Goal: Task Accomplishment & Management: Manage account settings

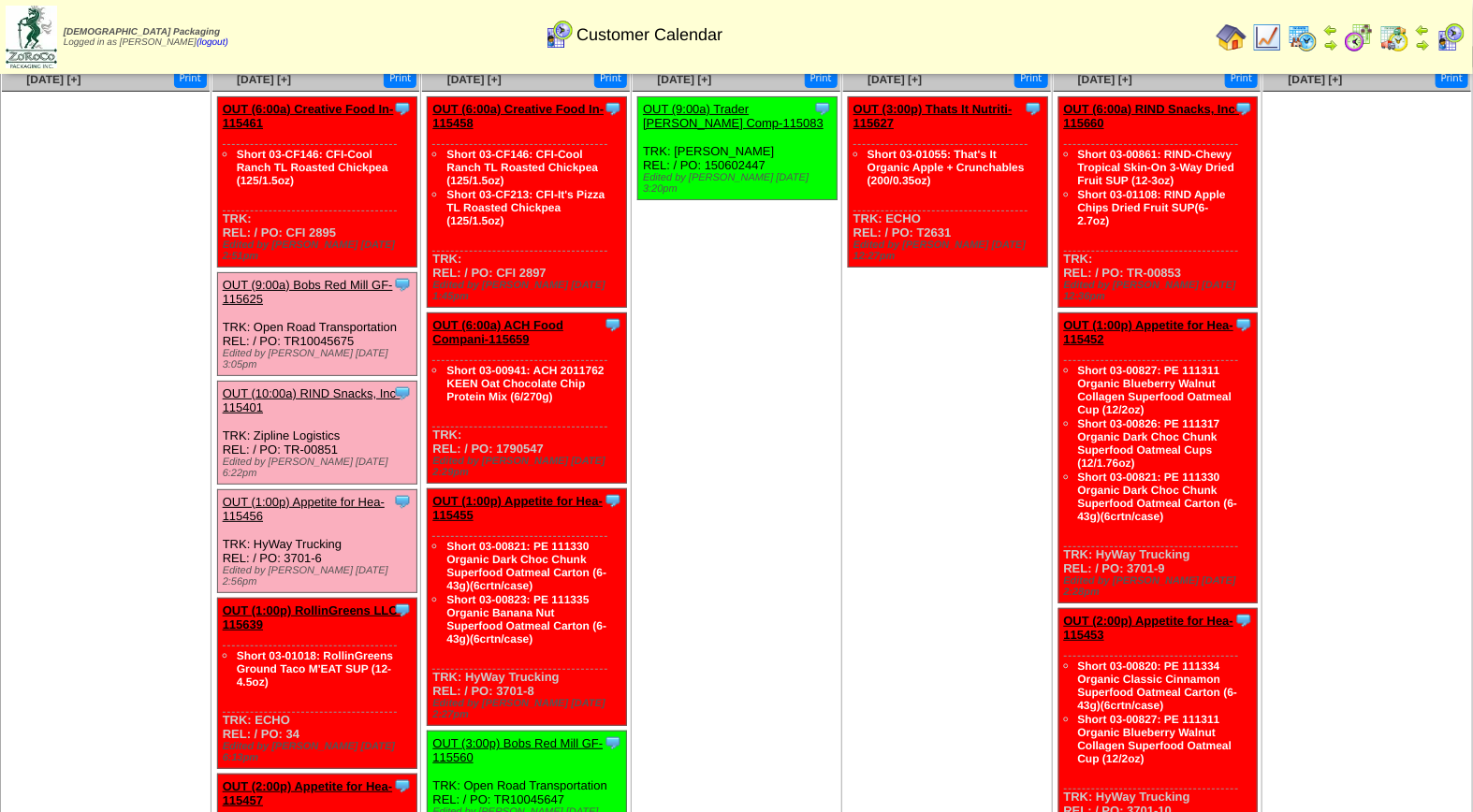
scroll to position [4, 0]
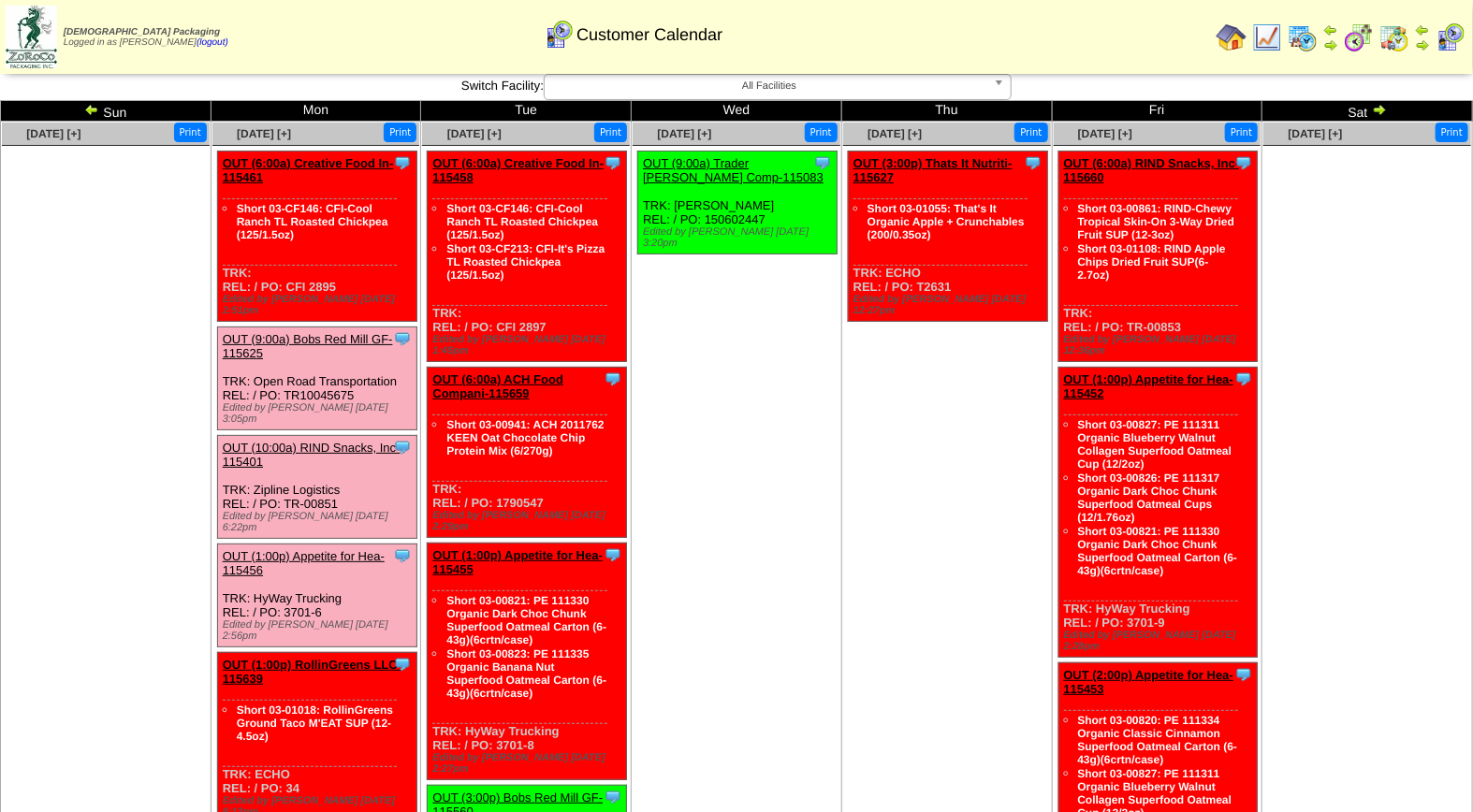
click at [342, 332] on link "OUT (9:00a) Bobs Red Mill GF-115625" at bounding box center [308, 346] width 171 height 28
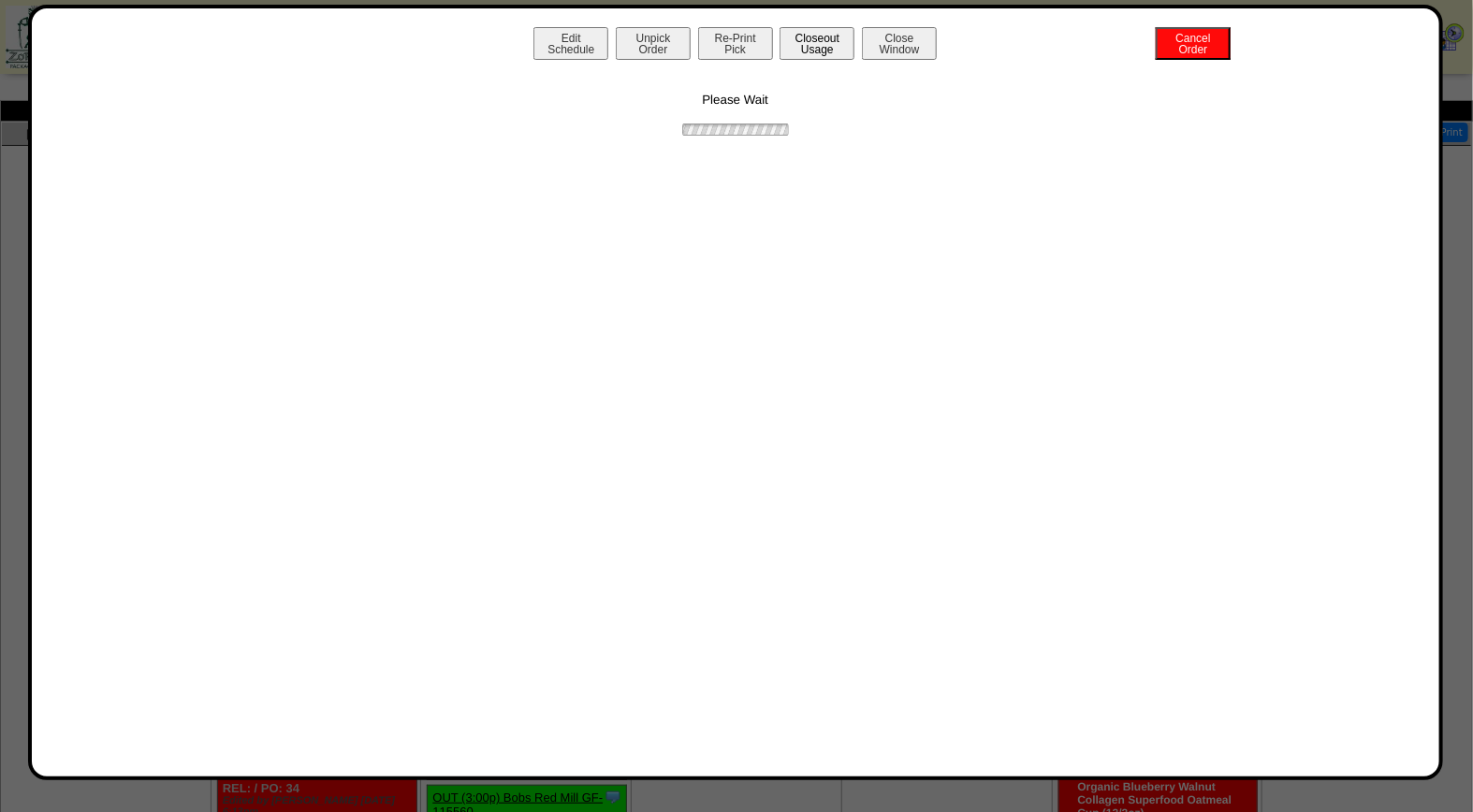
click at [809, 33] on button "Closeout Usage" at bounding box center [816, 44] width 75 height 33
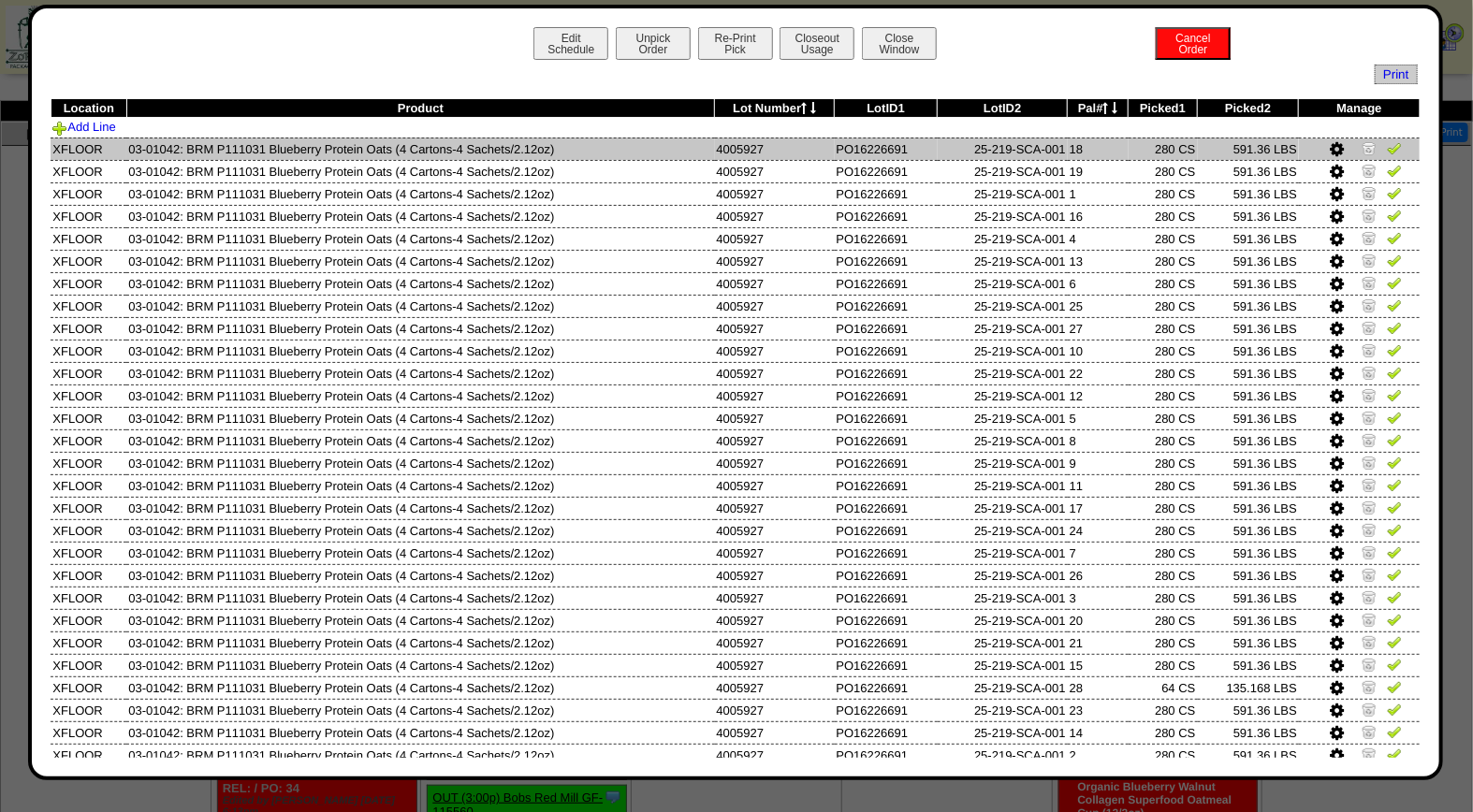
click at [1387, 145] on img at bounding box center [1394, 147] width 15 height 15
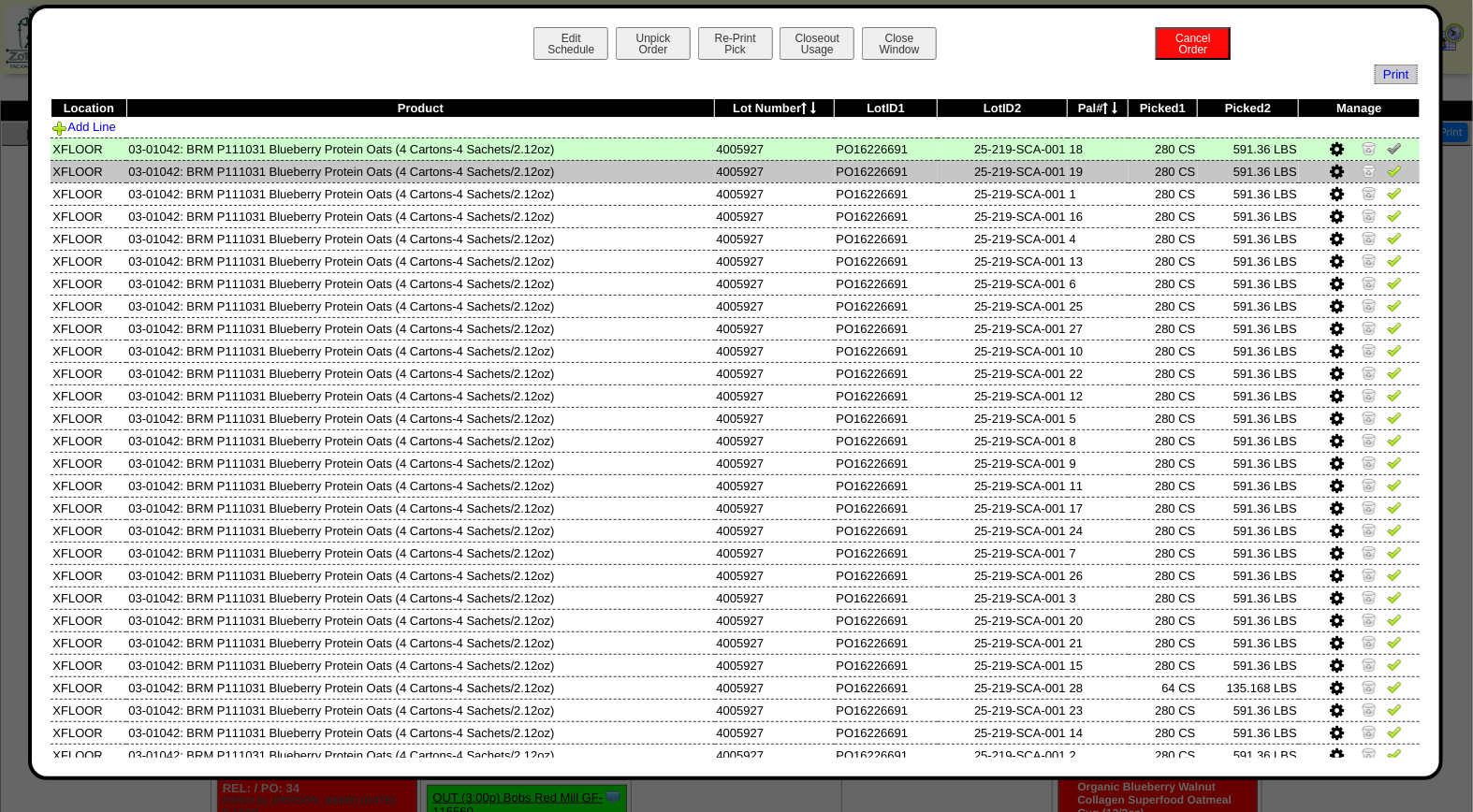
click at [1387, 171] on img at bounding box center [1394, 170] width 15 height 15
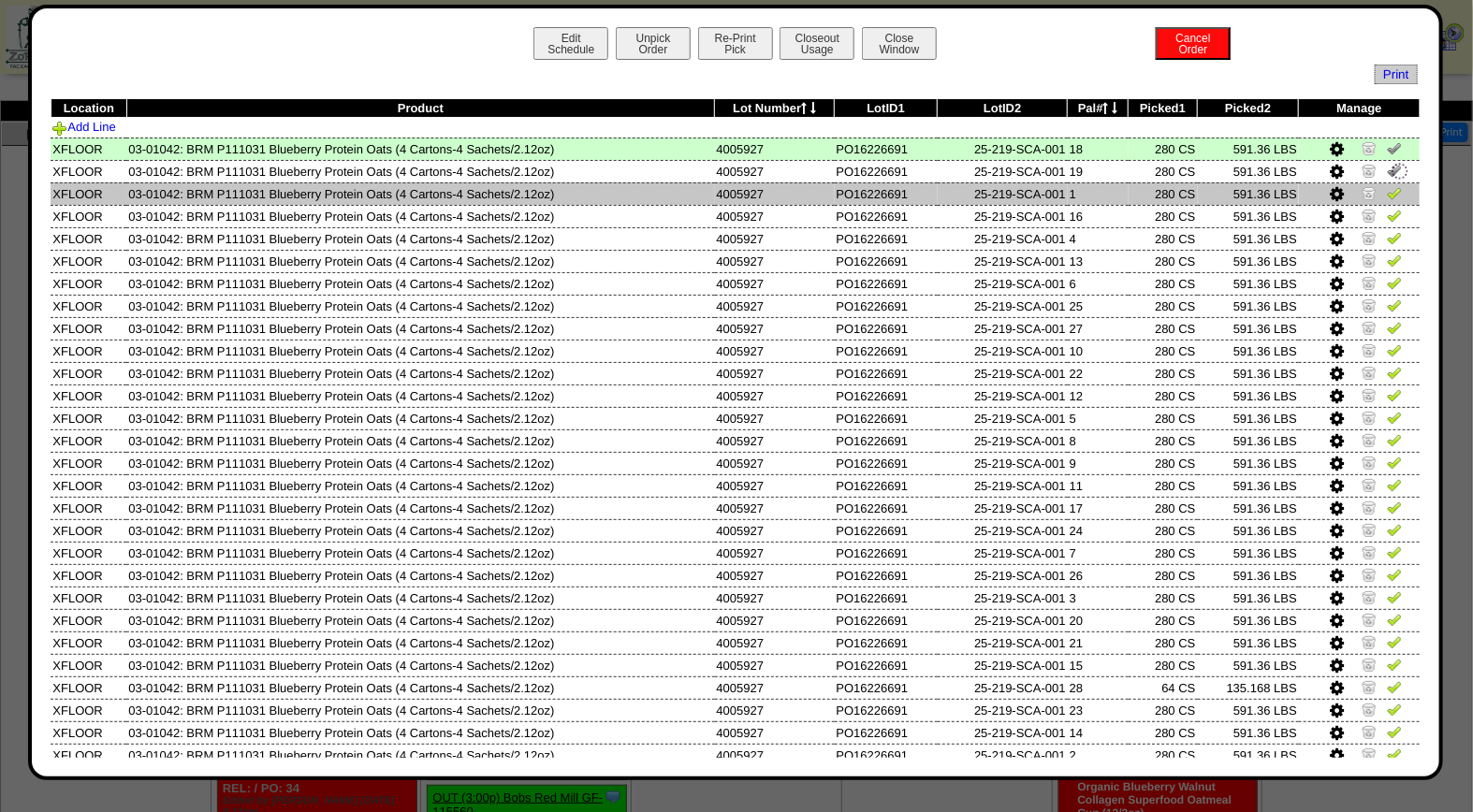
click at [1387, 197] on img at bounding box center [1394, 192] width 15 height 15
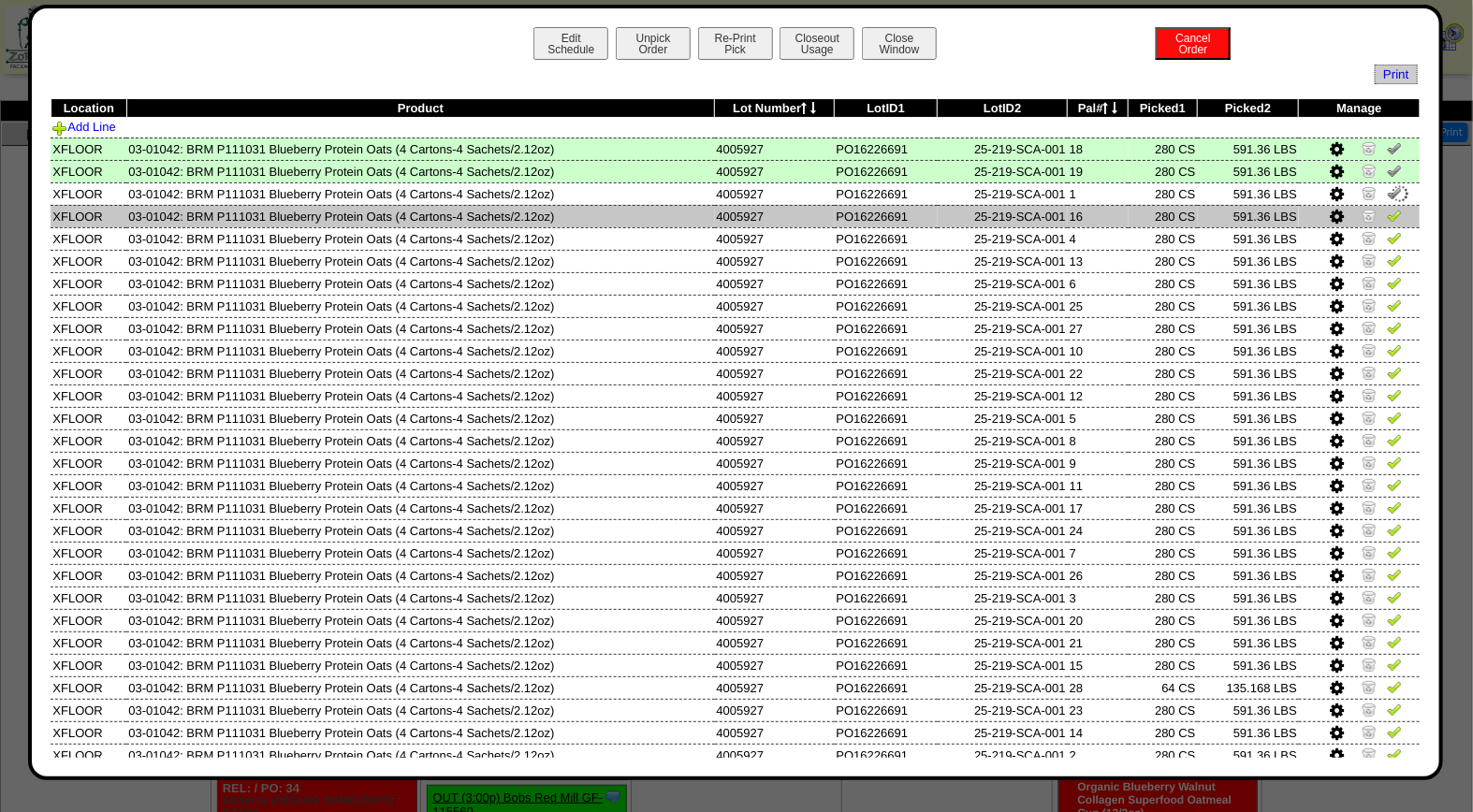
click at [1387, 215] on img at bounding box center [1394, 214] width 15 height 15
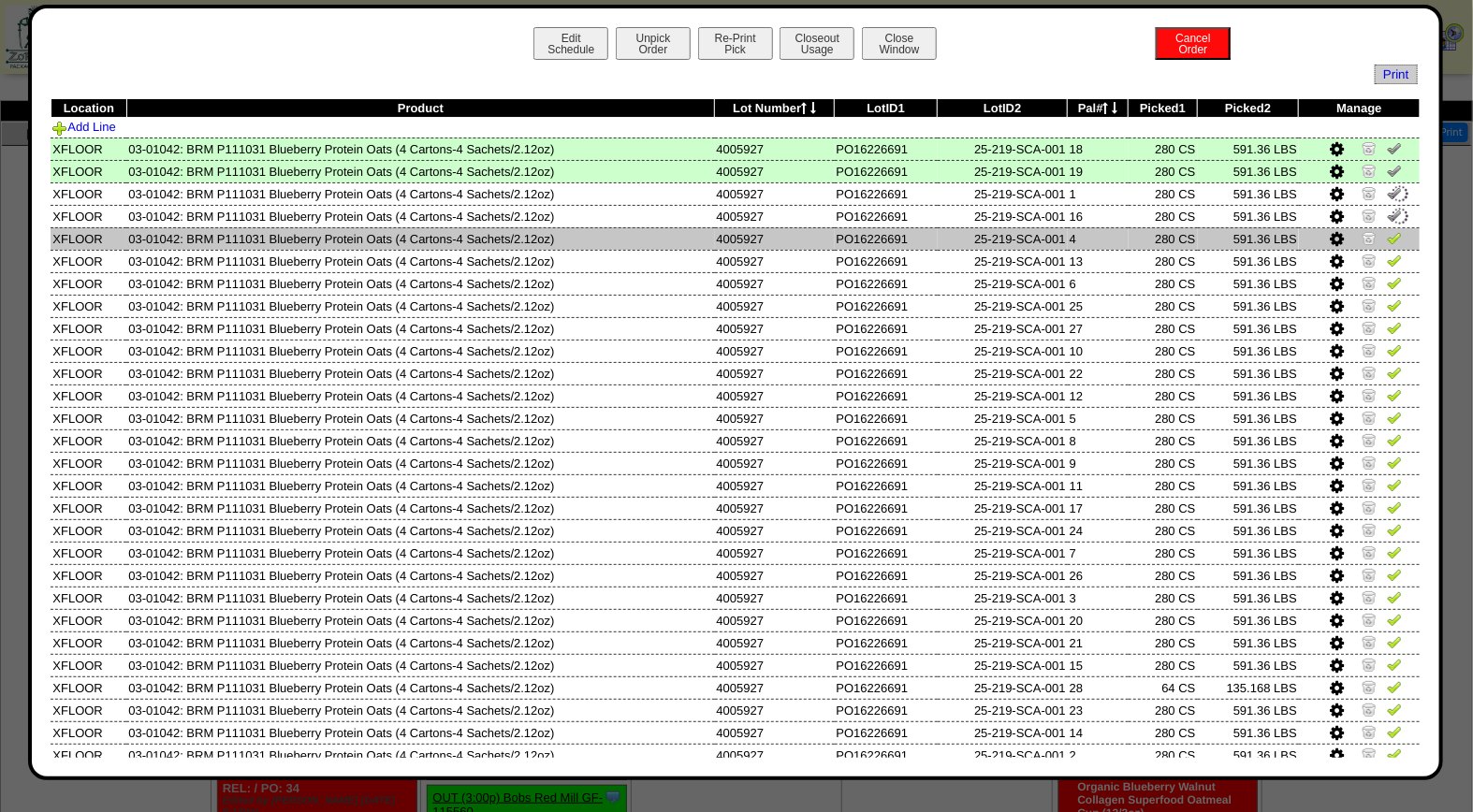
click at [1387, 236] on img at bounding box center [1394, 237] width 15 height 15
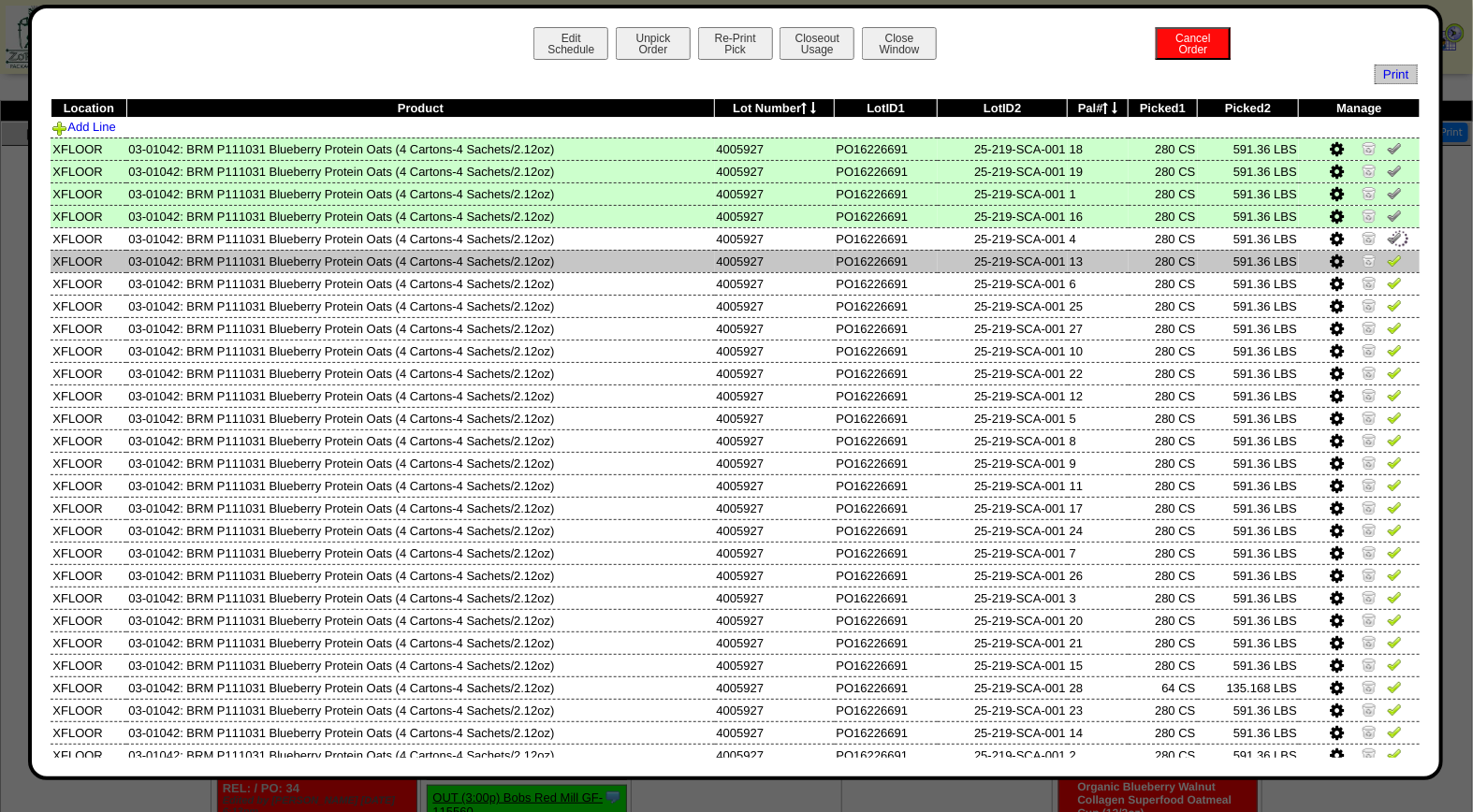
click at [1387, 255] on img at bounding box center [1394, 260] width 15 height 15
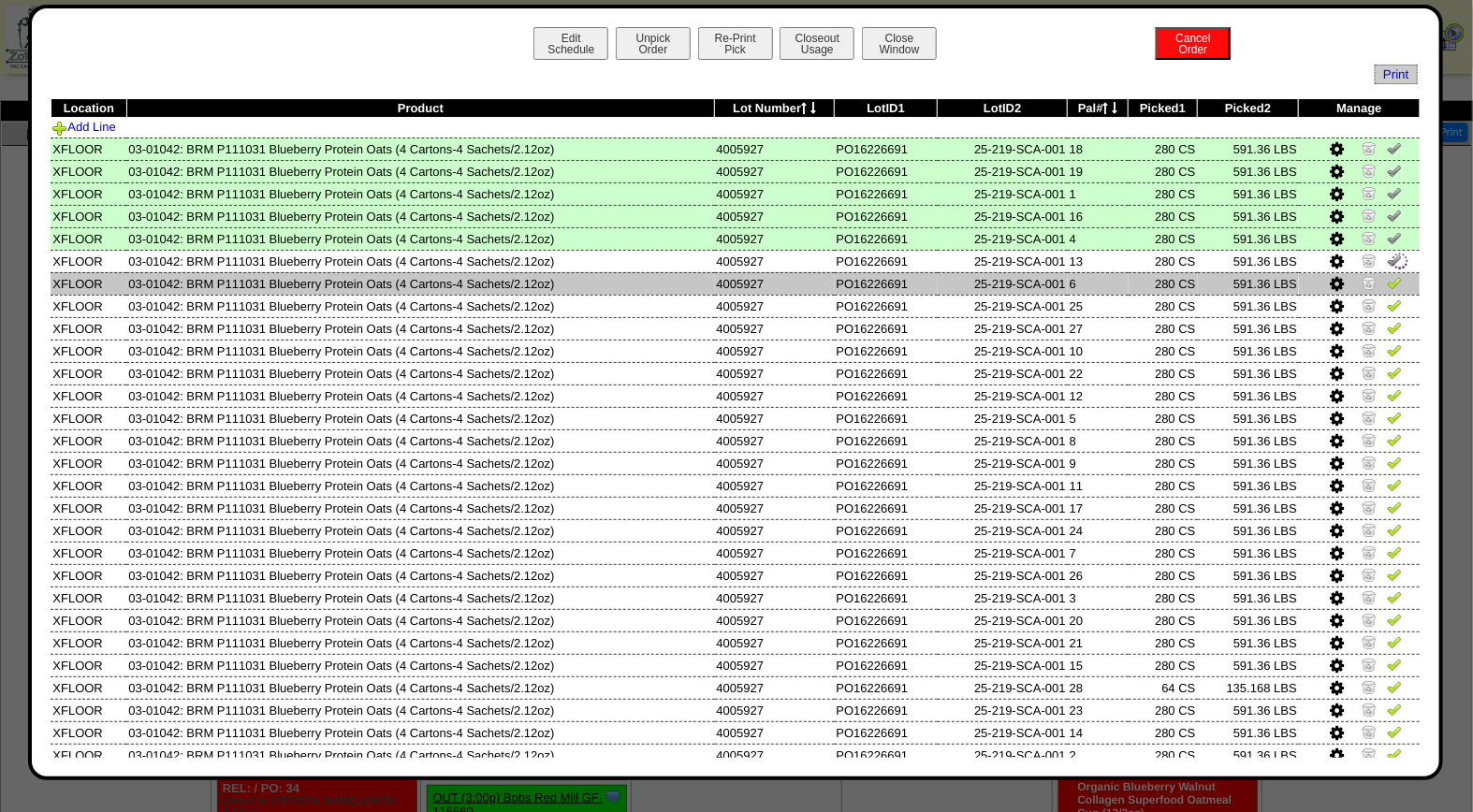
click at [1387, 281] on img at bounding box center [1394, 282] width 15 height 15
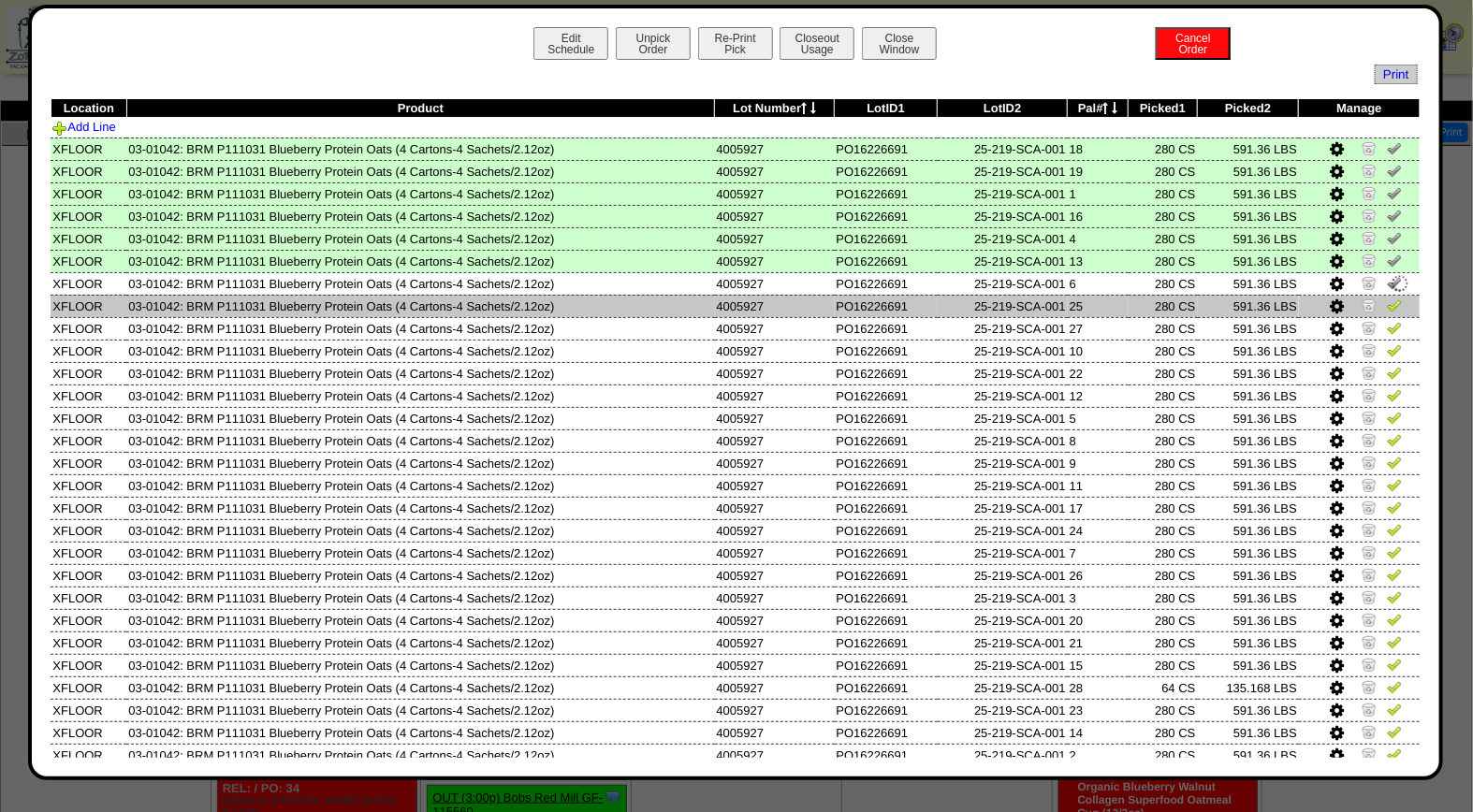
click at [1387, 303] on img at bounding box center [1394, 304] width 15 height 15
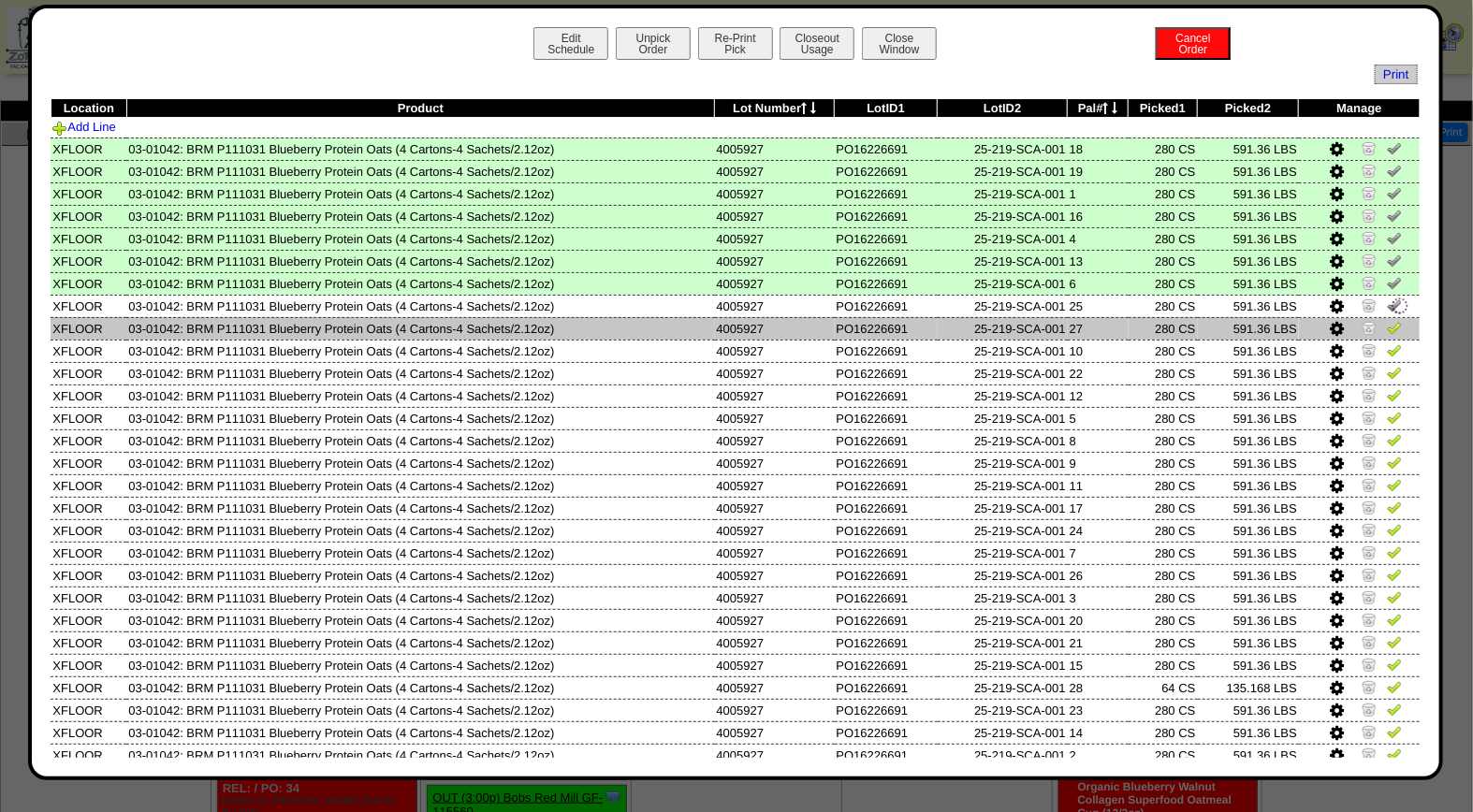
click at [1387, 328] on img at bounding box center [1394, 327] width 15 height 15
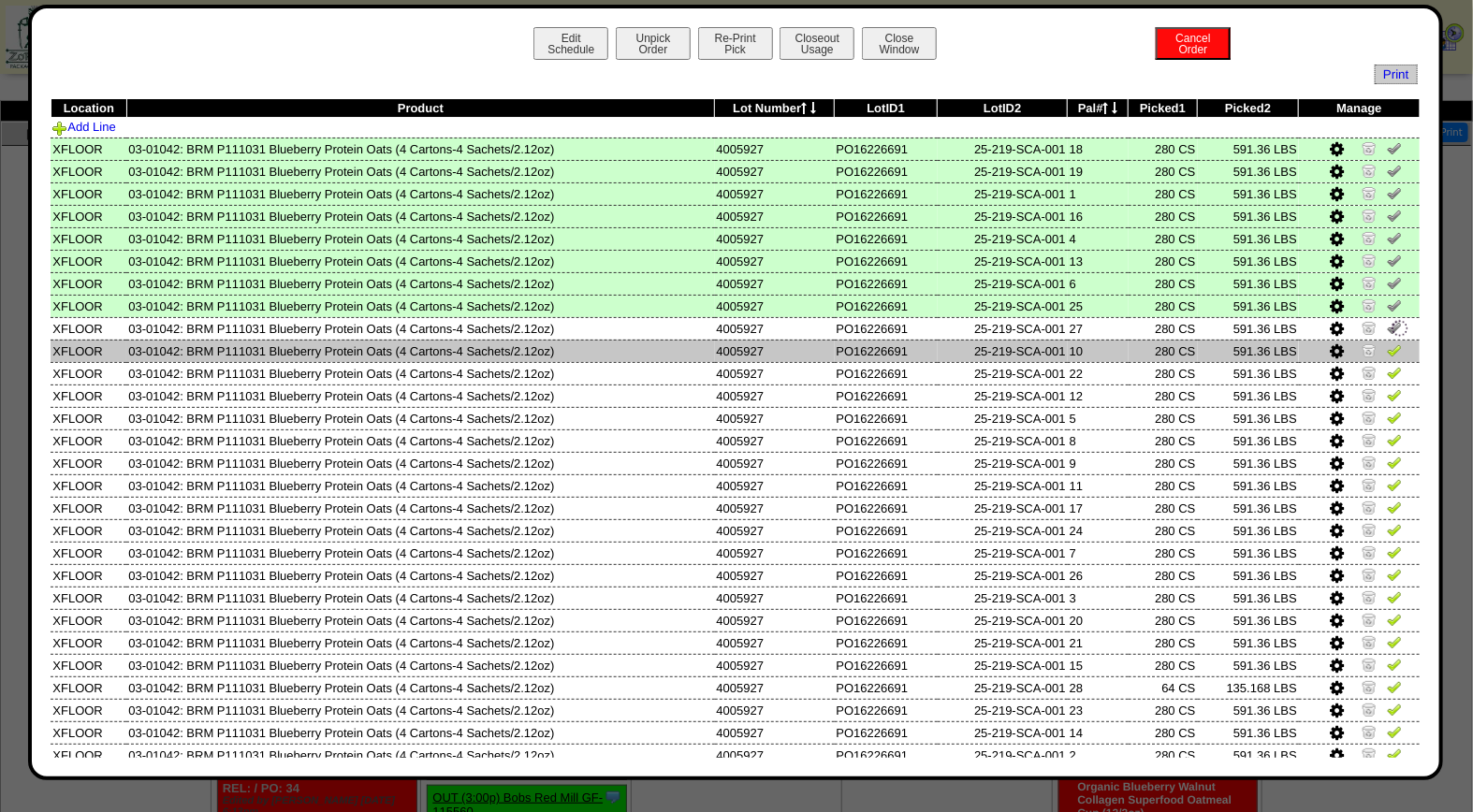
click at [1387, 349] on img at bounding box center [1394, 349] width 15 height 15
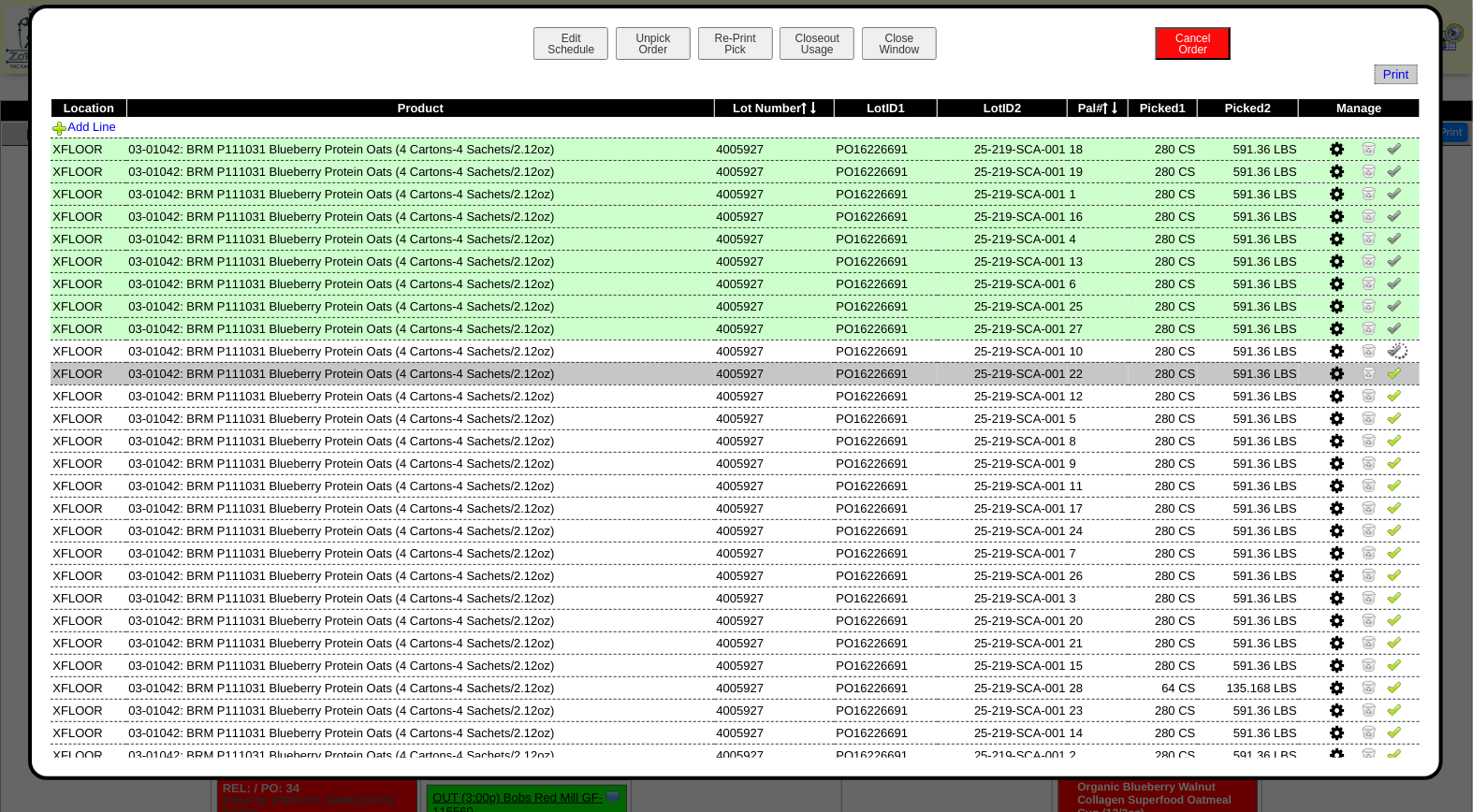
click at [1387, 368] on img at bounding box center [1394, 372] width 15 height 15
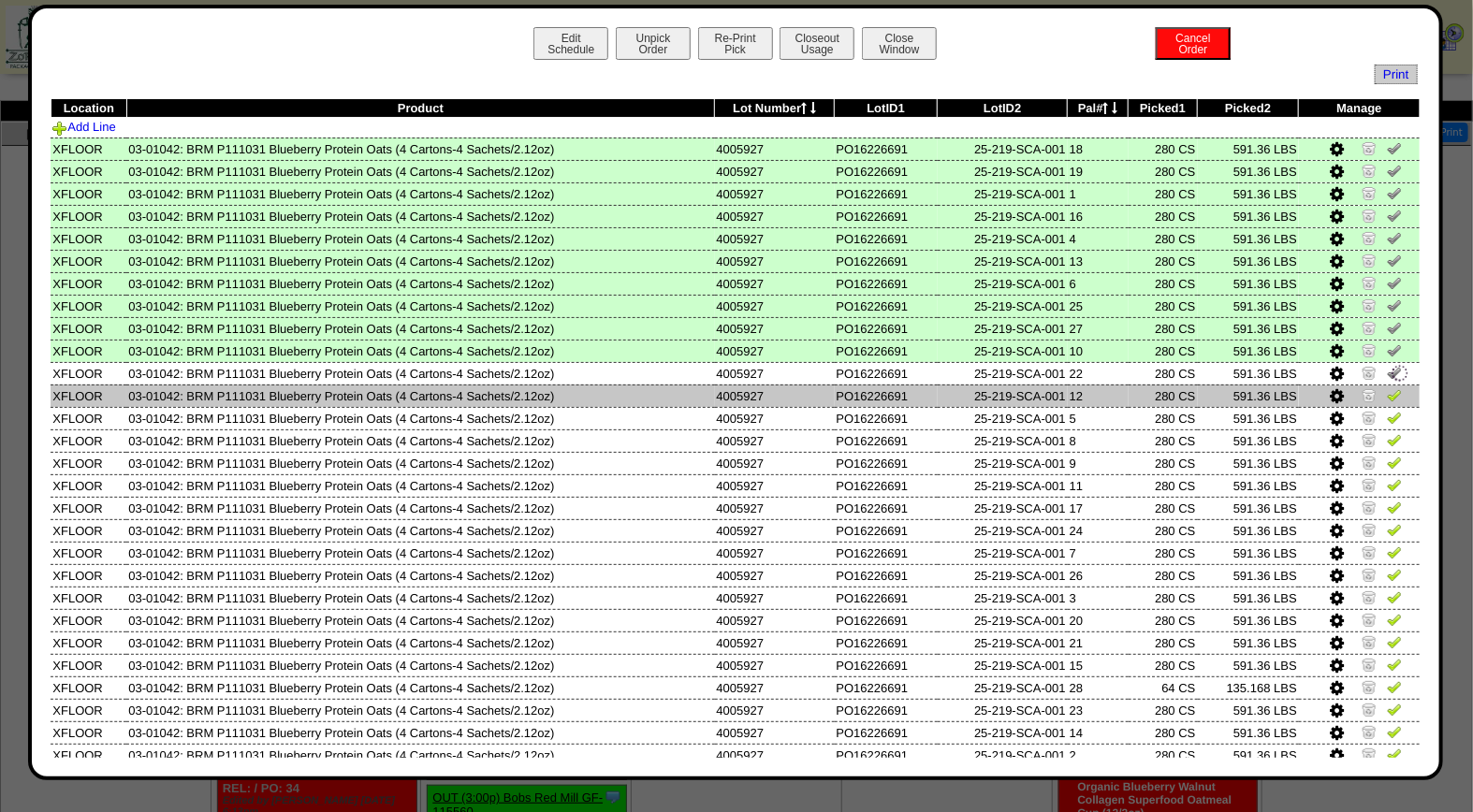
click at [1387, 395] on img at bounding box center [1394, 394] width 15 height 15
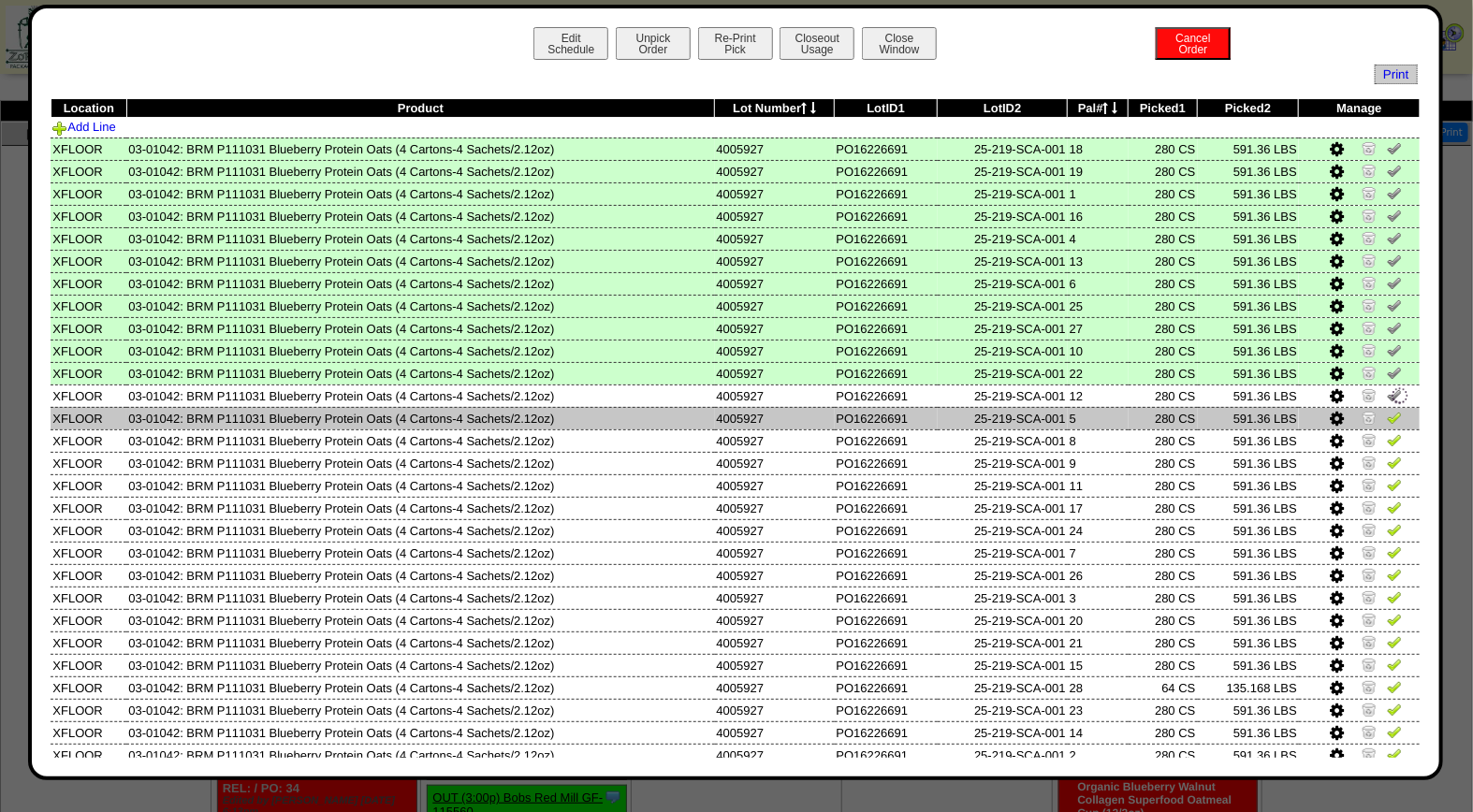
click at [1387, 413] on img at bounding box center [1394, 417] width 15 height 15
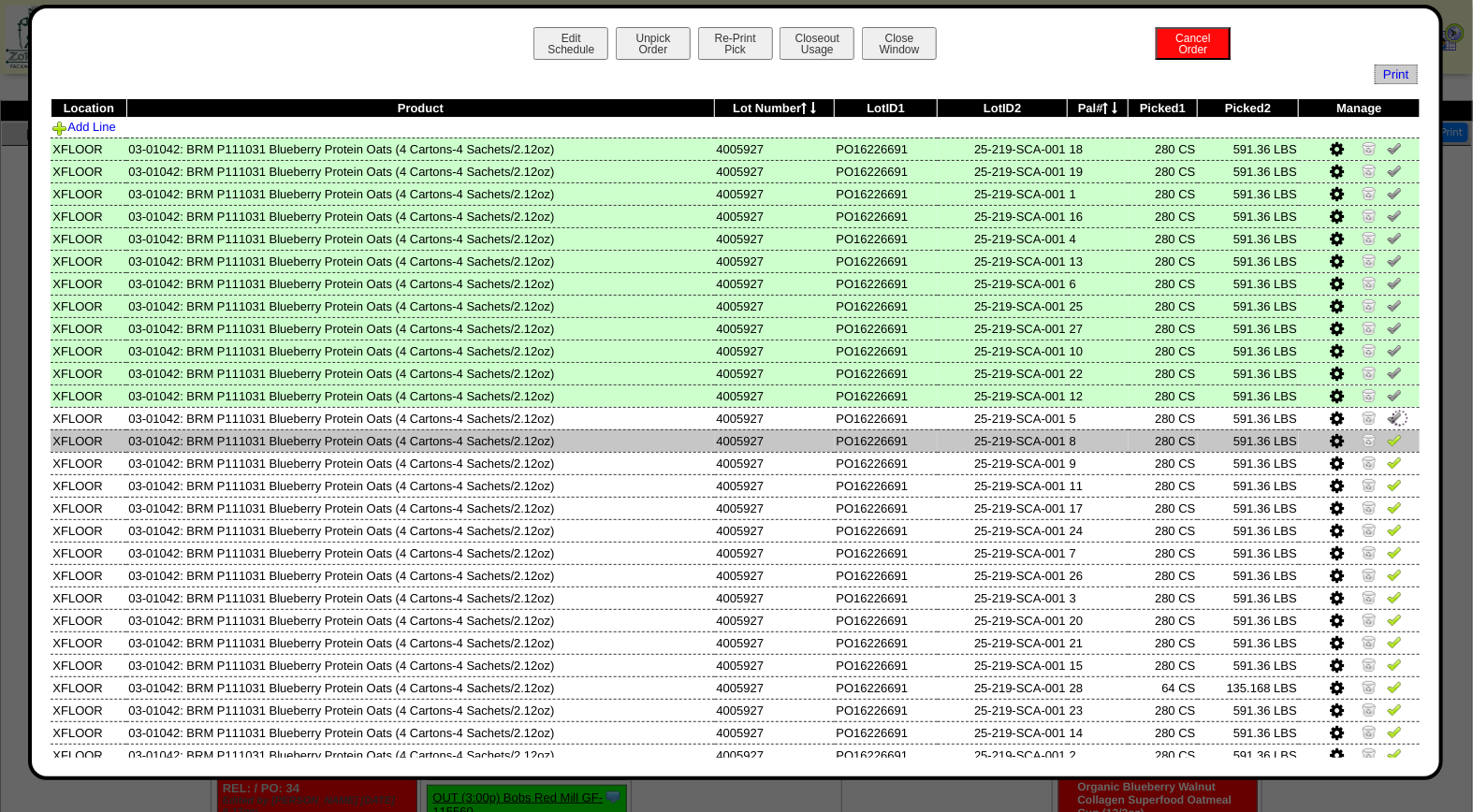
click at [1387, 432] on img at bounding box center [1394, 439] width 15 height 15
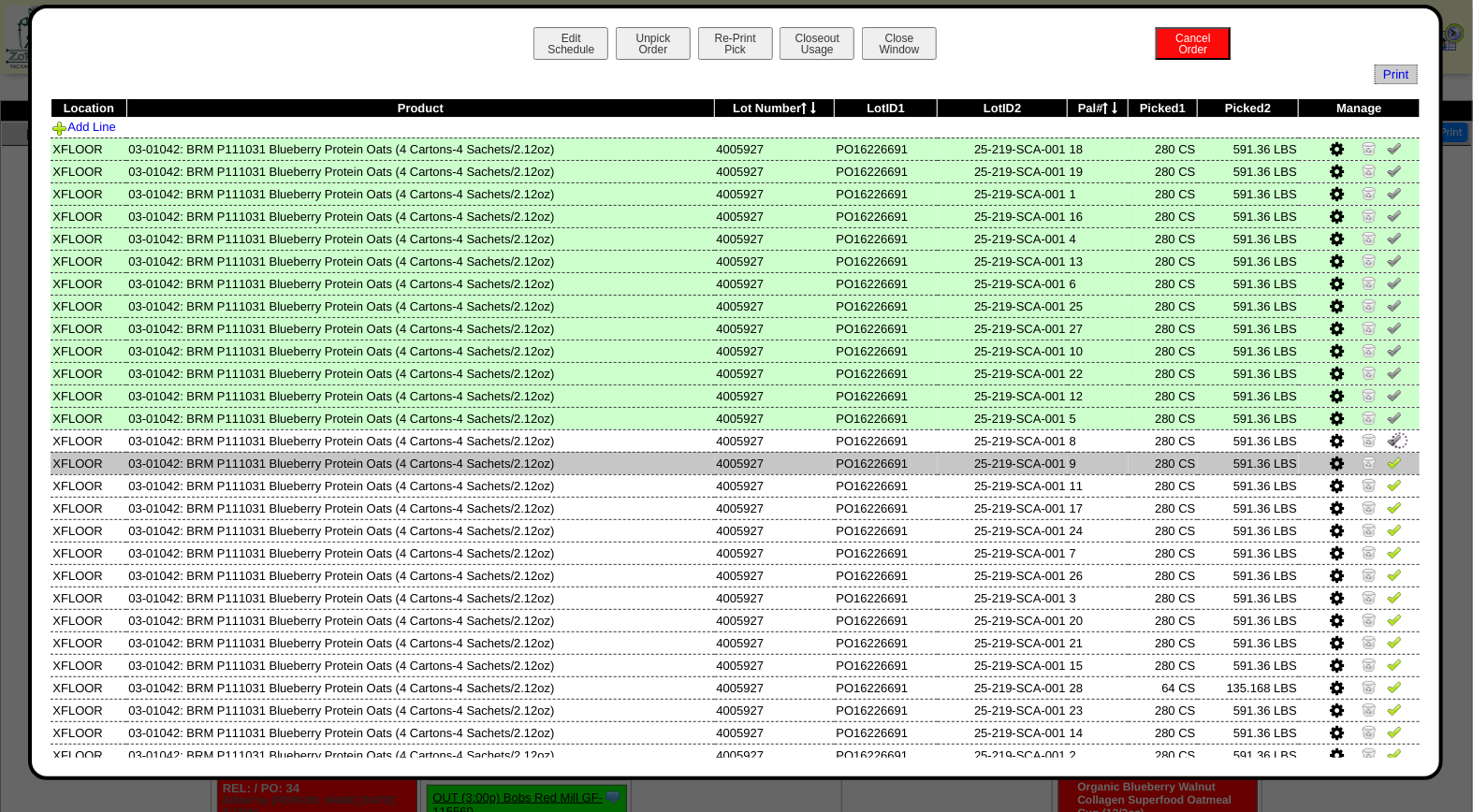
click at [1387, 454] on img at bounding box center [1394, 461] width 15 height 15
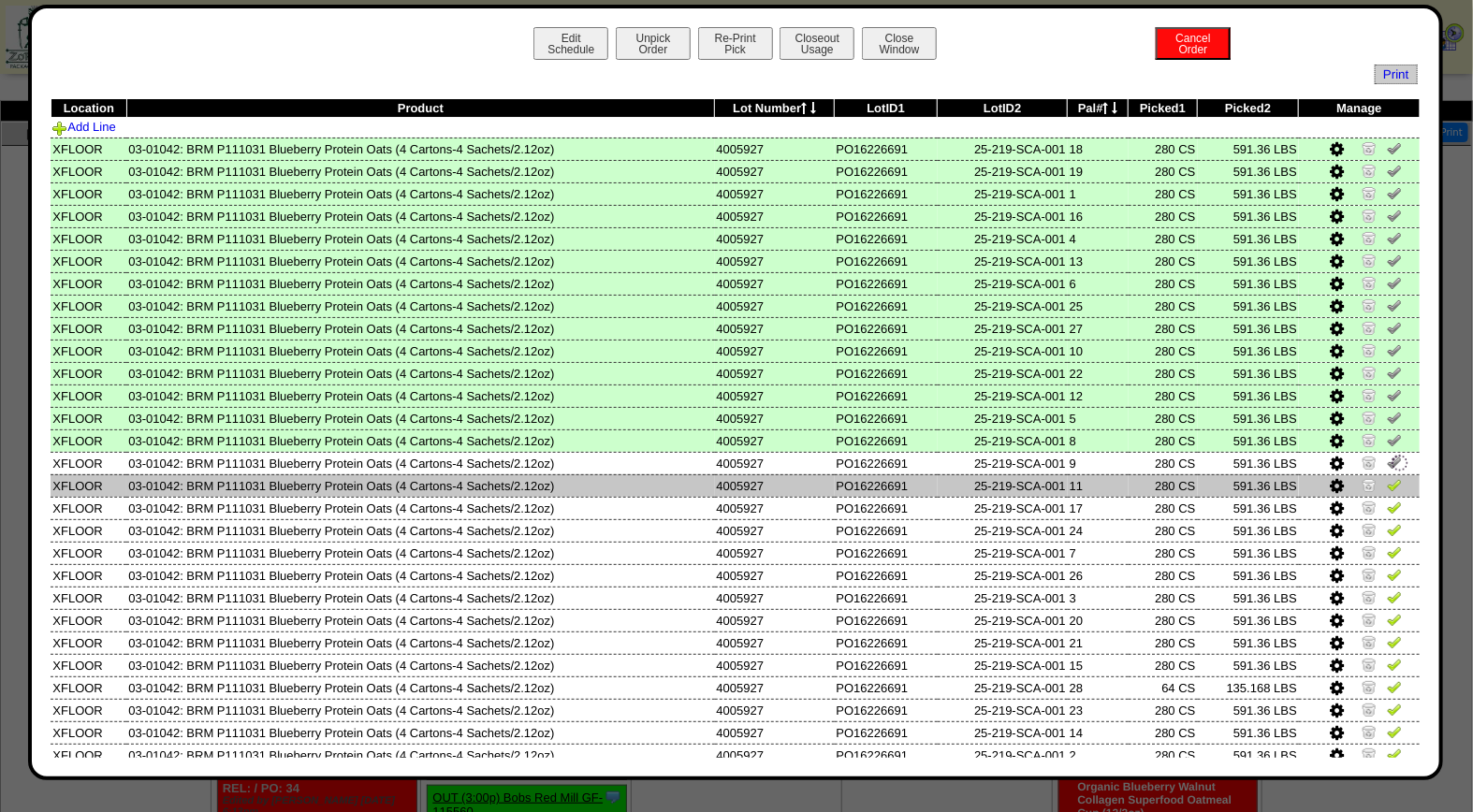
click at [1387, 480] on img at bounding box center [1394, 484] width 15 height 15
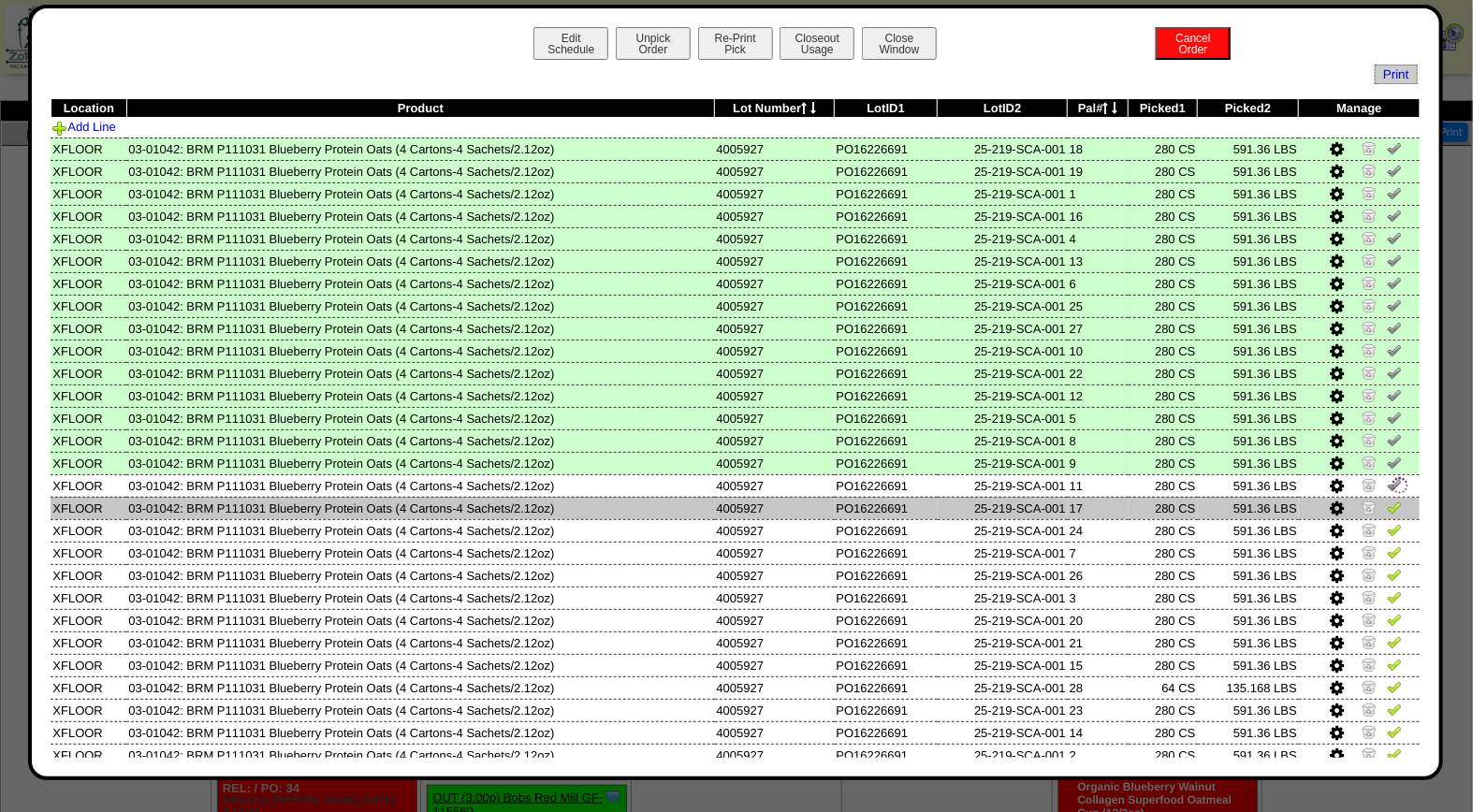
click at [1387, 500] on img at bounding box center [1394, 507] width 15 height 15
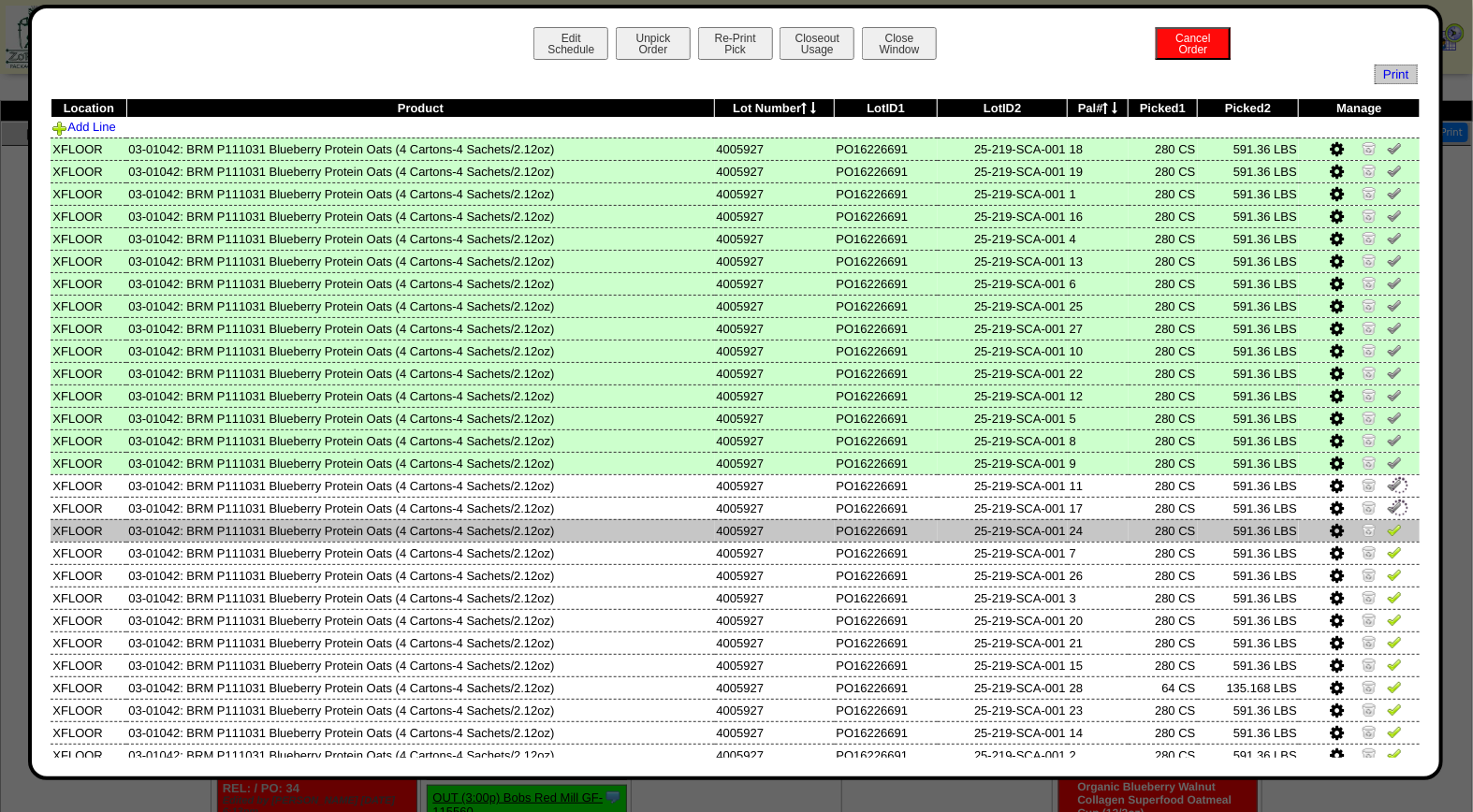
click at [1381, 519] on td at bounding box center [1359, 530] width 121 height 22
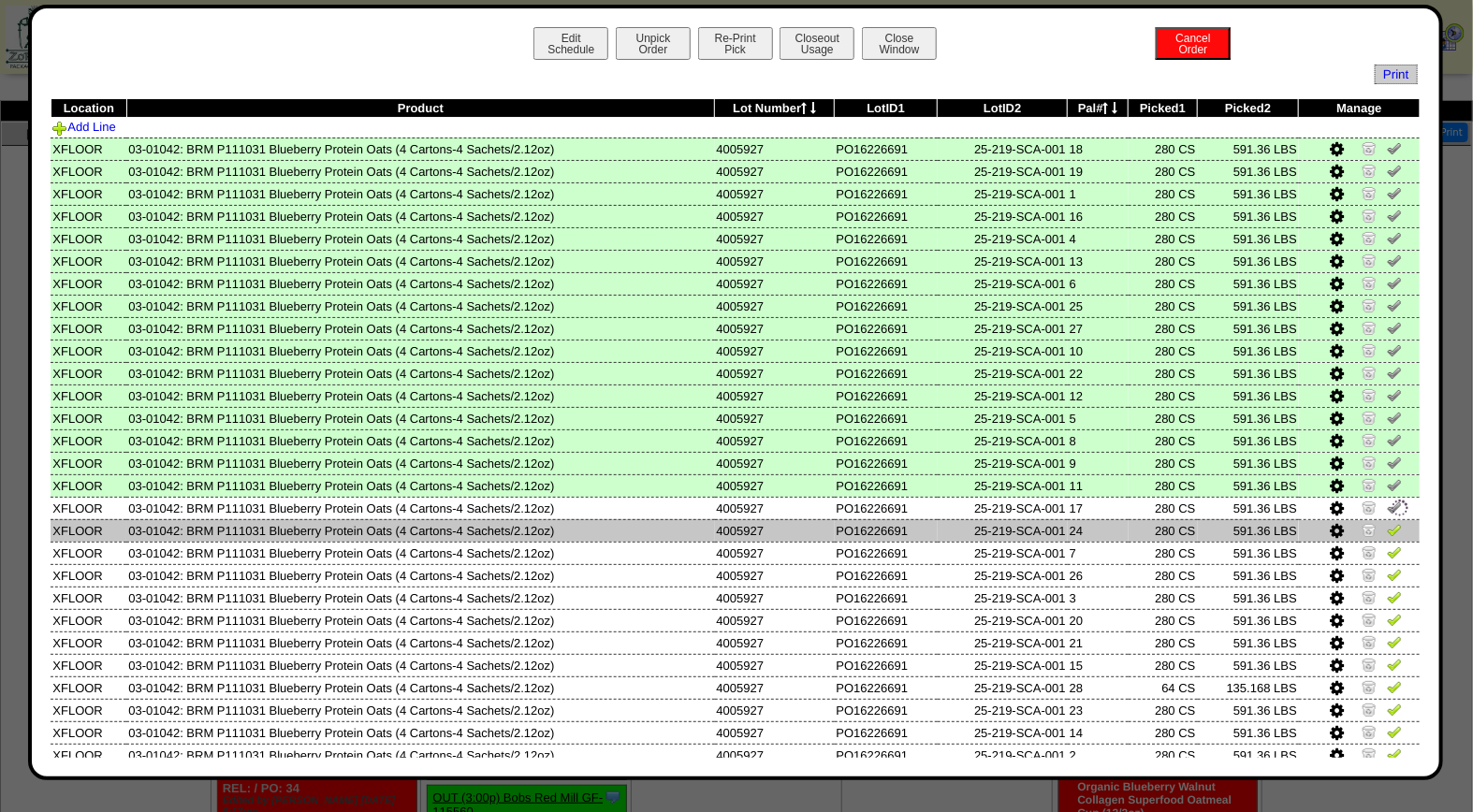
click at [1387, 527] on img at bounding box center [1394, 529] width 15 height 15
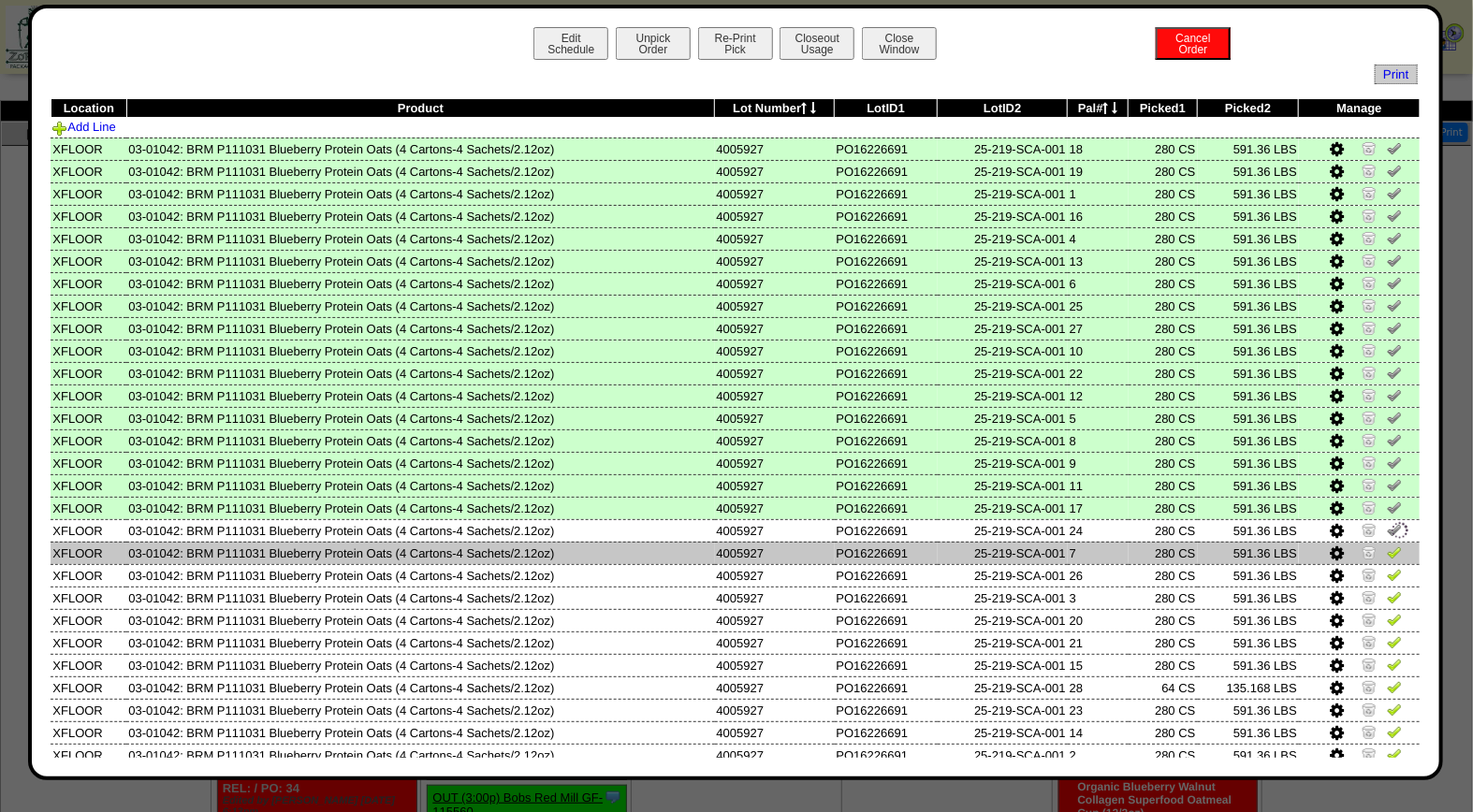
click at [1387, 550] on img at bounding box center [1394, 551] width 15 height 15
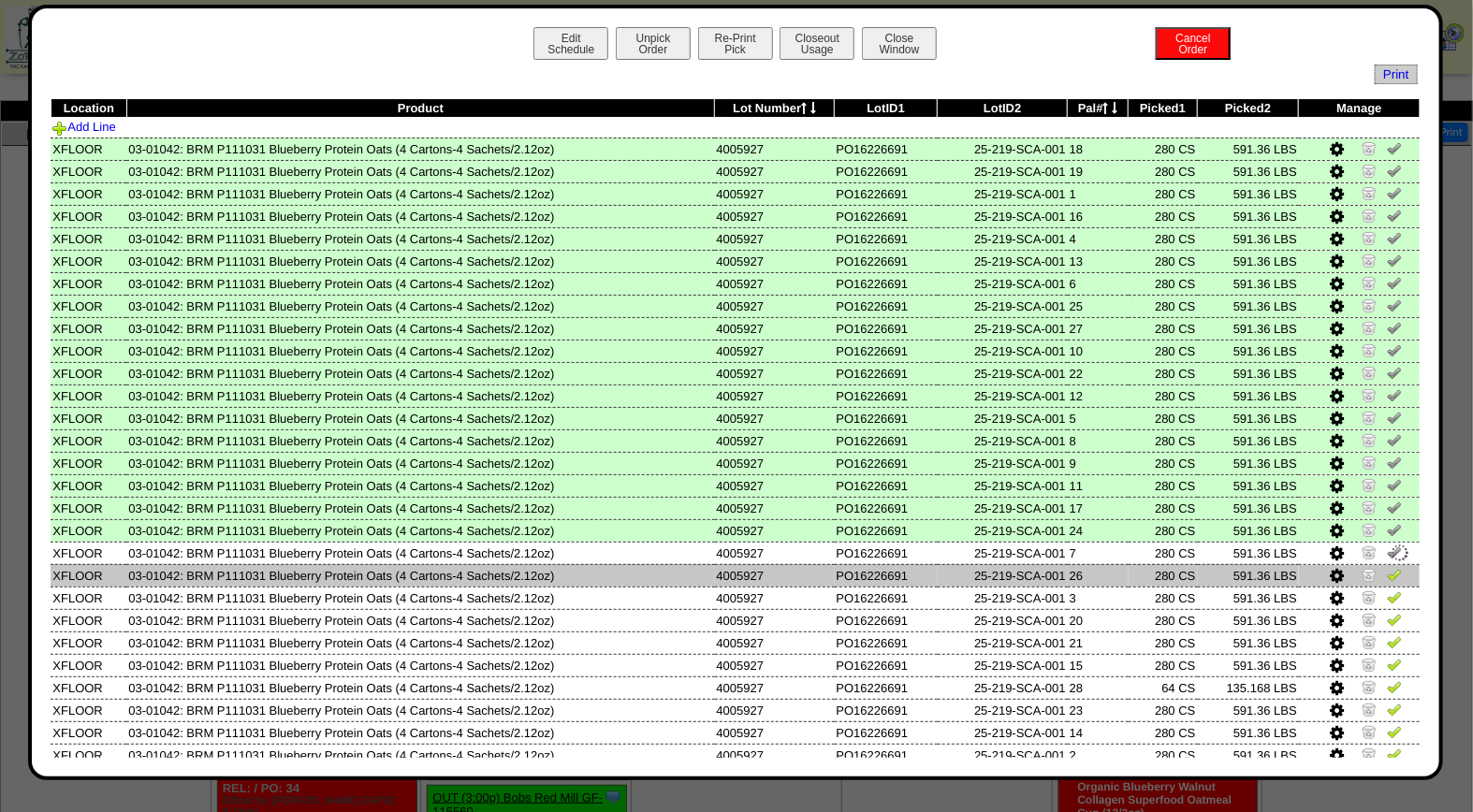
click at [1387, 567] on img at bounding box center [1394, 574] width 15 height 15
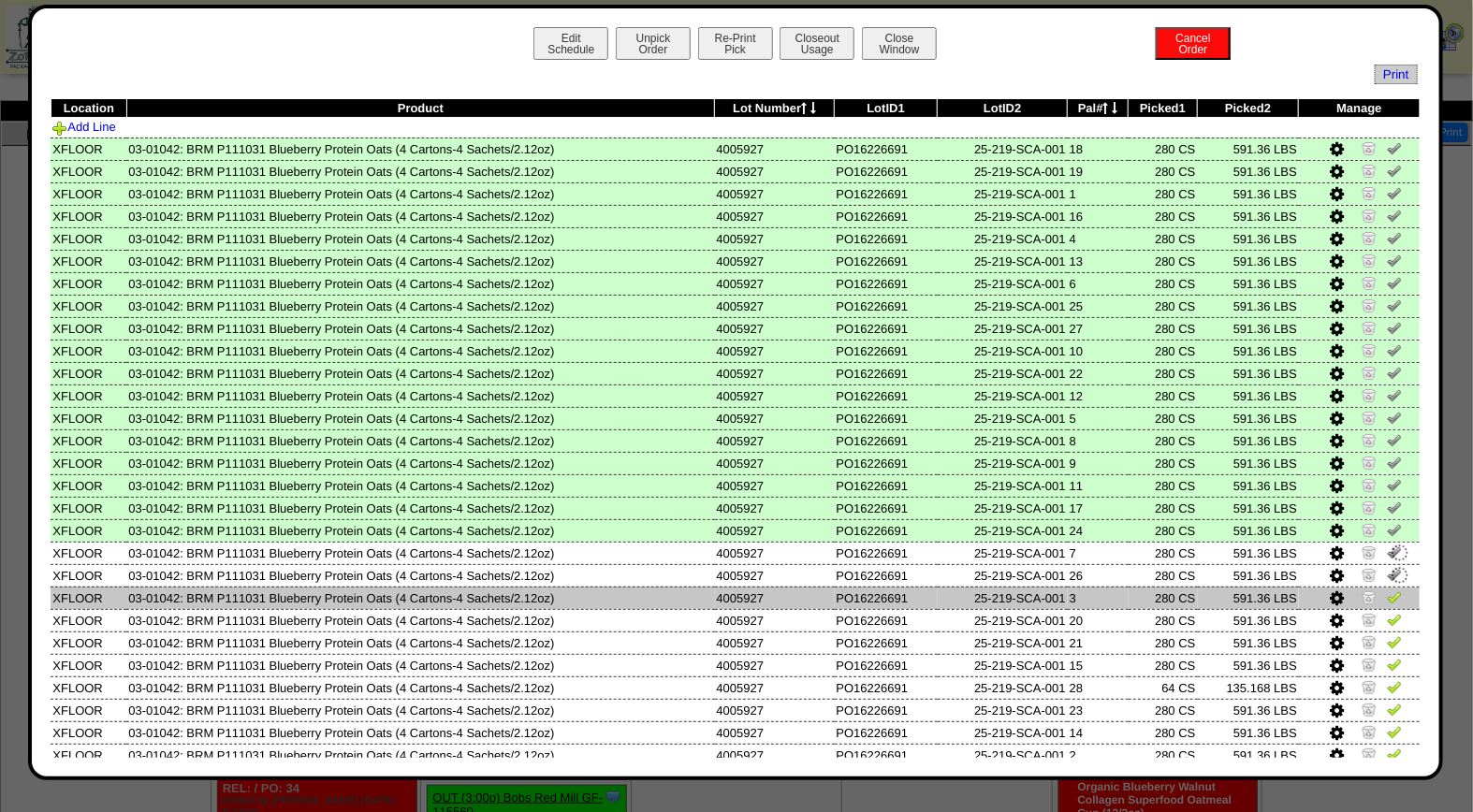
click at [1387, 589] on img at bounding box center [1394, 596] width 15 height 15
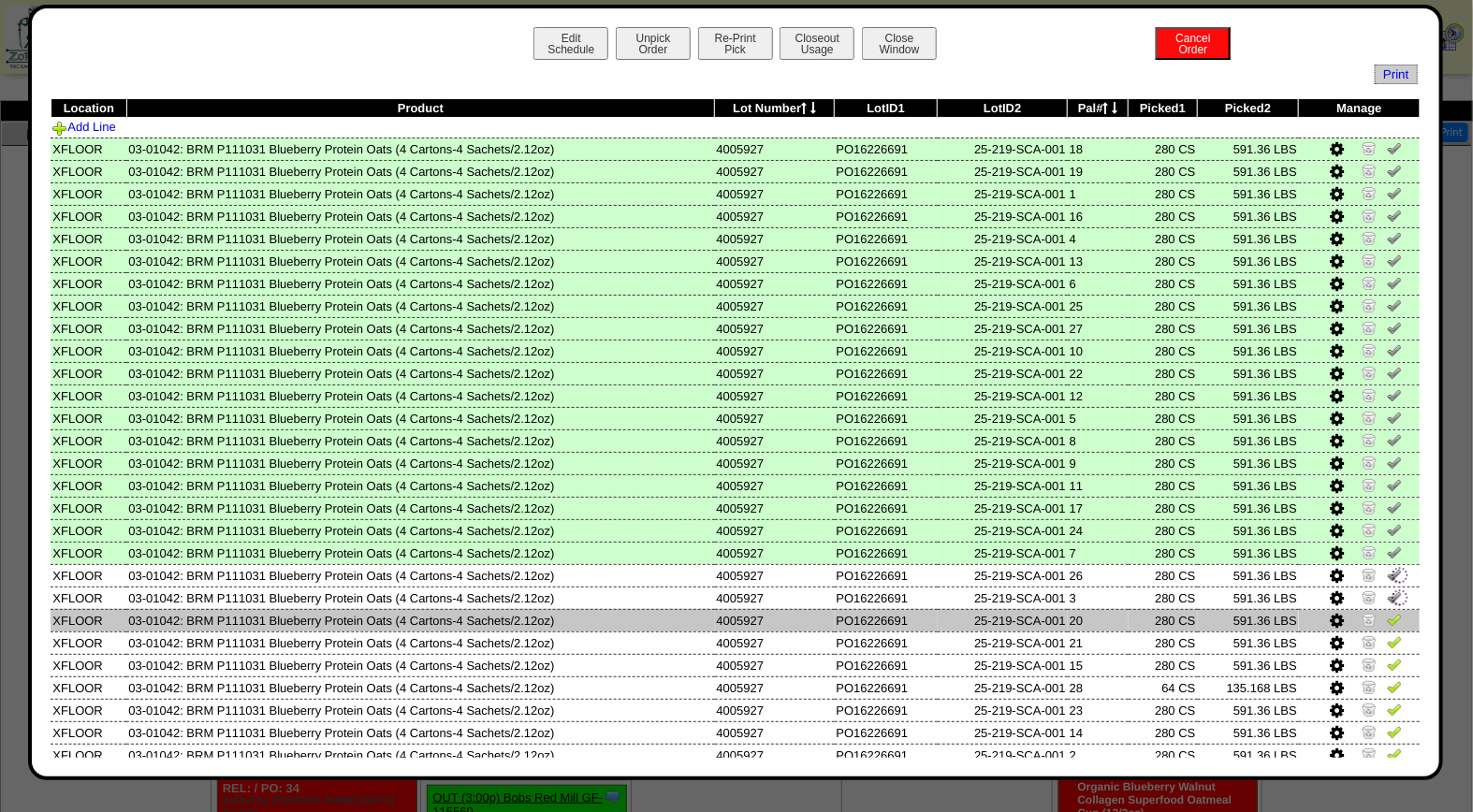
click at [1387, 612] on img at bounding box center [1394, 619] width 15 height 15
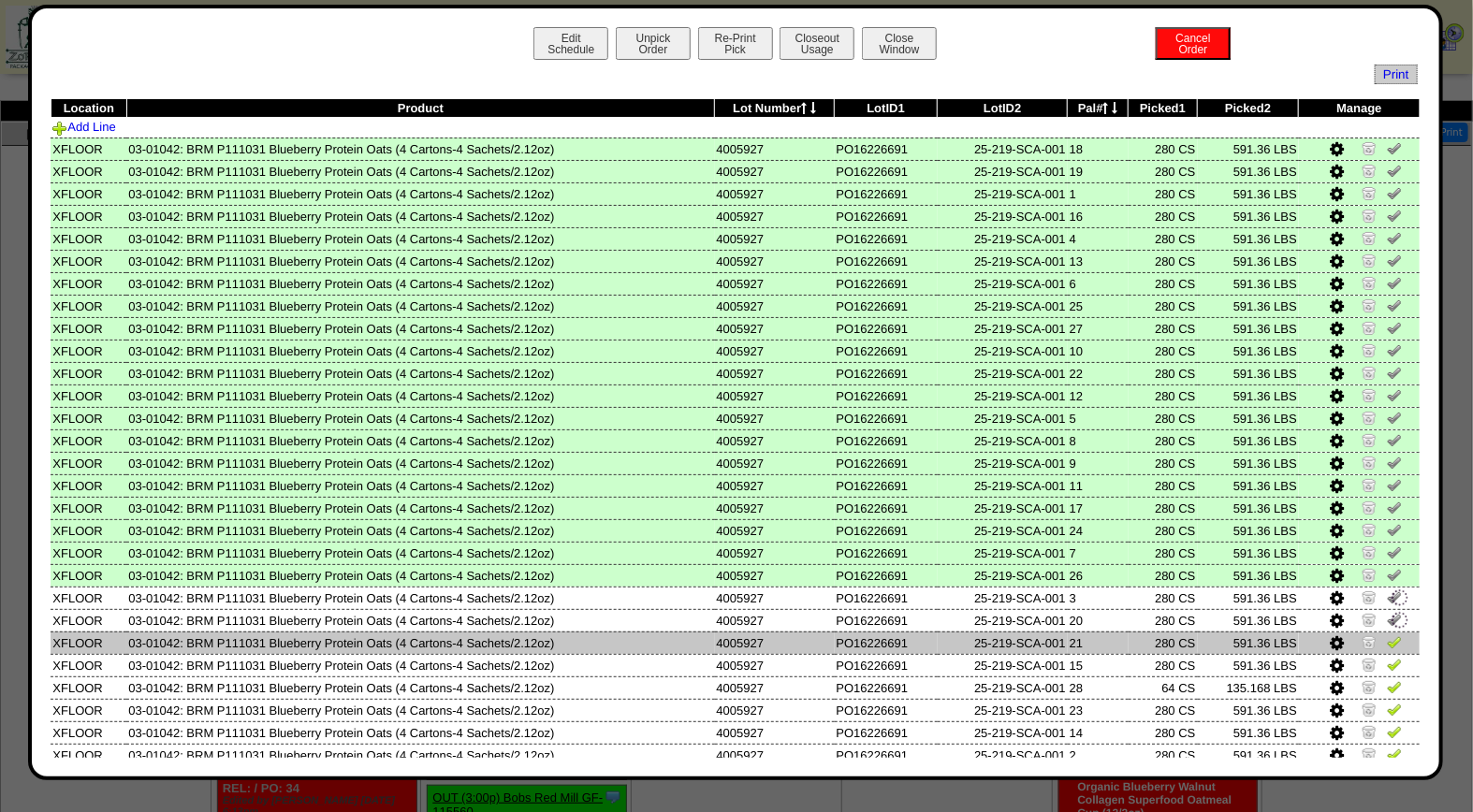
click at [1387, 635] on img at bounding box center [1394, 641] width 15 height 15
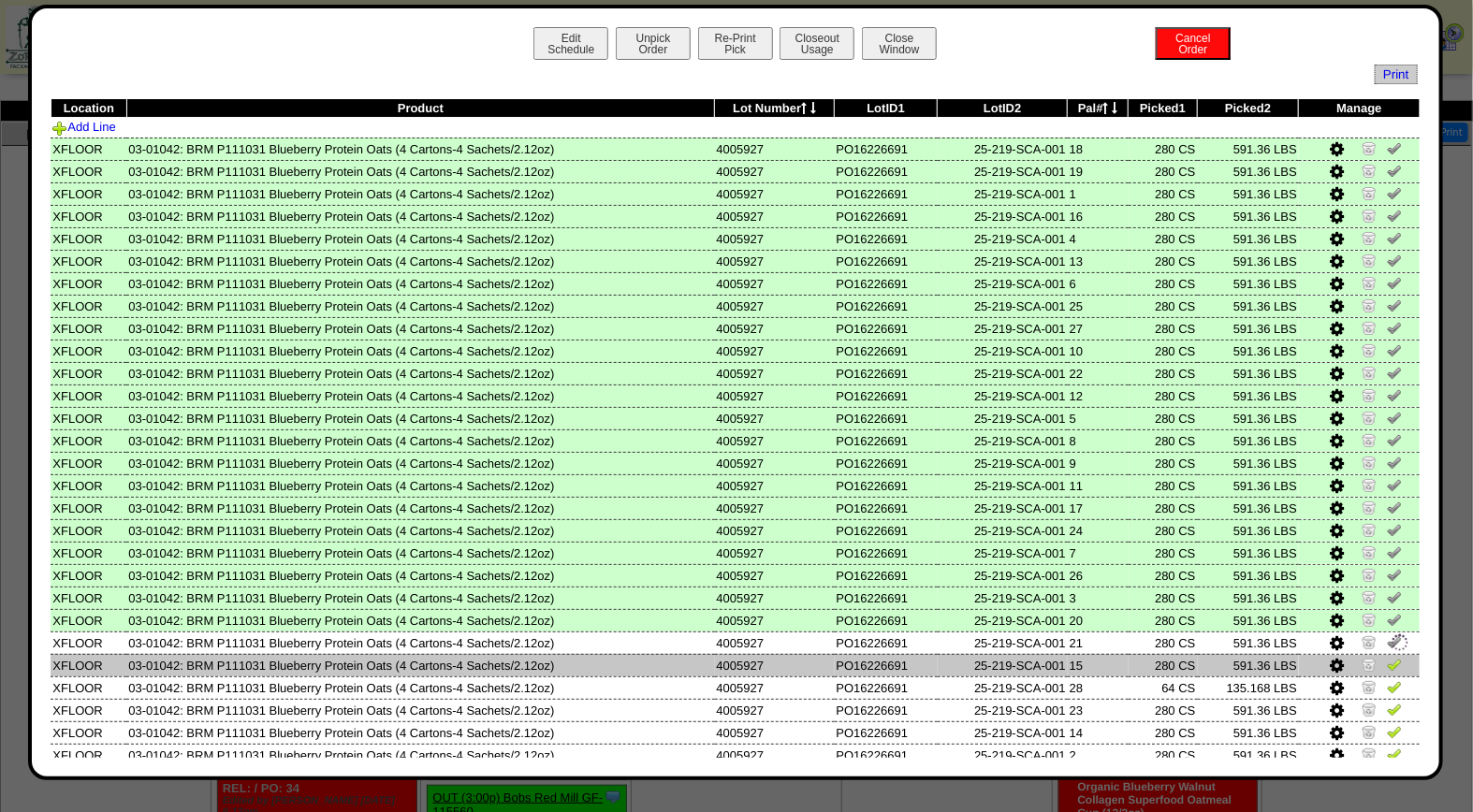
click at [1387, 657] on img at bounding box center [1394, 664] width 15 height 15
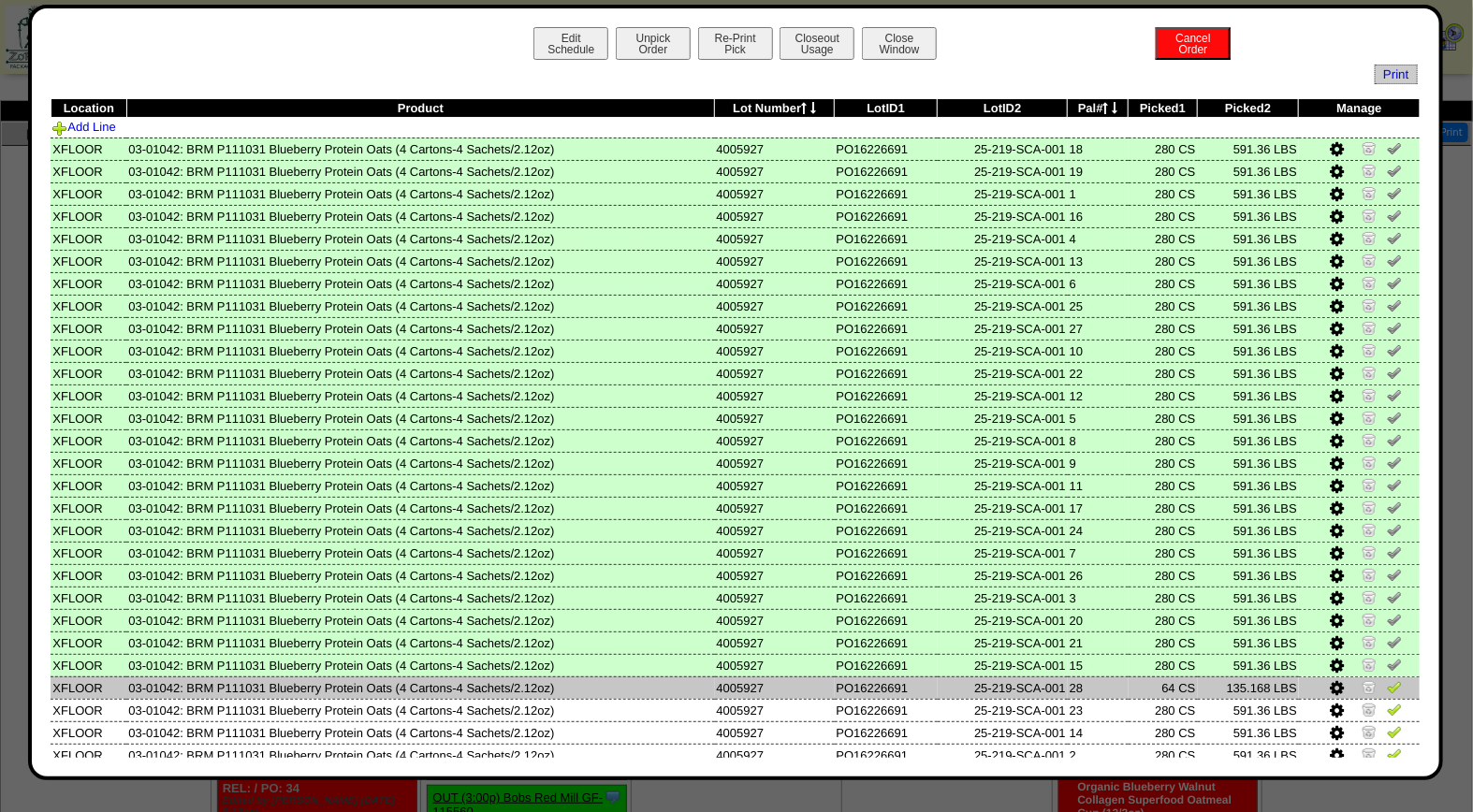
click at [1387, 684] on img at bounding box center [1394, 686] width 15 height 15
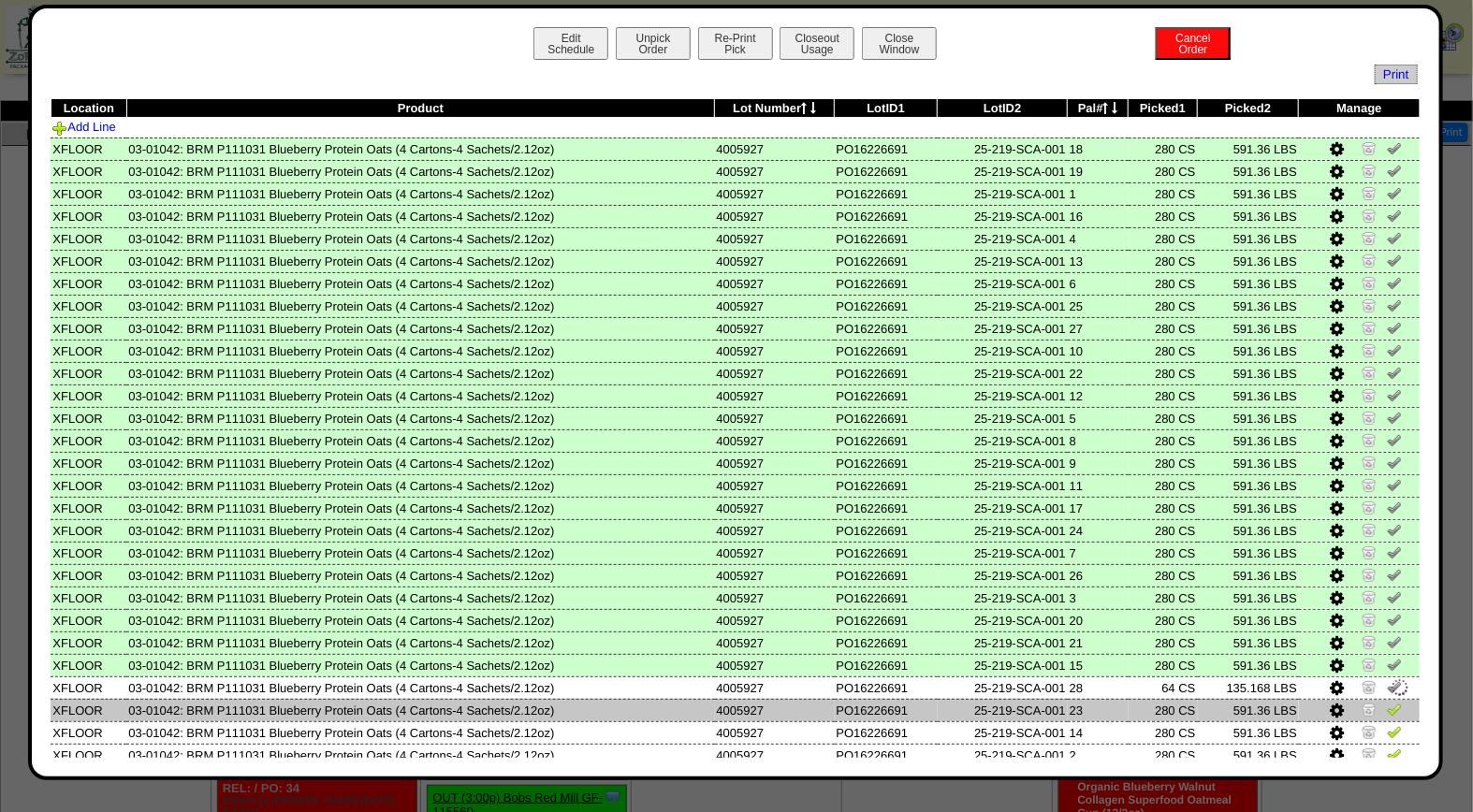
click at [1387, 702] on img at bounding box center [1394, 708] width 15 height 15
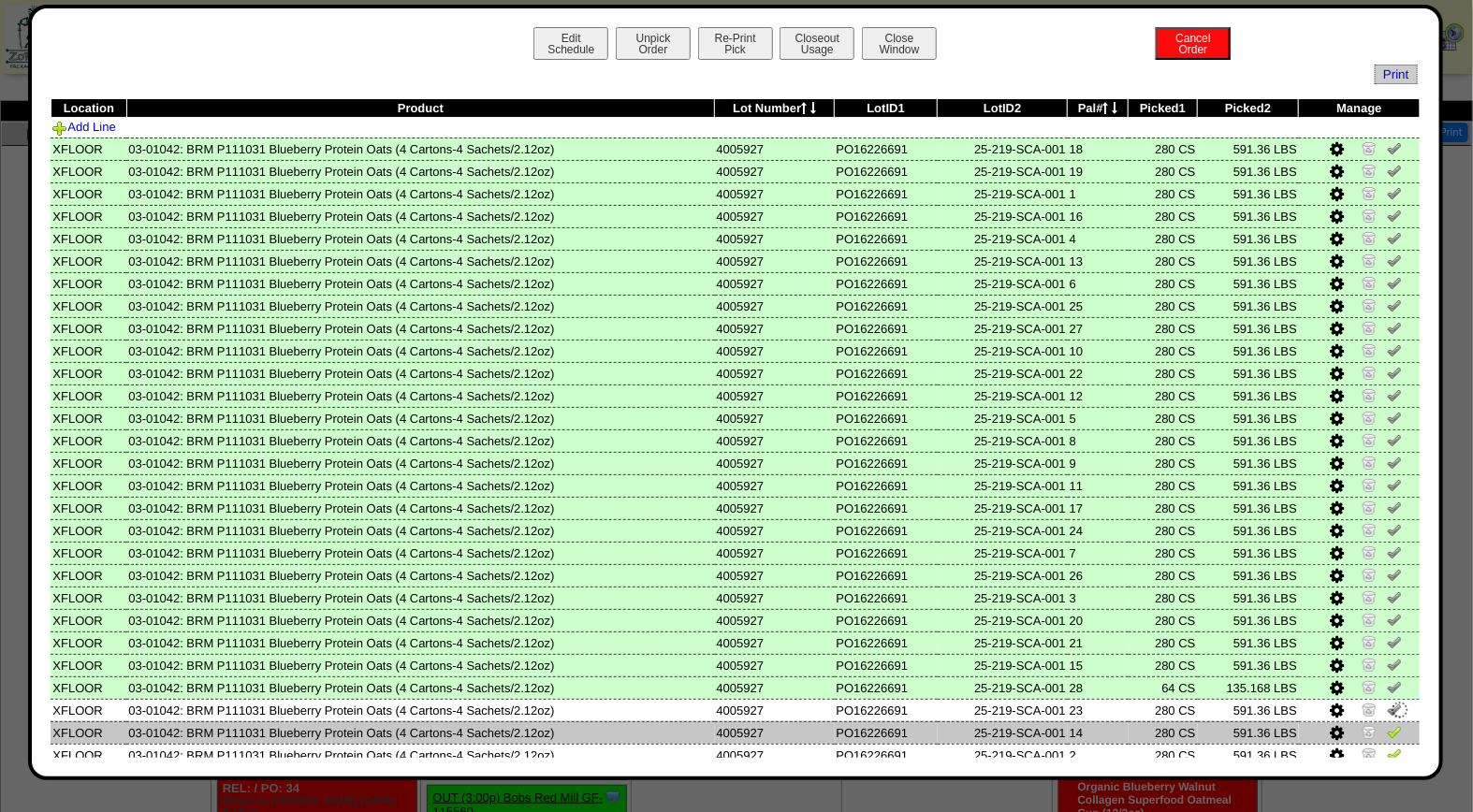
click at [1387, 724] on img at bounding box center [1394, 731] width 15 height 15
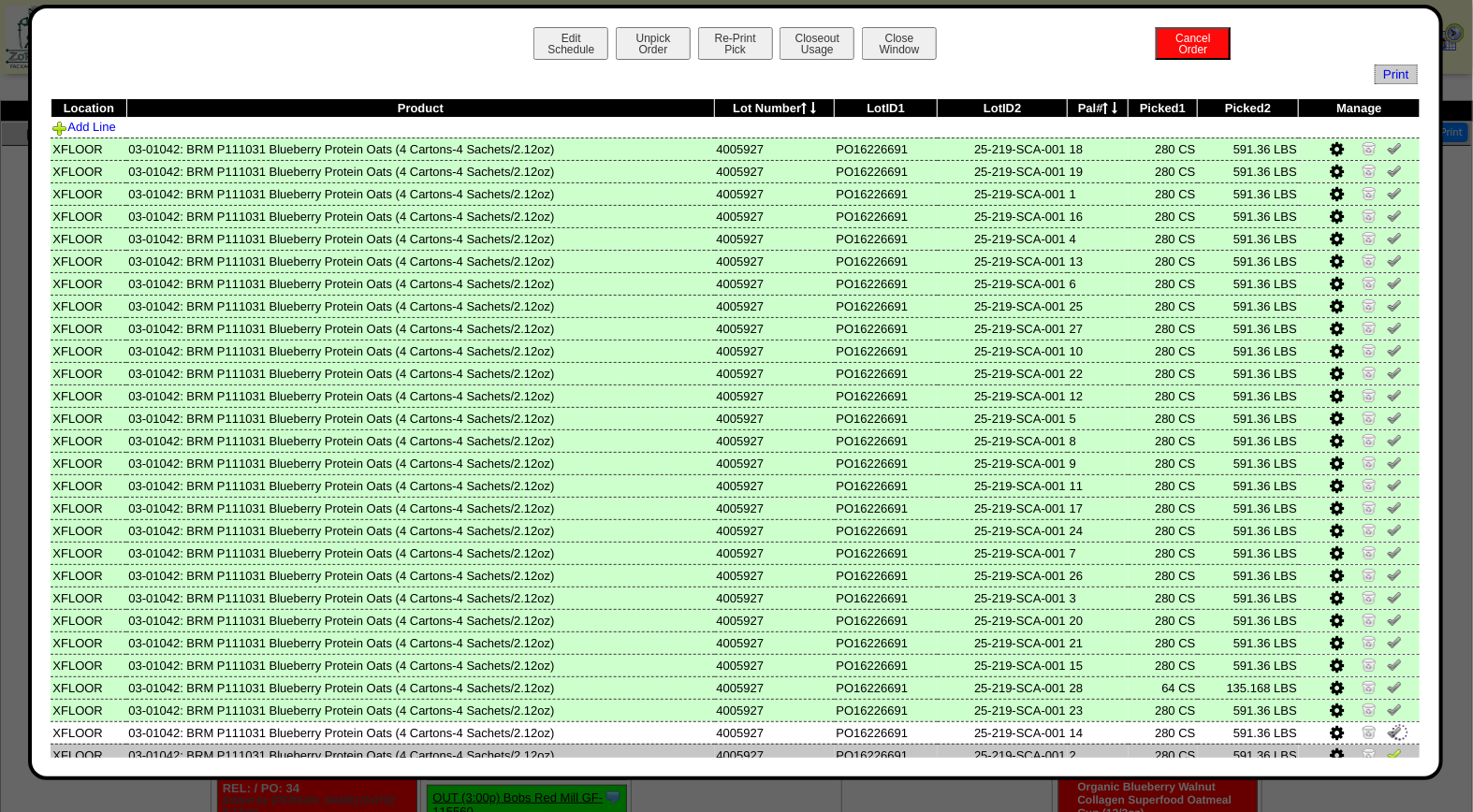
click at [1387, 747] on img at bounding box center [1394, 754] width 15 height 15
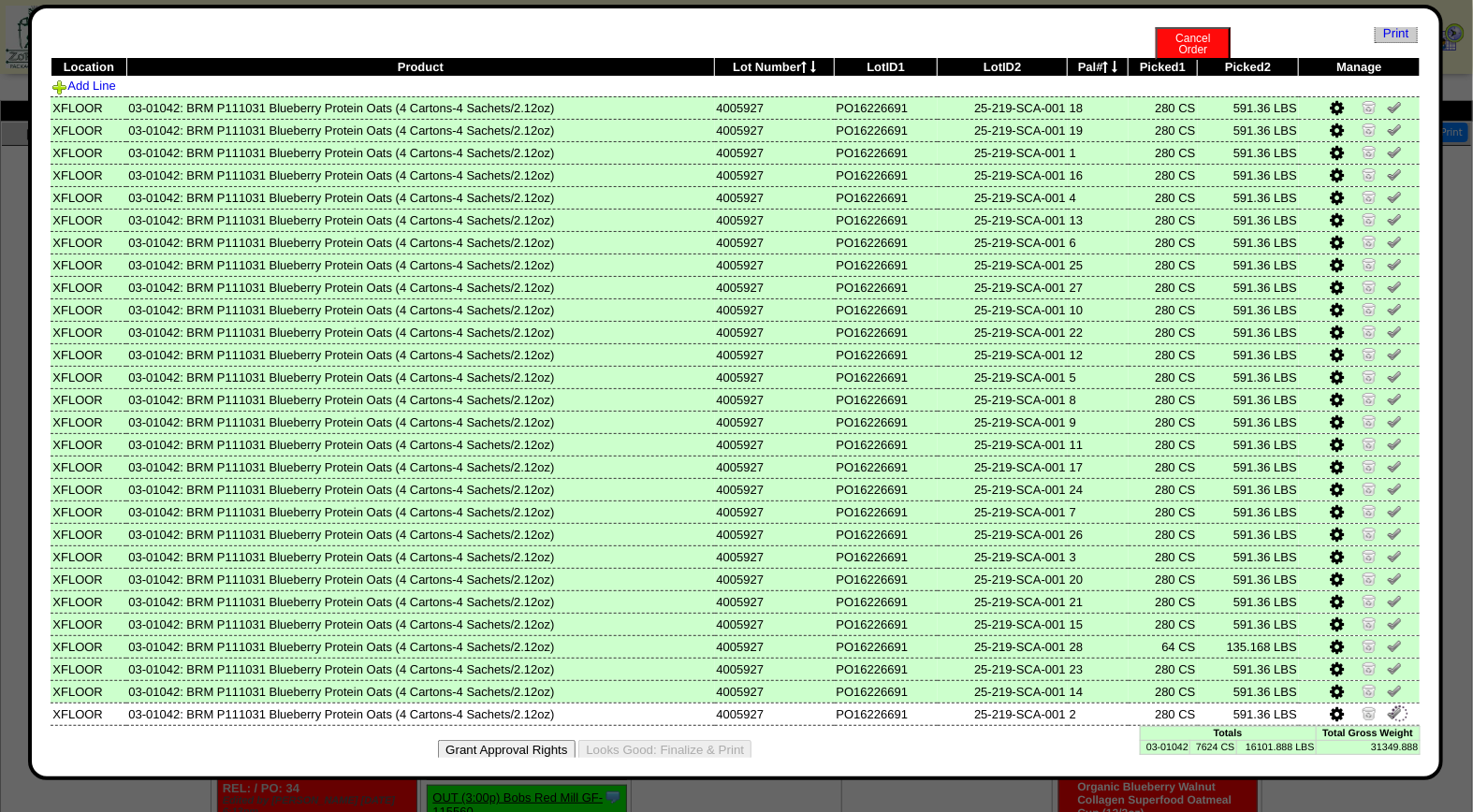
scroll to position [45, 0]
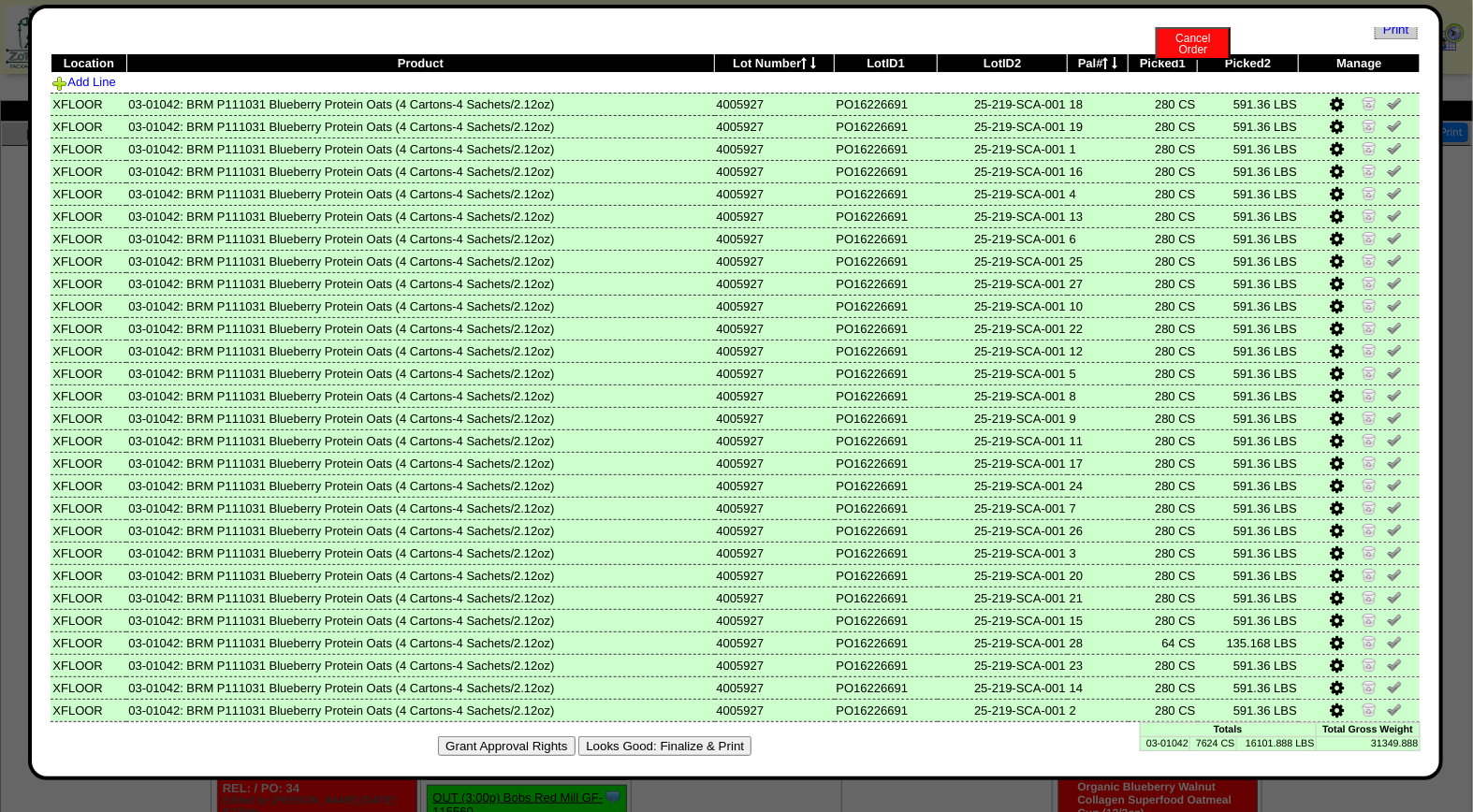
drag, startPoint x: 680, startPoint y: 739, endPoint x: 852, endPoint y: 182, distance: 583.0
click at [680, 739] on button "Looks Good: Finalize & Print" at bounding box center [665, 746] width 173 height 19
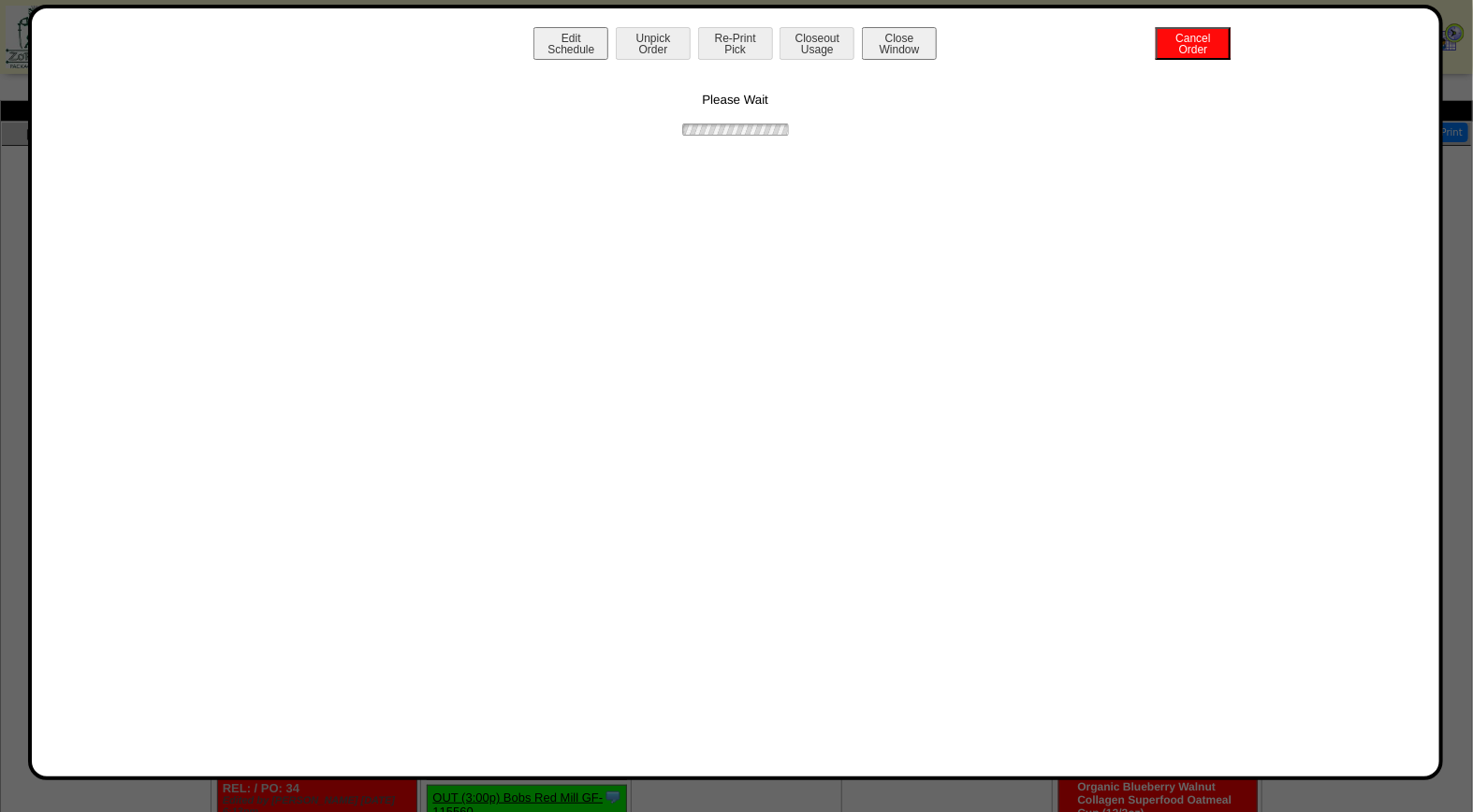
scroll to position [0, 0]
click at [726, 40] on button "Print BOL" at bounding box center [735, 44] width 75 height 33
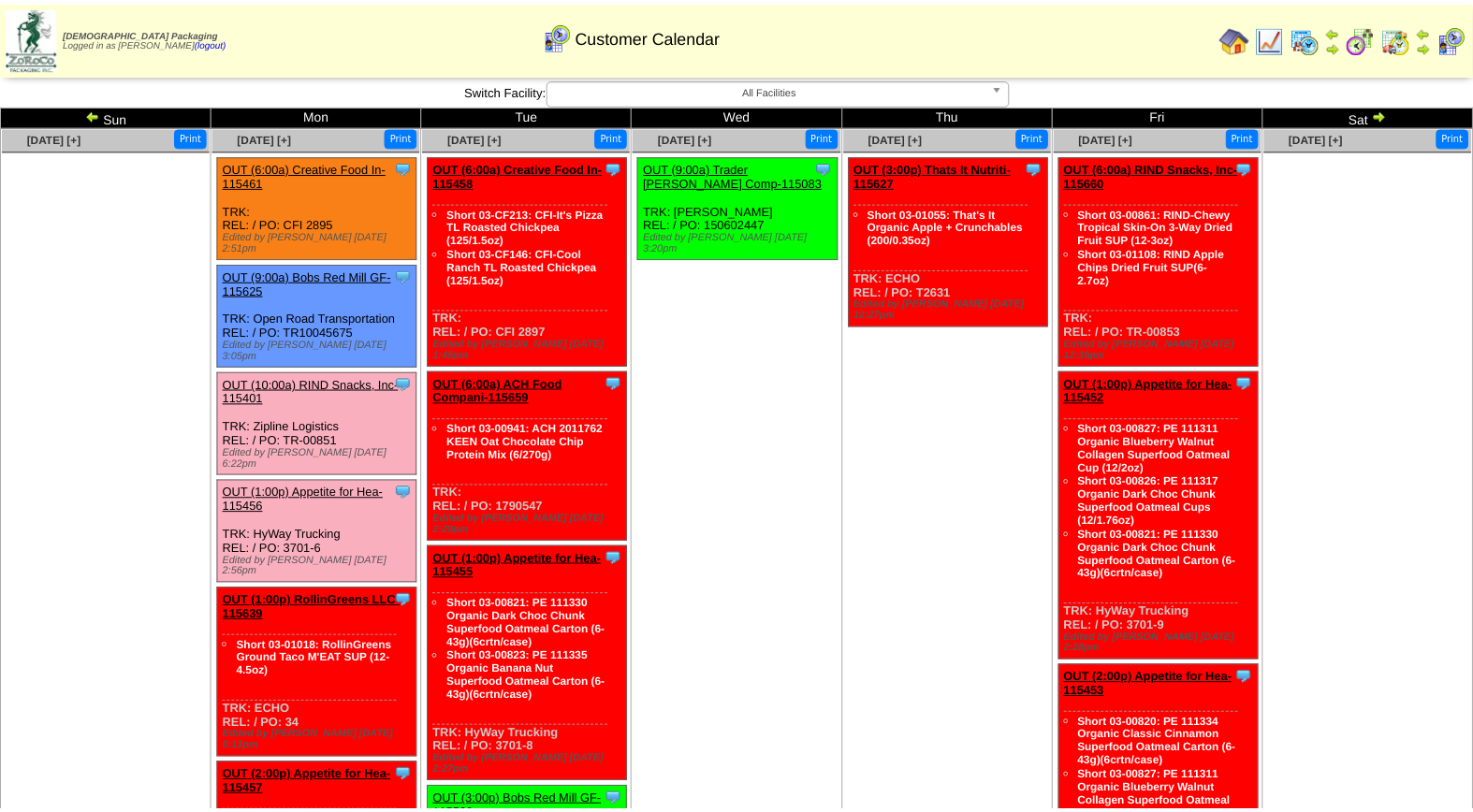
scroll to position [4, 0]
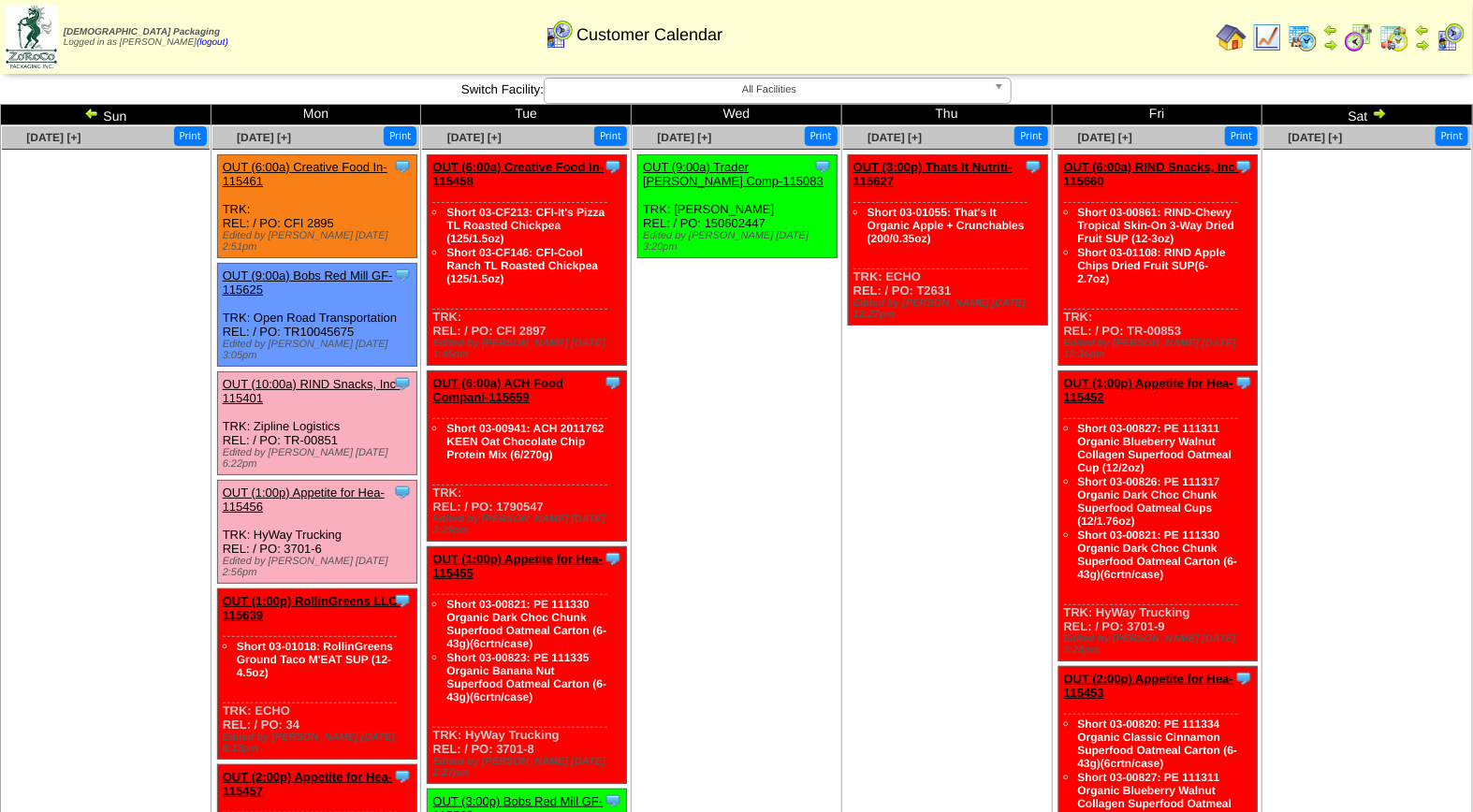
click at [572, 474] on div "Clone Item OUT (6:00a) ACH Food Compani-115659 ACH Food Companies, Inc. Schedul…" at bounding box center [527, 456] width 200 height 171
drag, startPoint x: 543, startPoint y: 484, endPoint x: 490, endPoint y: 487, distance: 53.1
click at [490, 487] on div "Clone Item OUT (6:00a) ACH Food Compani-115659 ACH Food Companies, Inc. Schedul…" at bounding box center [527, 456] width 200 height 171
drag, startPoint x: 446, startPoint y: 137, endPoint x: 520, endPoint y: 138, distance: 74.0
click at [520, 138] on div "[DATE] [+]" at bounding box center [474, 137] width 104 height 22
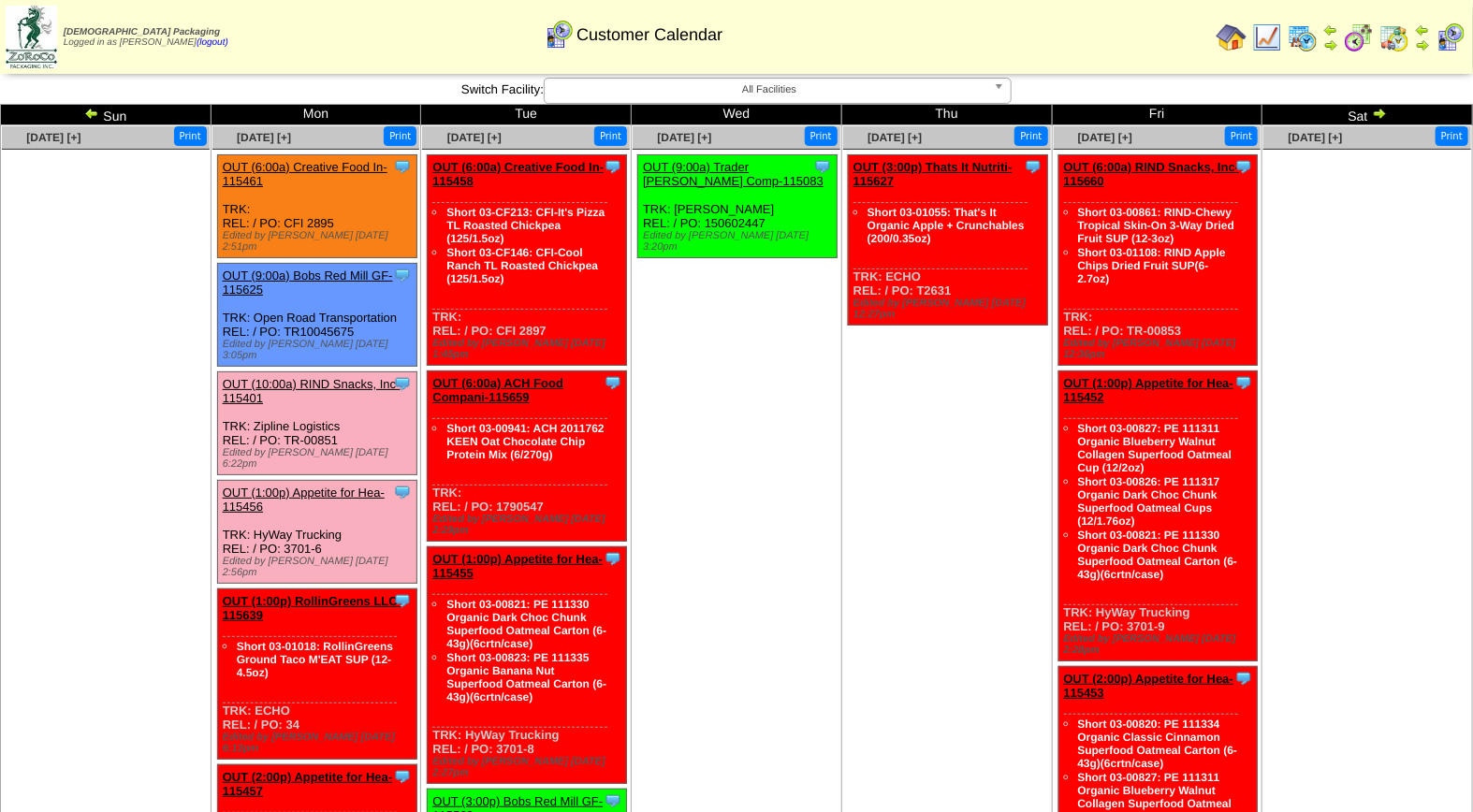
click at [746, 433] on ul "Clone Item OUT (9:00a) Trader Joes Comp-115083 Trader Joes Company ScheduleID: …" at bounding box center [736, 295] width 207 height 281
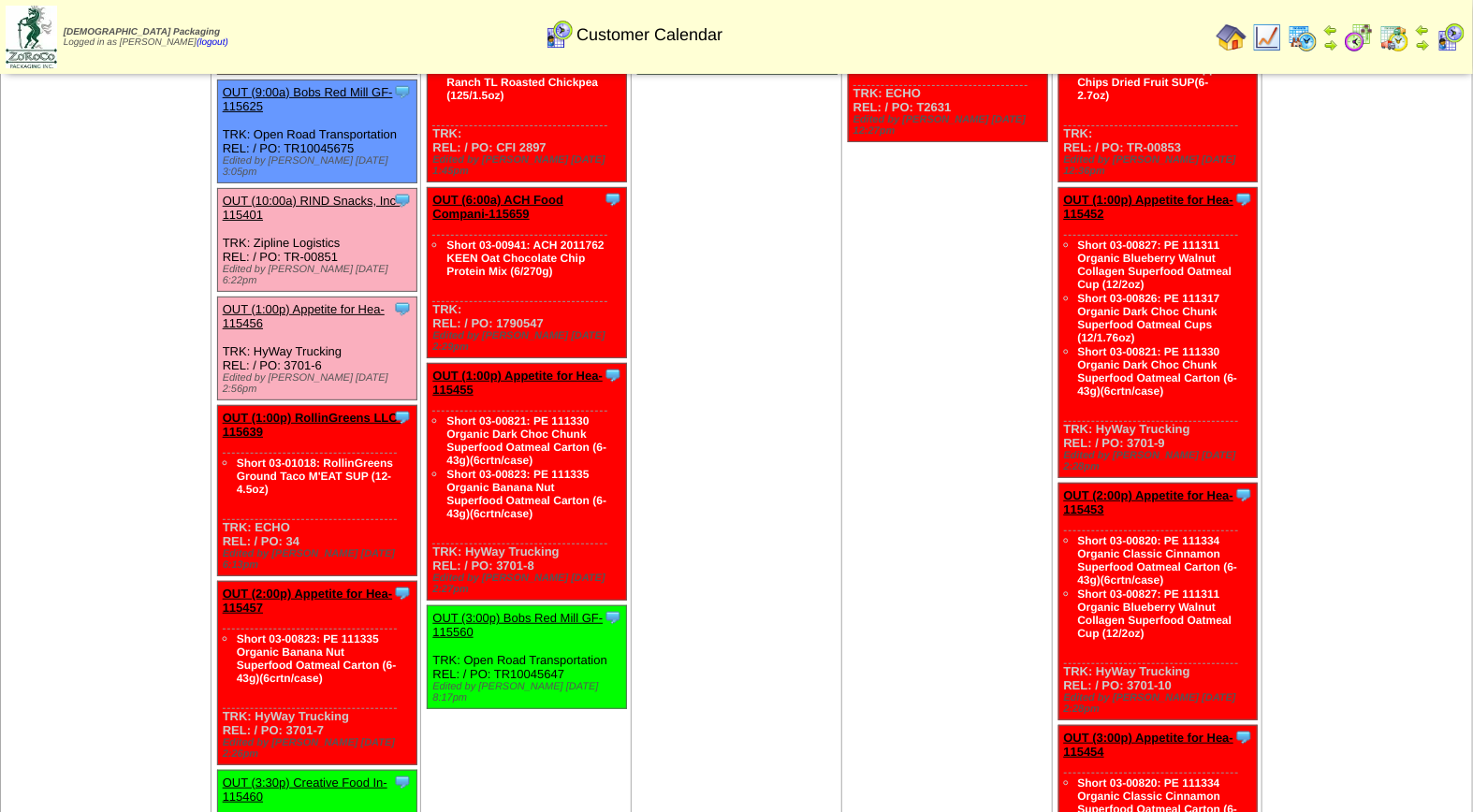
scroll to position [192, 0]
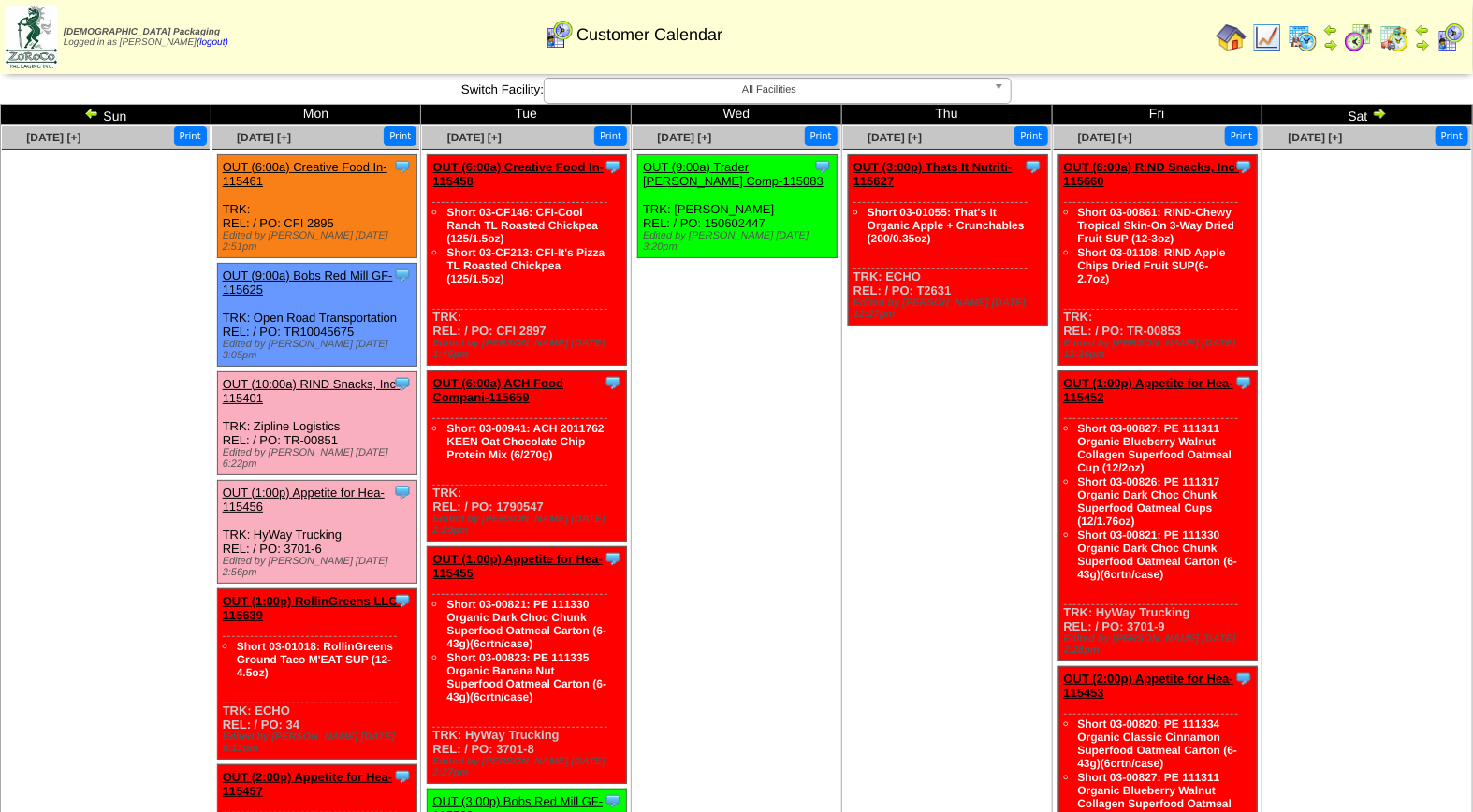
click at [302, 377] on link "OUT (10:00a) RIND Snacks, Inc-115401" at bounding box center [311, 390] width 177 height 28
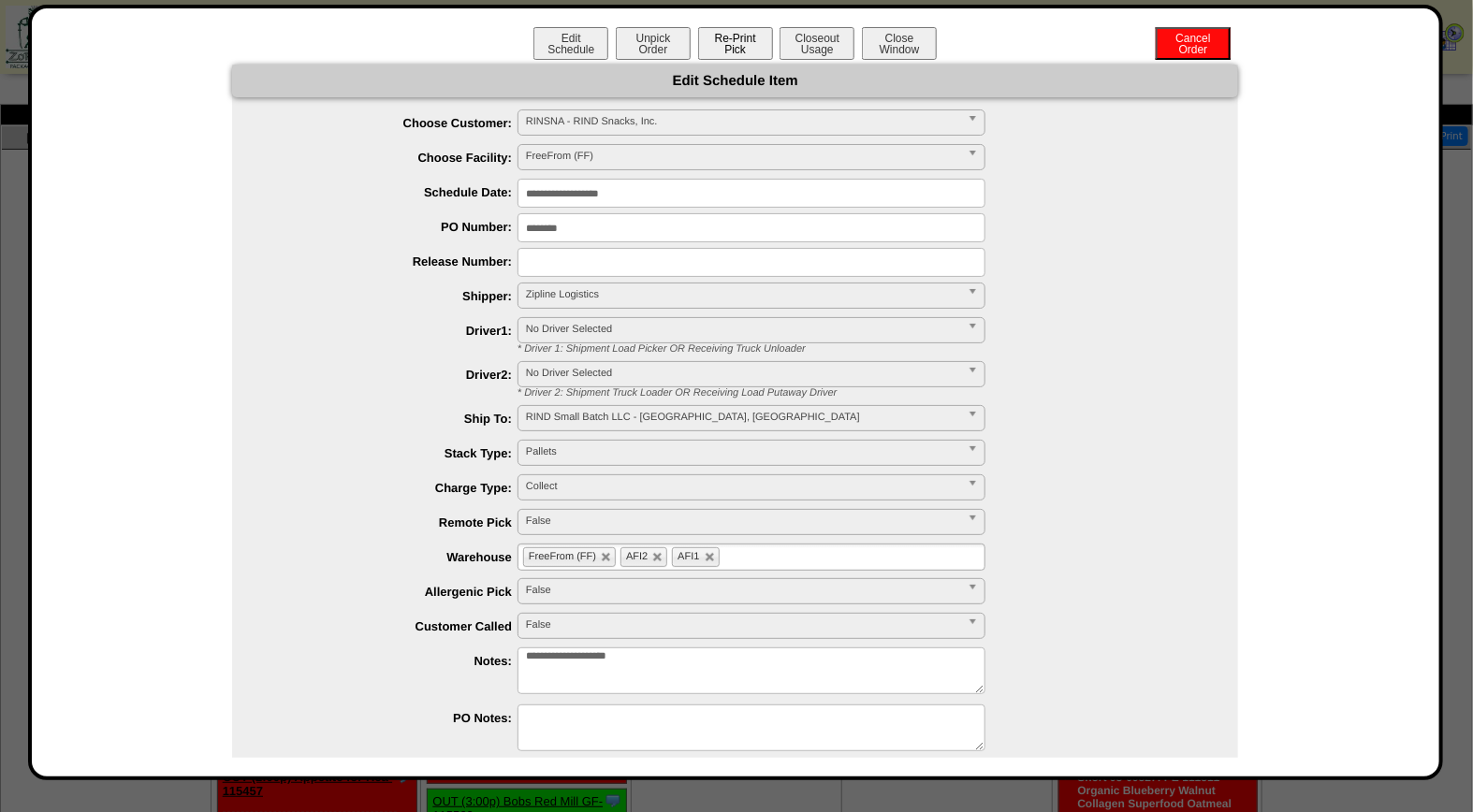
click at [742, 39] on button "Re-Print Pick" at bounding box center [735, 44] width 75 height 33
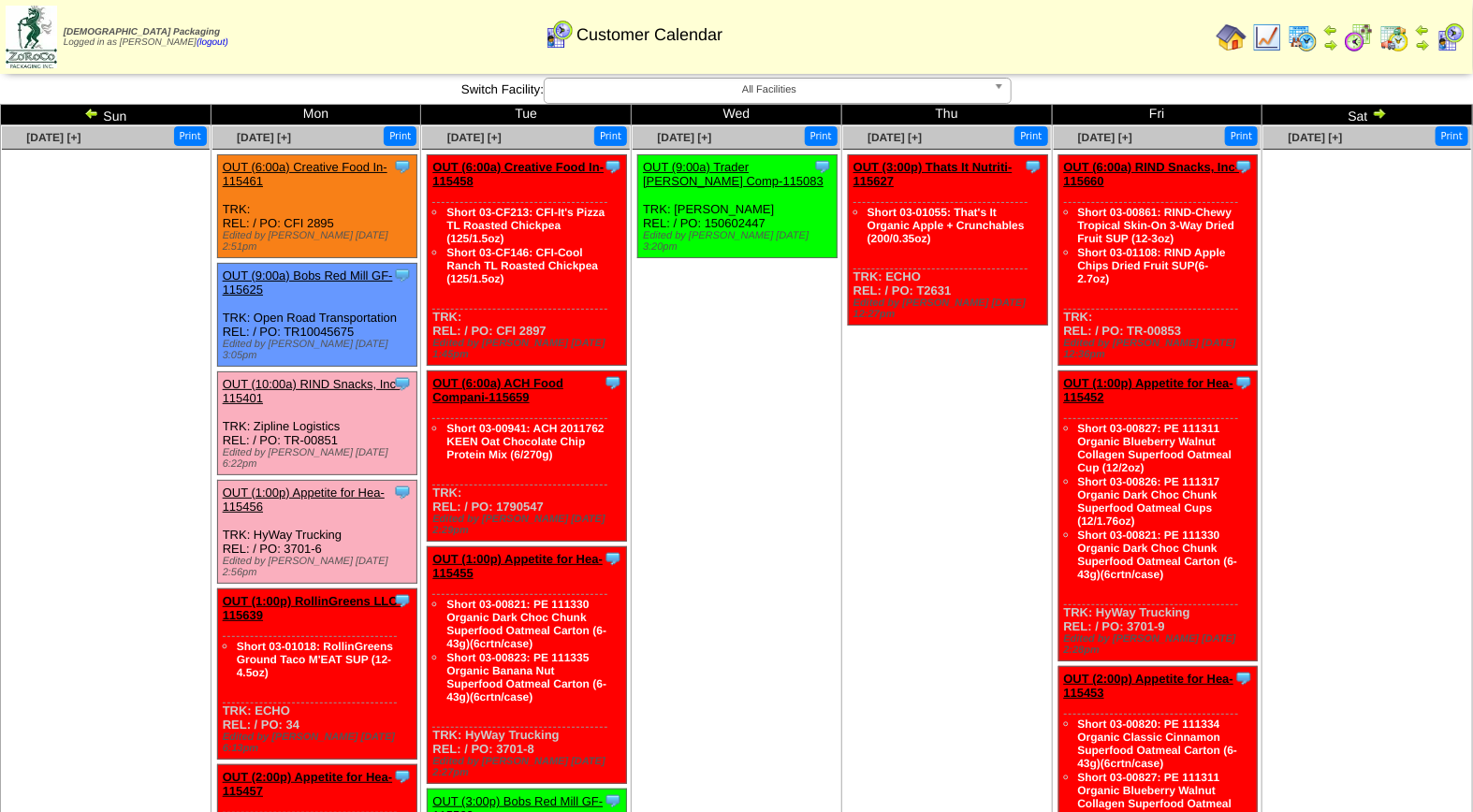
click at [331, 485] on link "OUT (1:00p) Appetite for Hea-115456" at bounding box center [303, 499] width 162 height 28
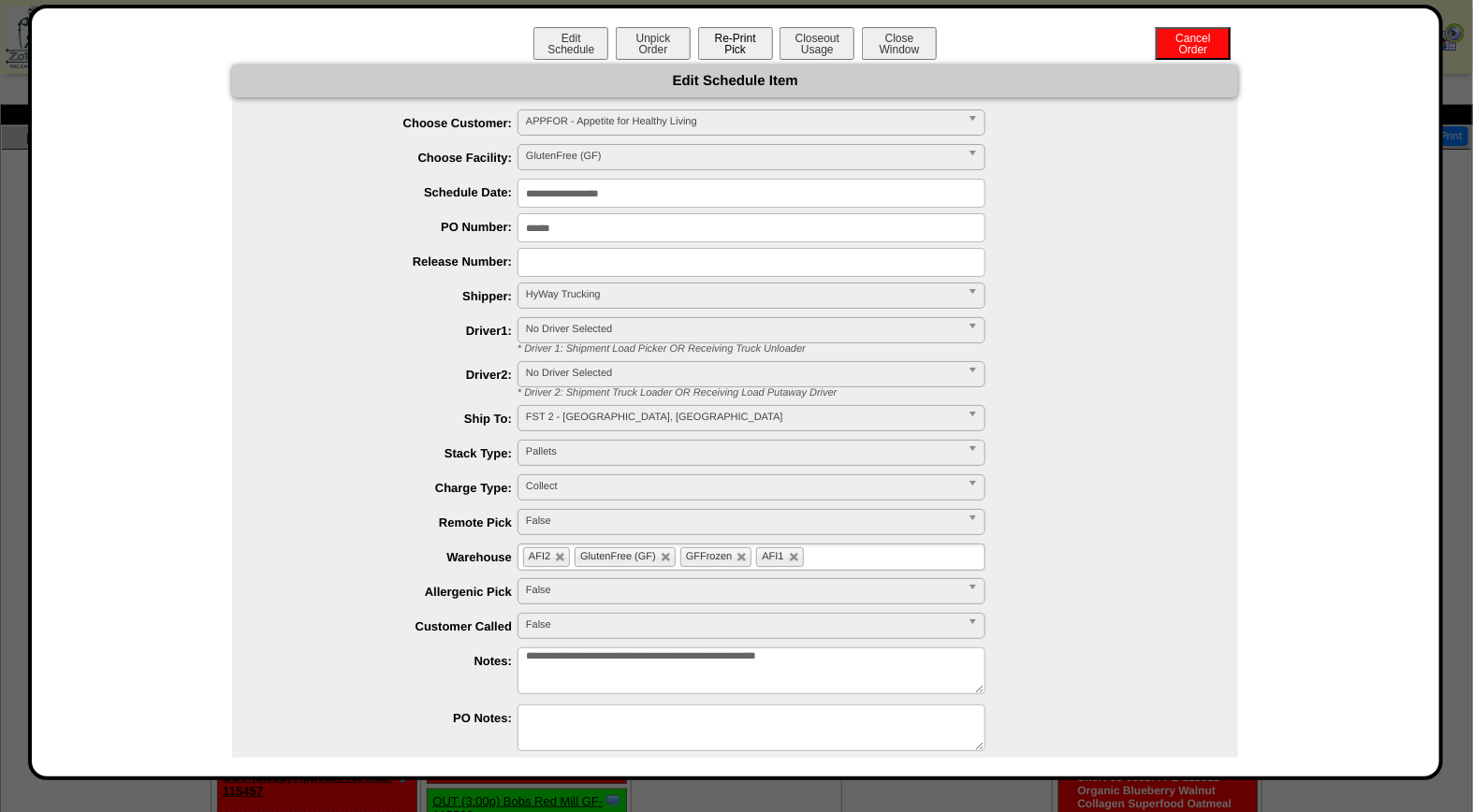
click at [735, 44] on button "Re-Print Pick" at bounding box center [735, 44] width 75 height 33
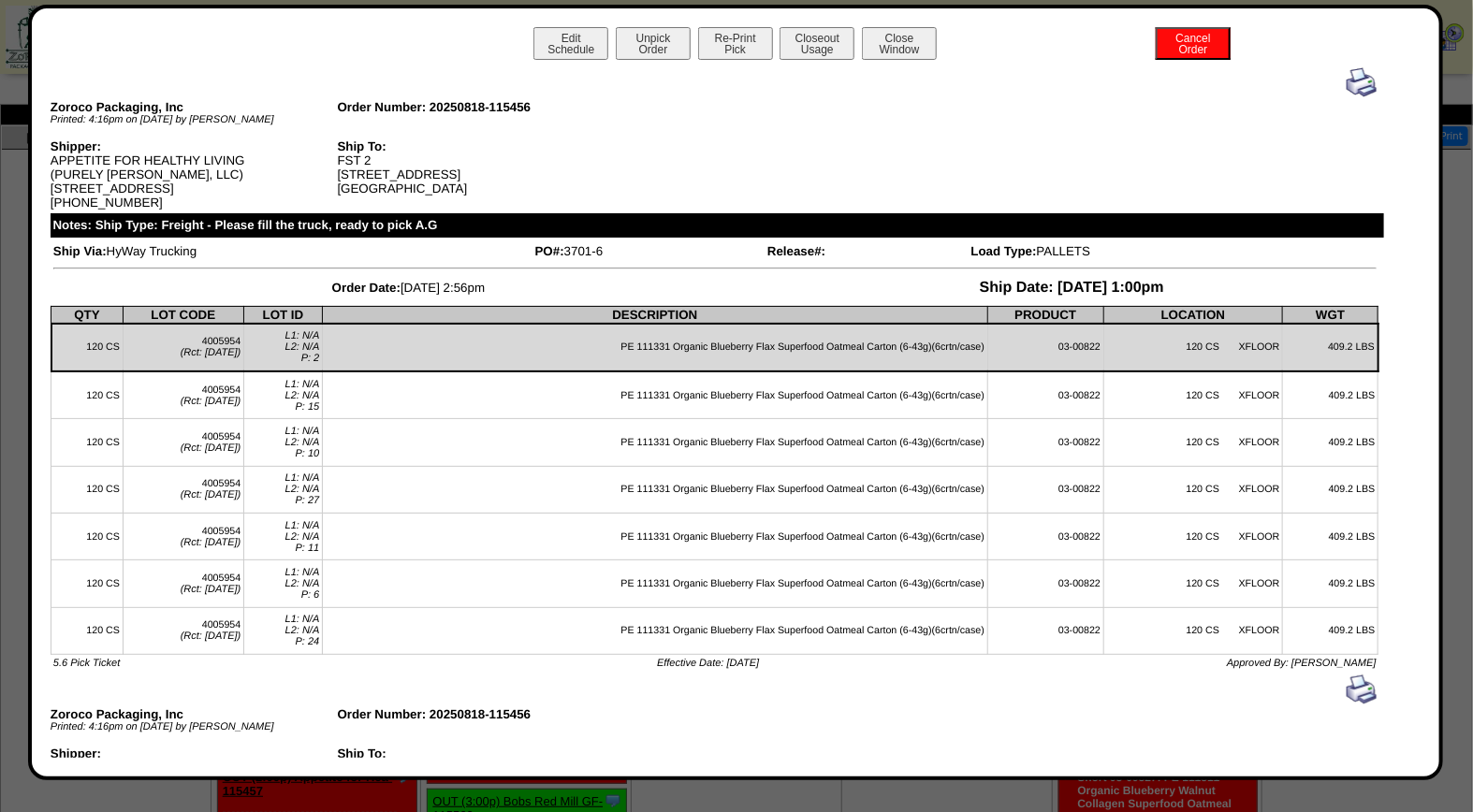
click at [1347, 81] on img at bounding box center [1362, 82] width 30 height 30
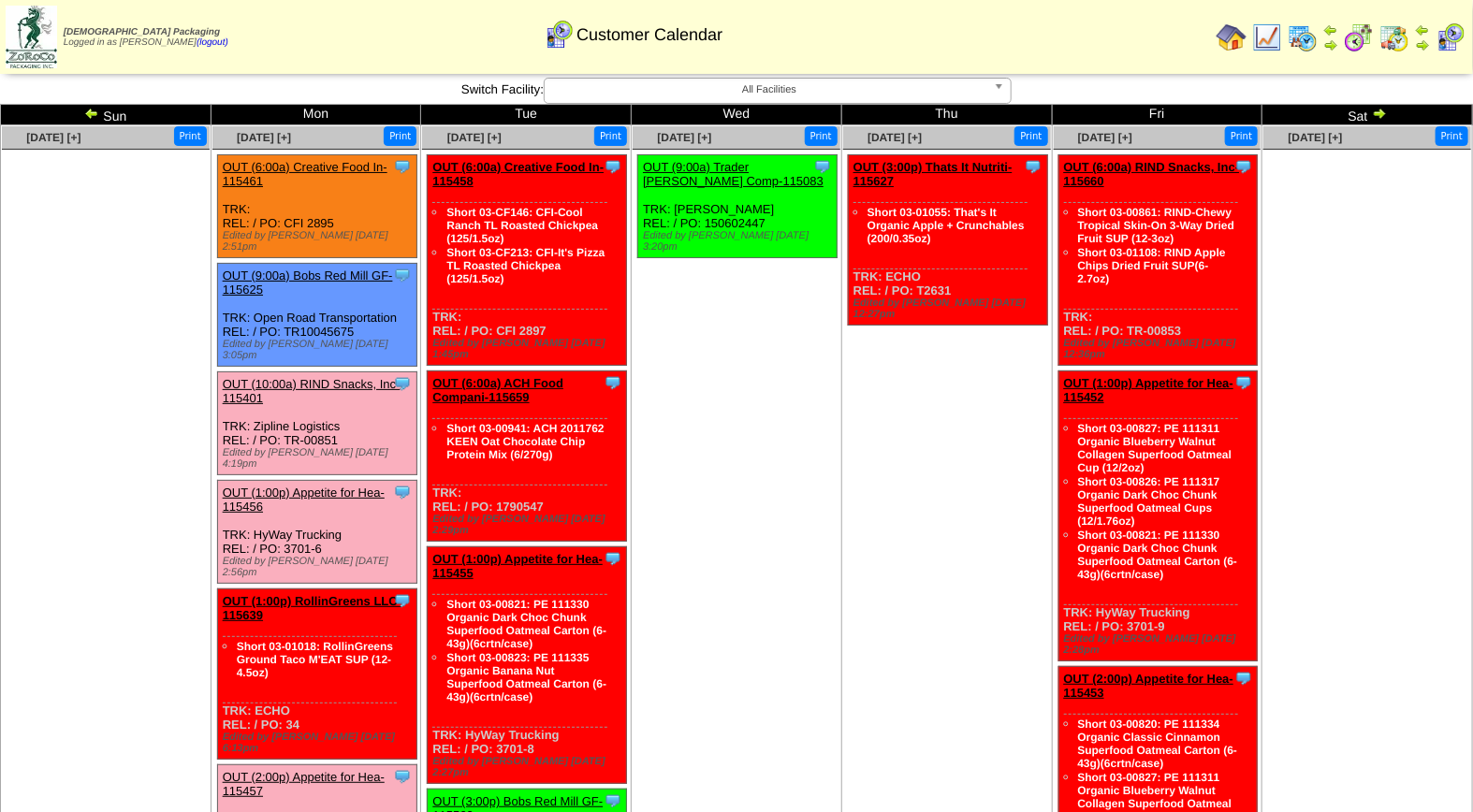
click at [324, 770] on link "OUT (2:00p) Appetite for Hea-115457" at bounding box center [303, 784] width 162 height 28
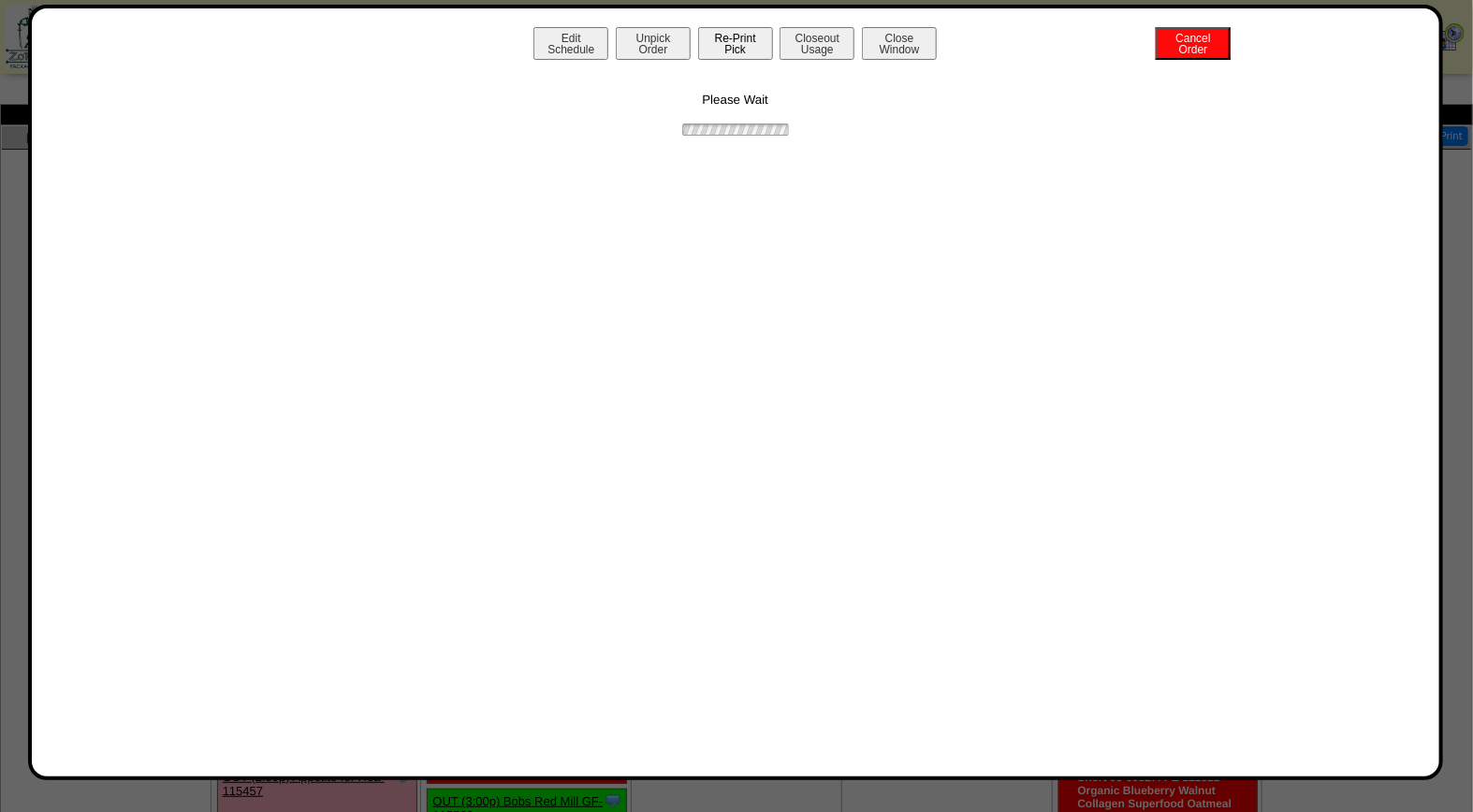
click at [726, 29] on button "Re-Print Pick" at bounding box center [735, 44] width 75 height 33
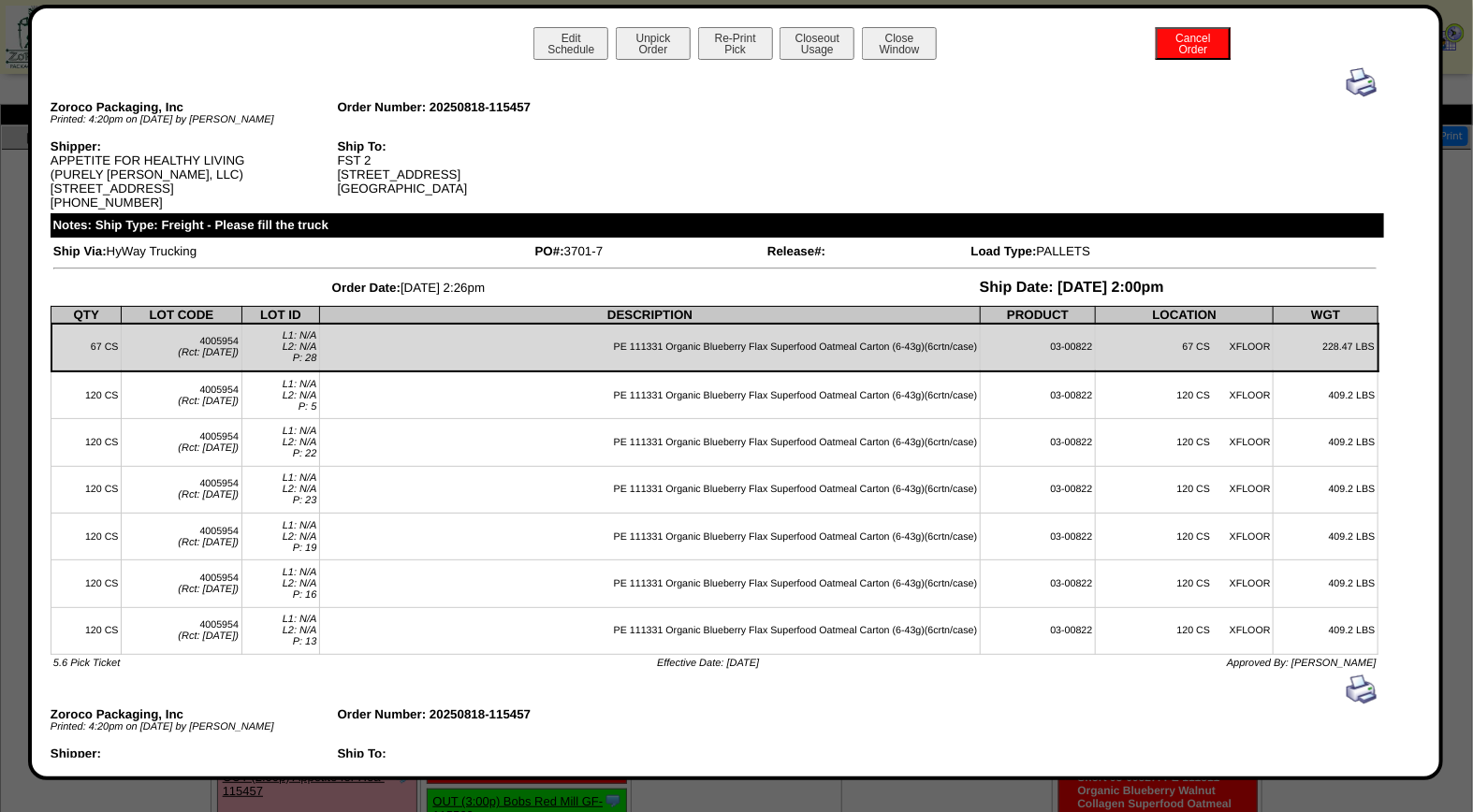
click at [1351, 72] on img at bounding box center [1362, 82] width 30 height 30
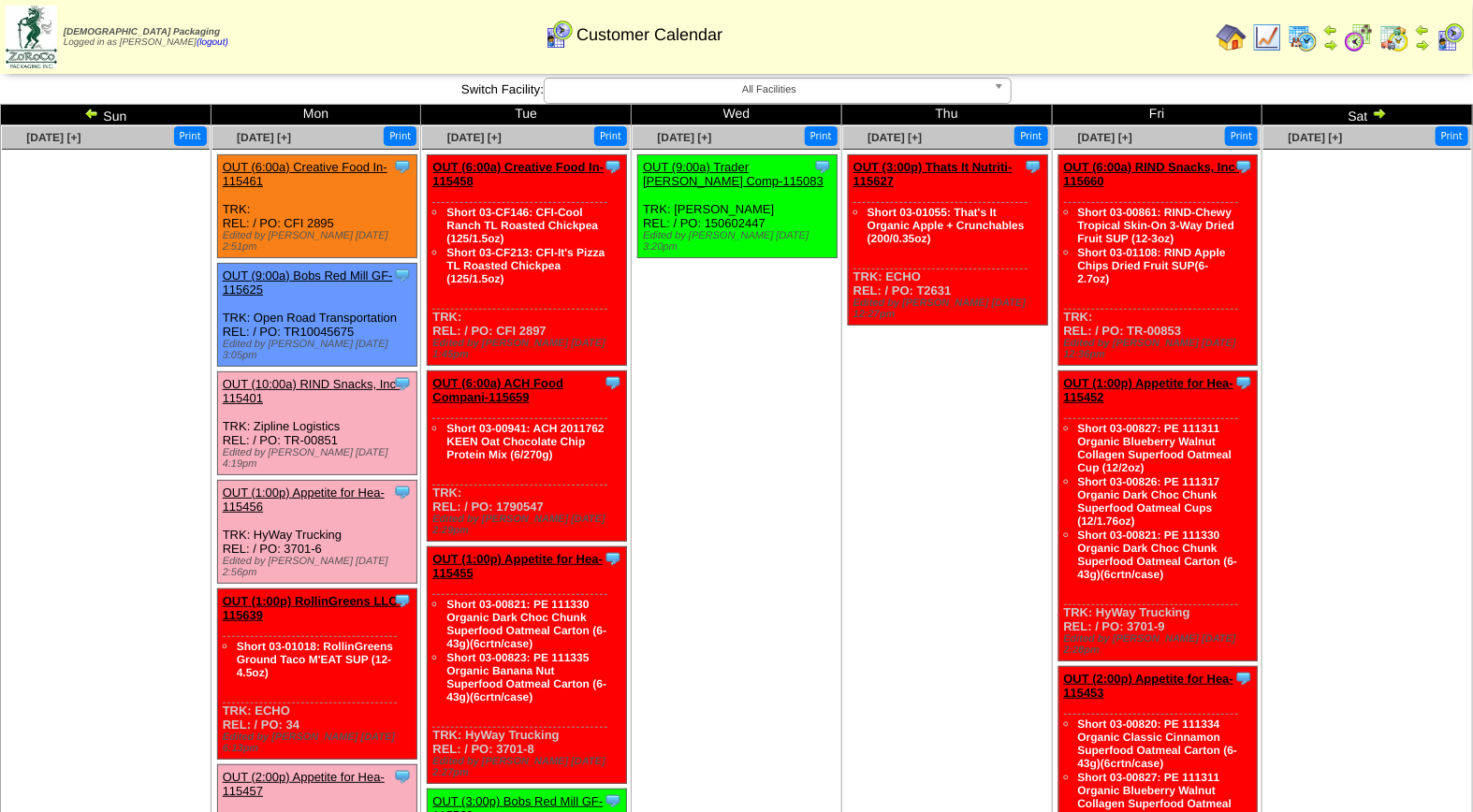
click at [283, 377] on link "OUT (10:00a) RIND Snacks, Inc-115401" at bounding box center [311, 390] width 177 height 28
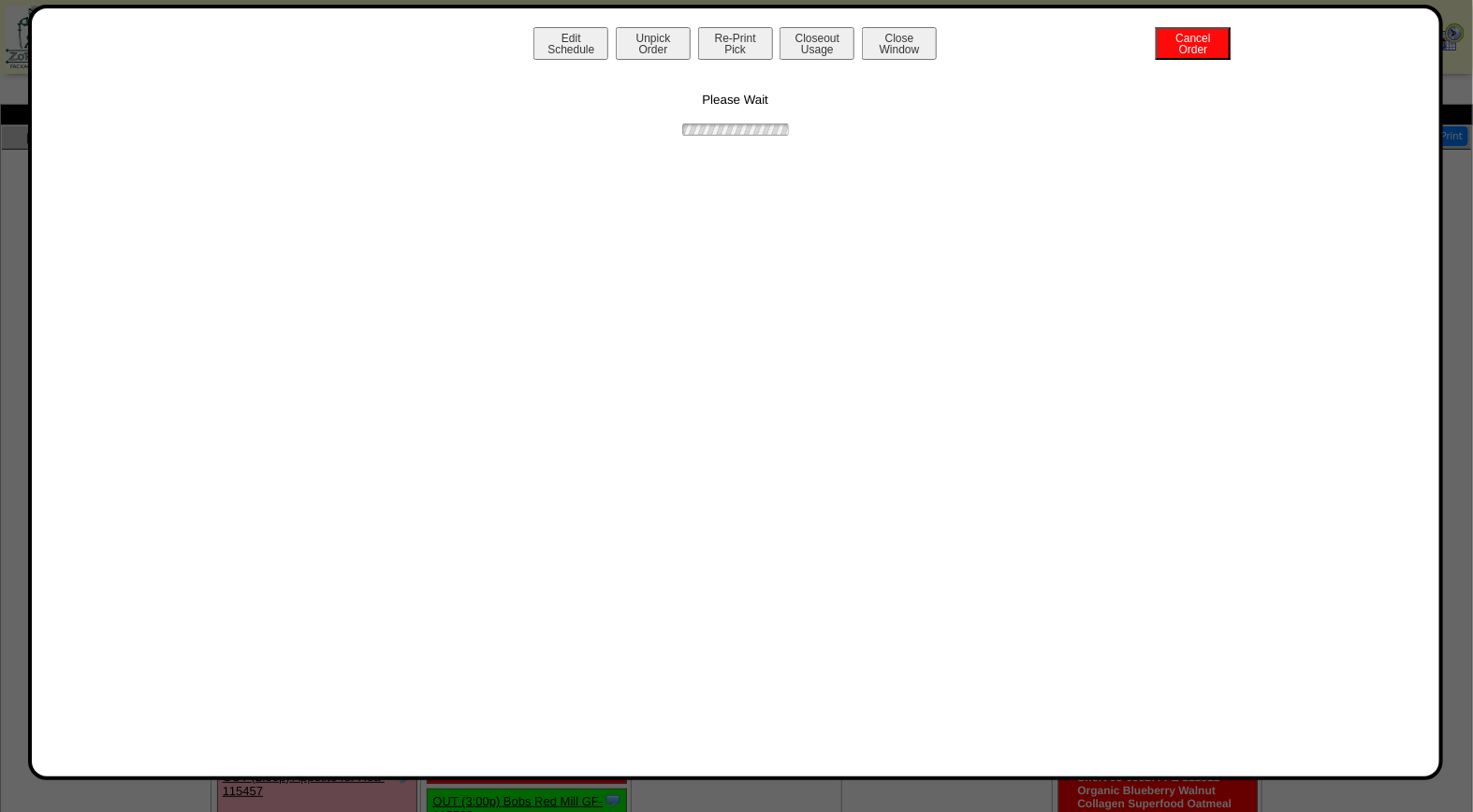
click at [713, 59] on div "Edit Schedule Unpick Order Re-Print Pick Closeout Usage Cancel Order Close Wind…" at bounding box center [736, 46] width 1370 height 38
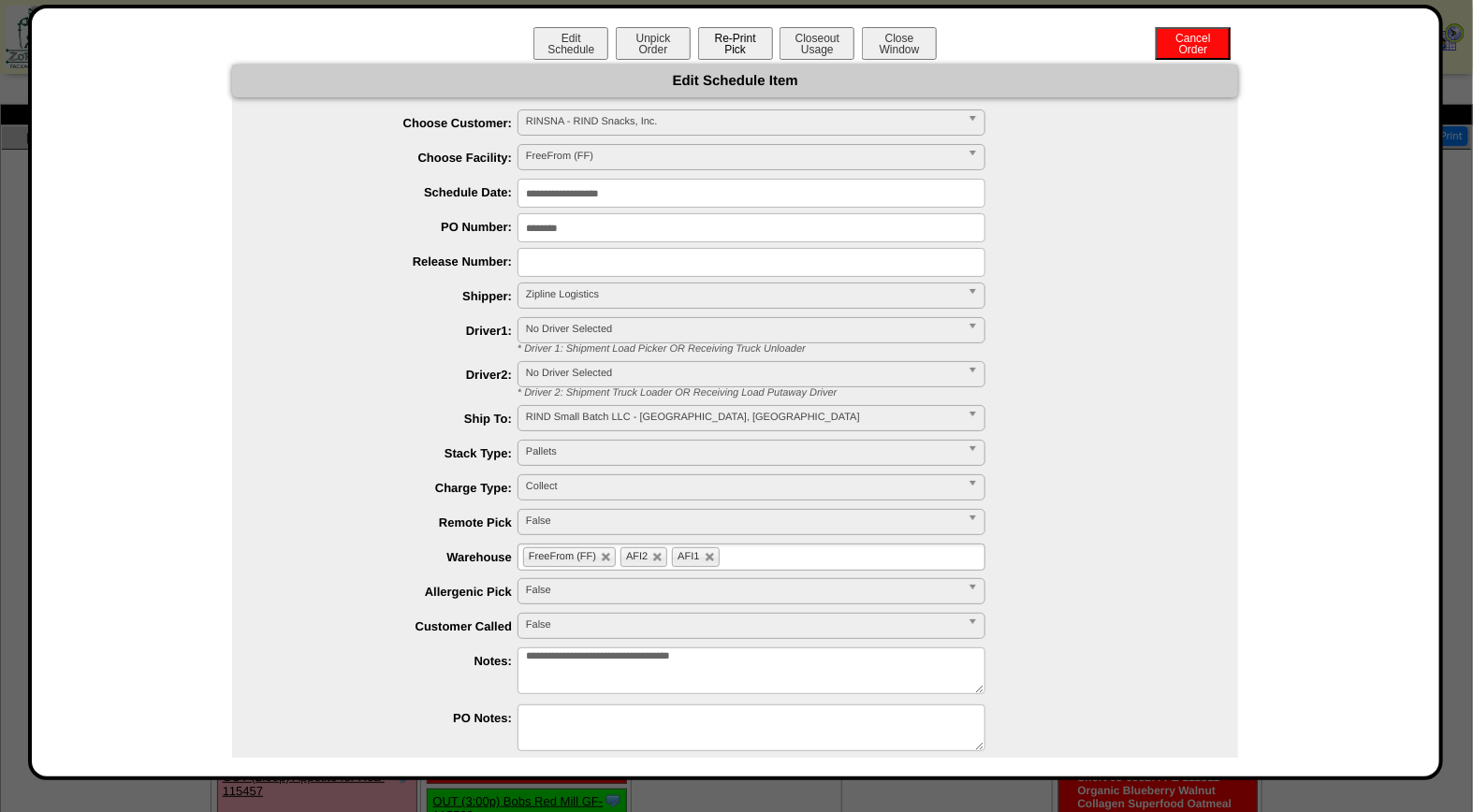
click at [739, 45] on button "Re-Print Pick" at bounding box center [735, 44] width 75 height 33
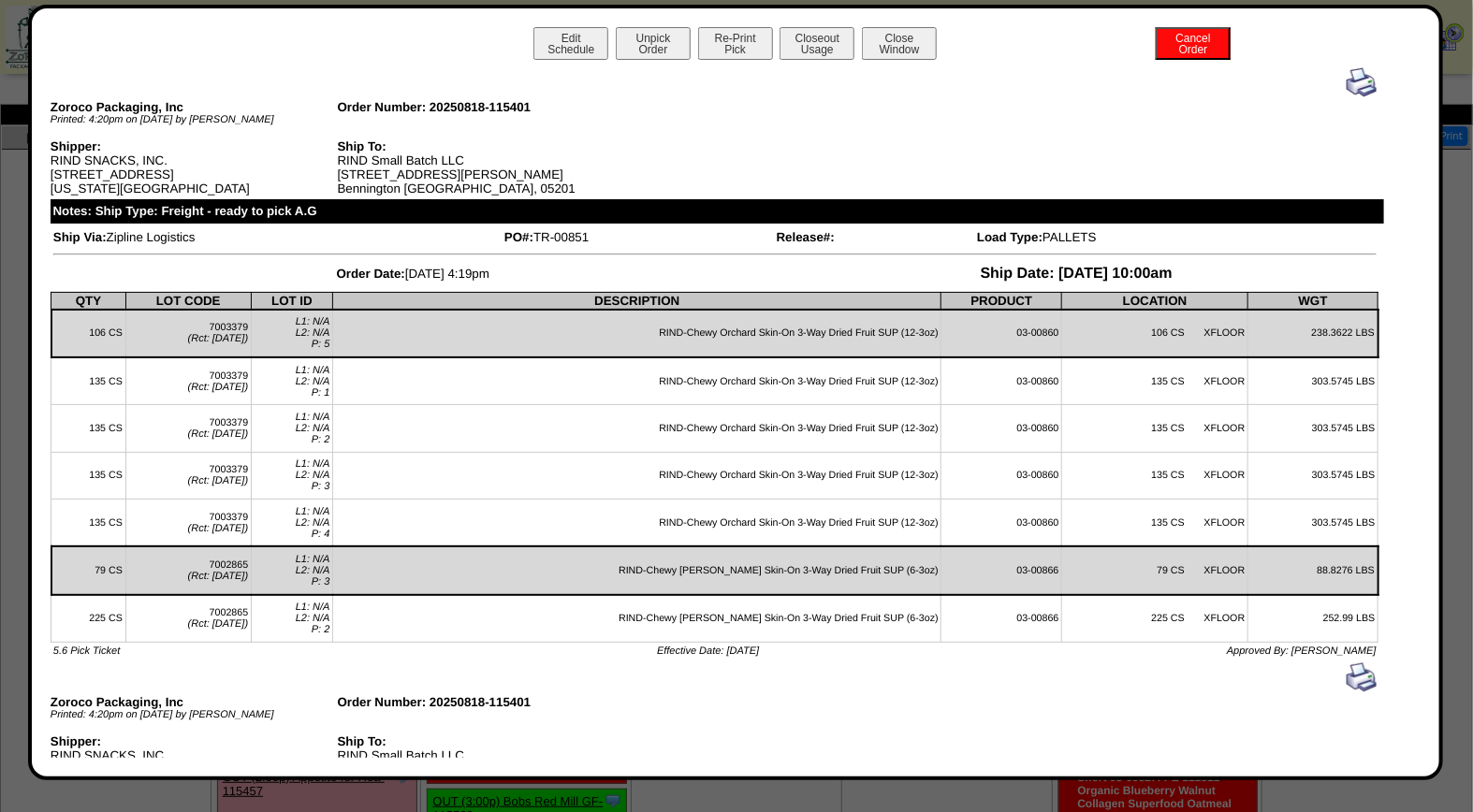
click at [1349, 80] on img at bounding box center [1362, 82] width 30 height 30
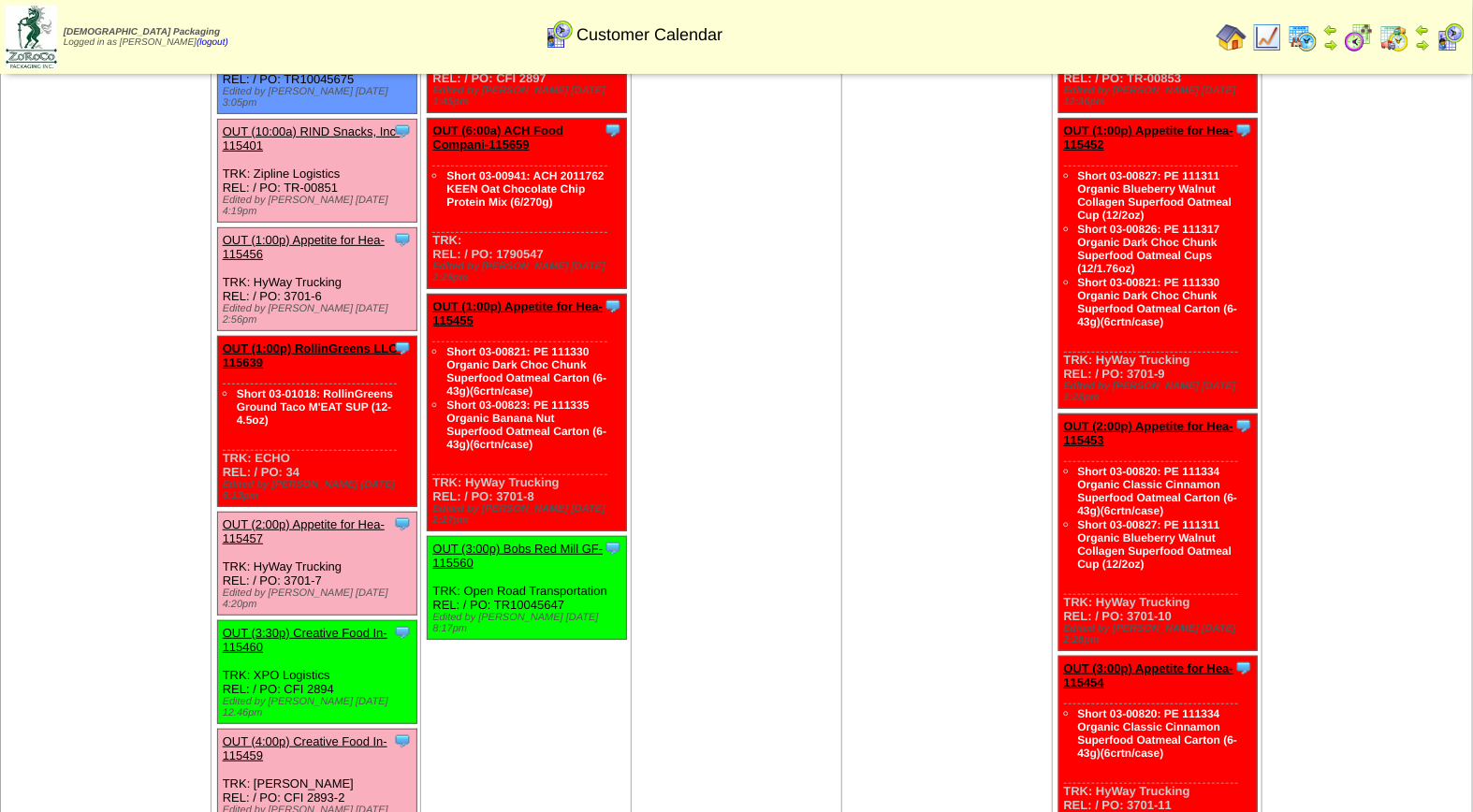
scroll to position [300, 0]
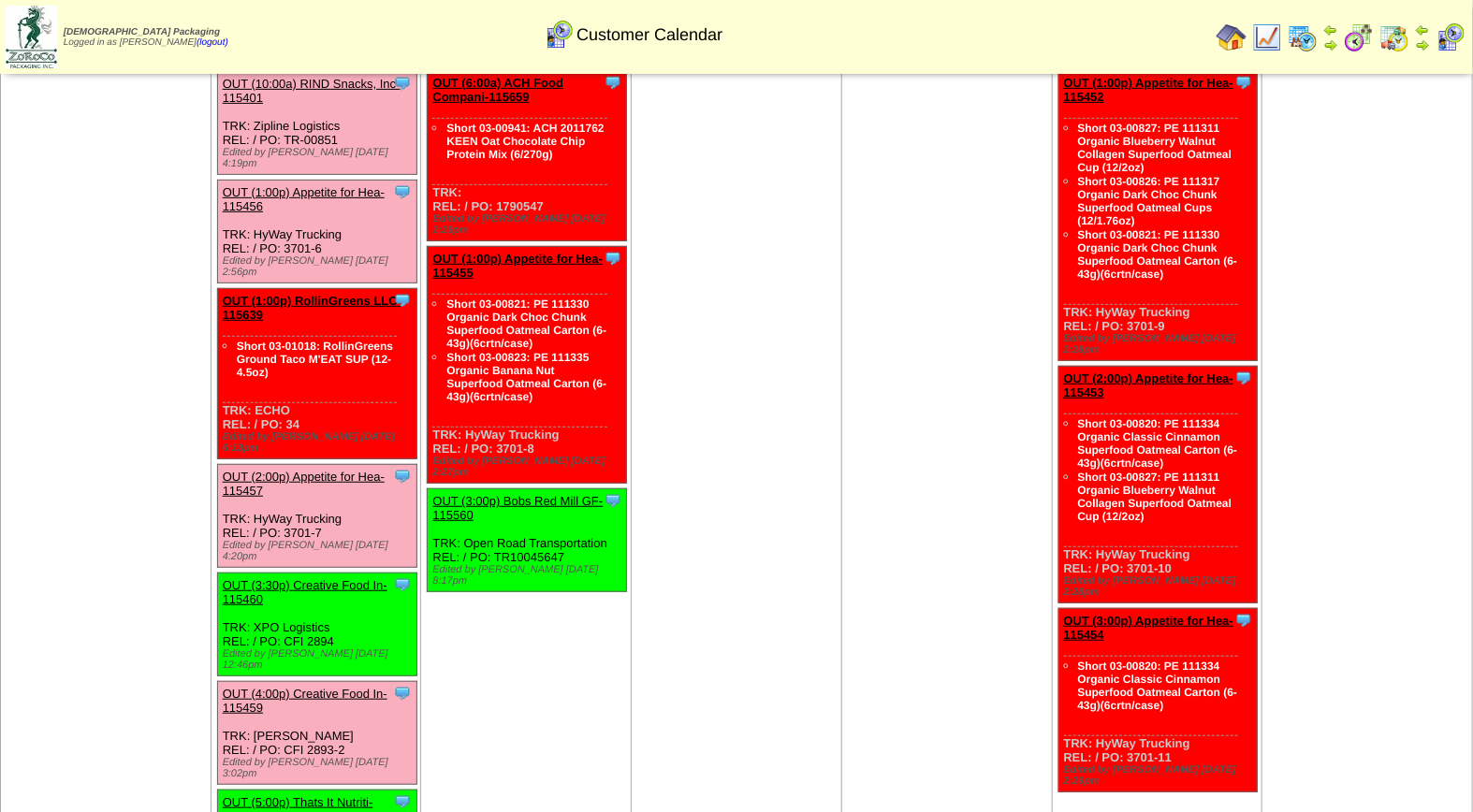
click at [277, 470] on link "OUT (2:00p) Appetite for Hea-115457" at bounding box center [303, 484] width 162 height 28
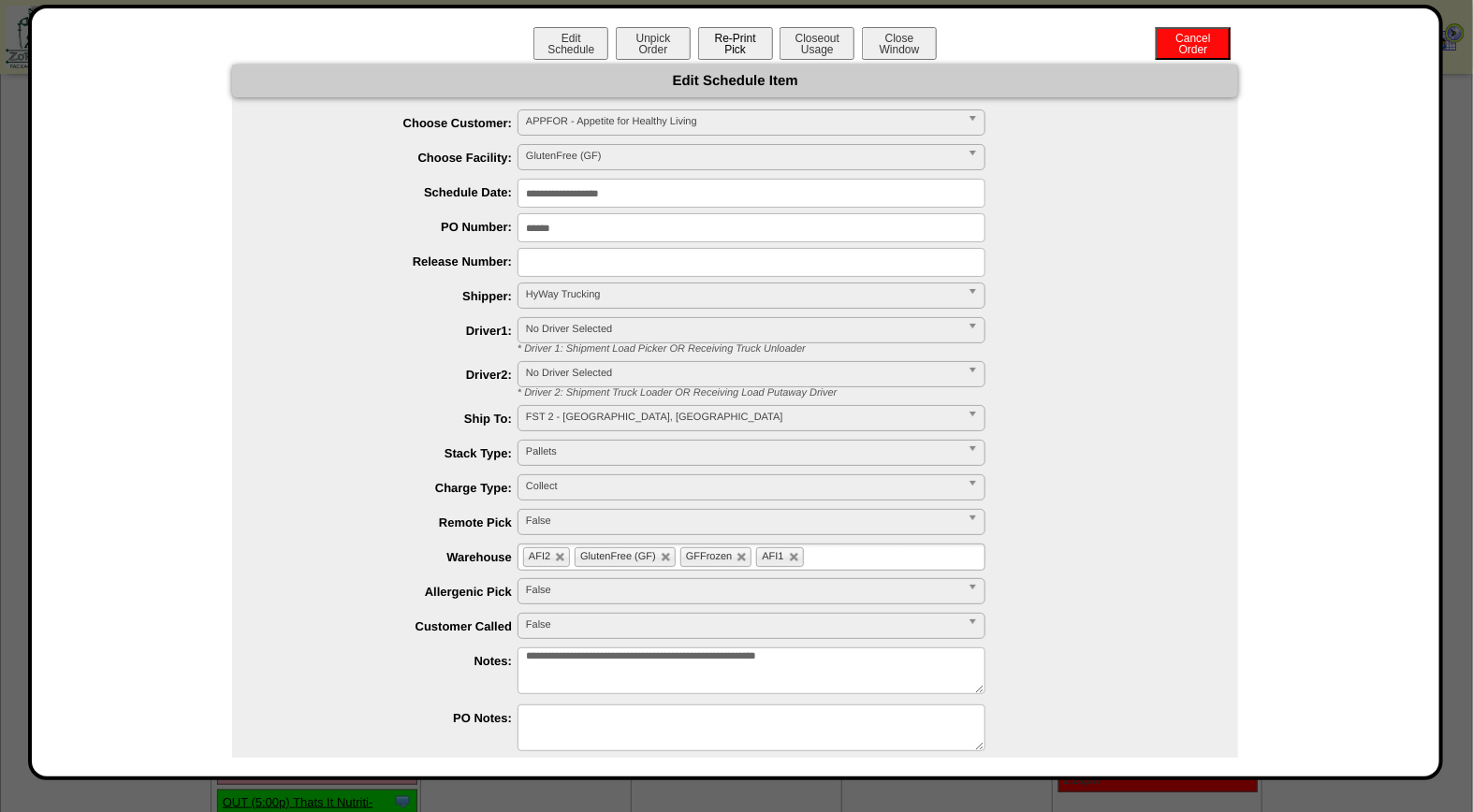
click at [742, 45] on button "Re-Print Pick" at bounding box center [735, 44] width 75 height 33
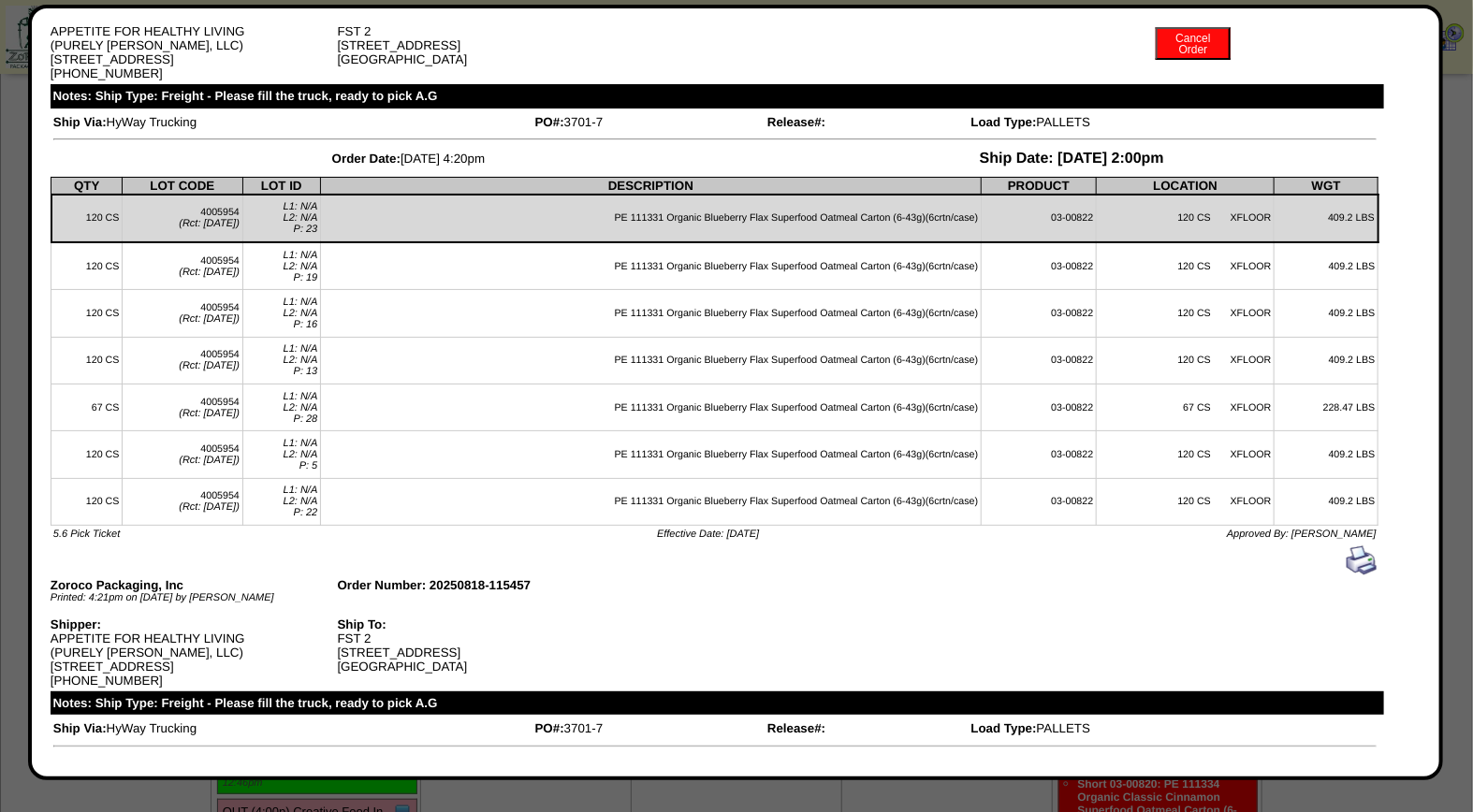
scroll to position [0, 0]
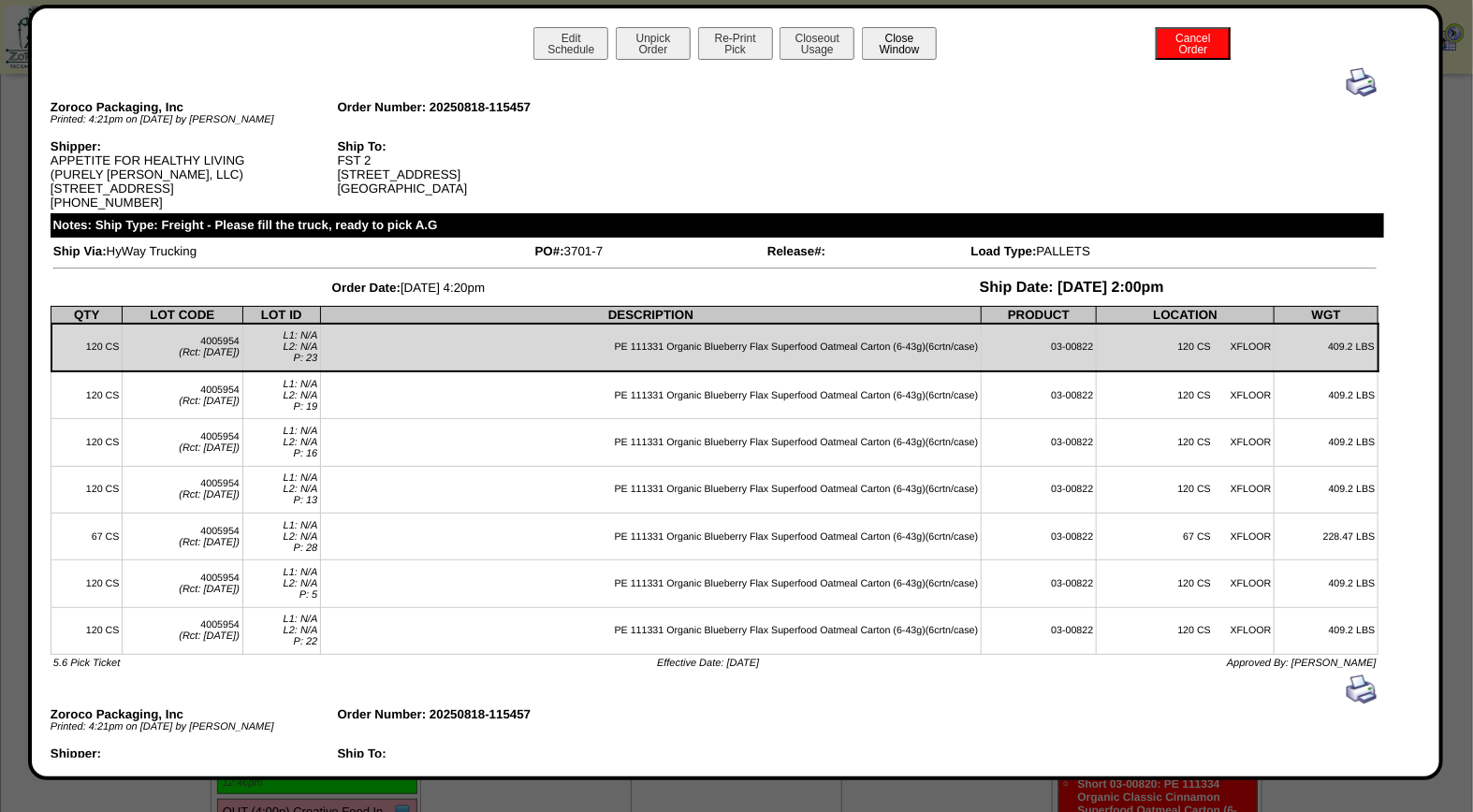
click at [876, 44] on button "Close Window" at bounding box center [898, 44] width 75 height 33
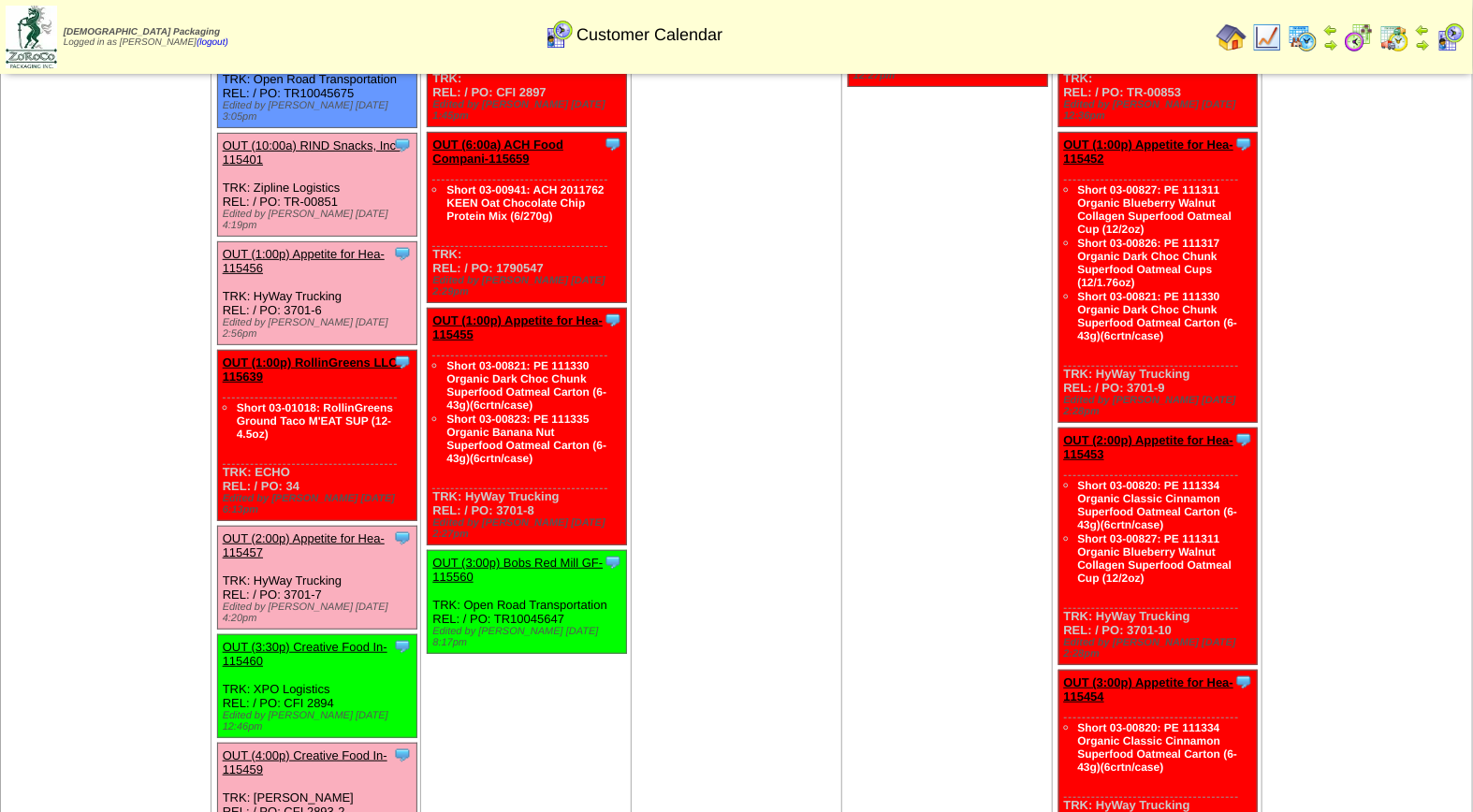
scroll to position [240, 0]
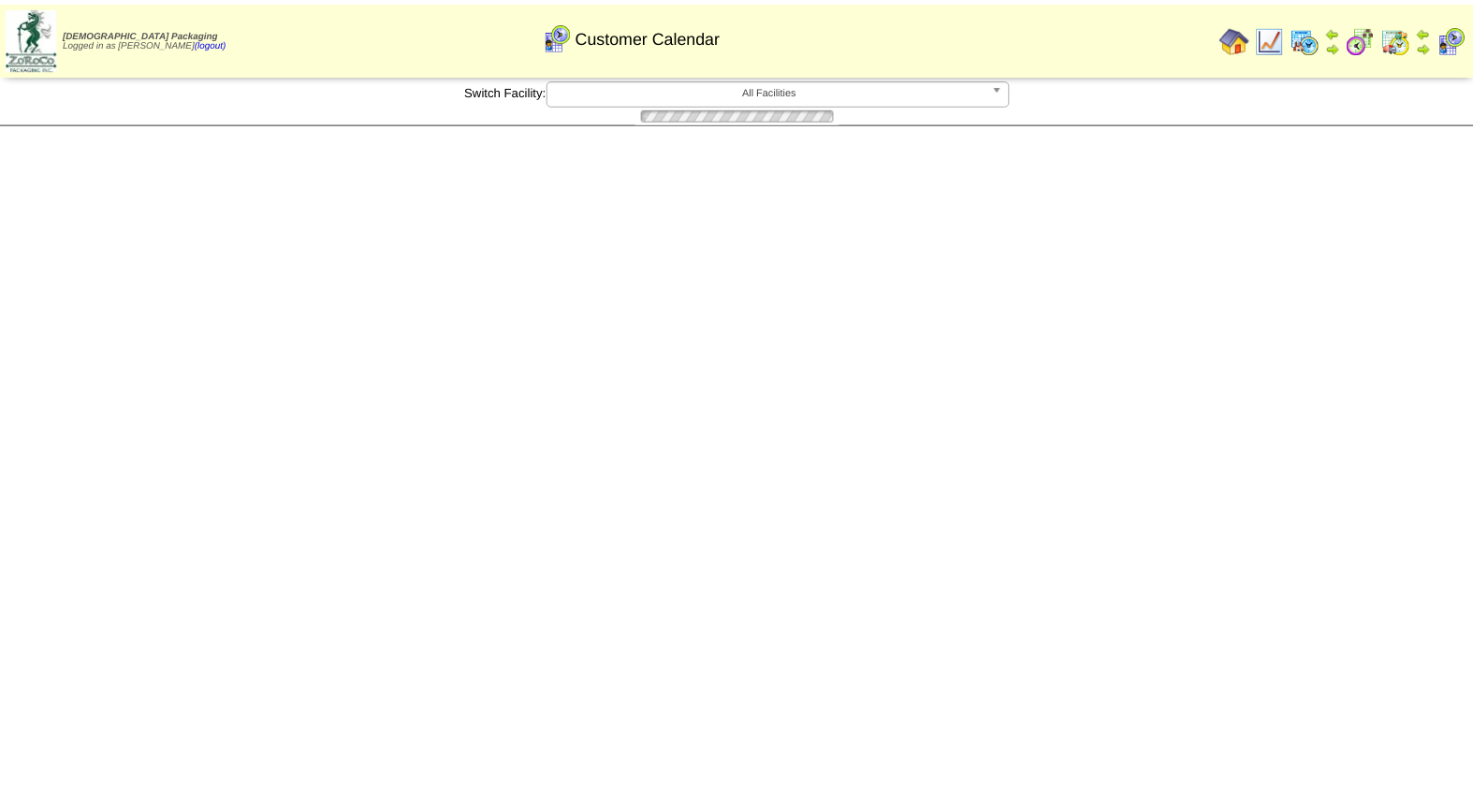
scroll to position [240, 0]
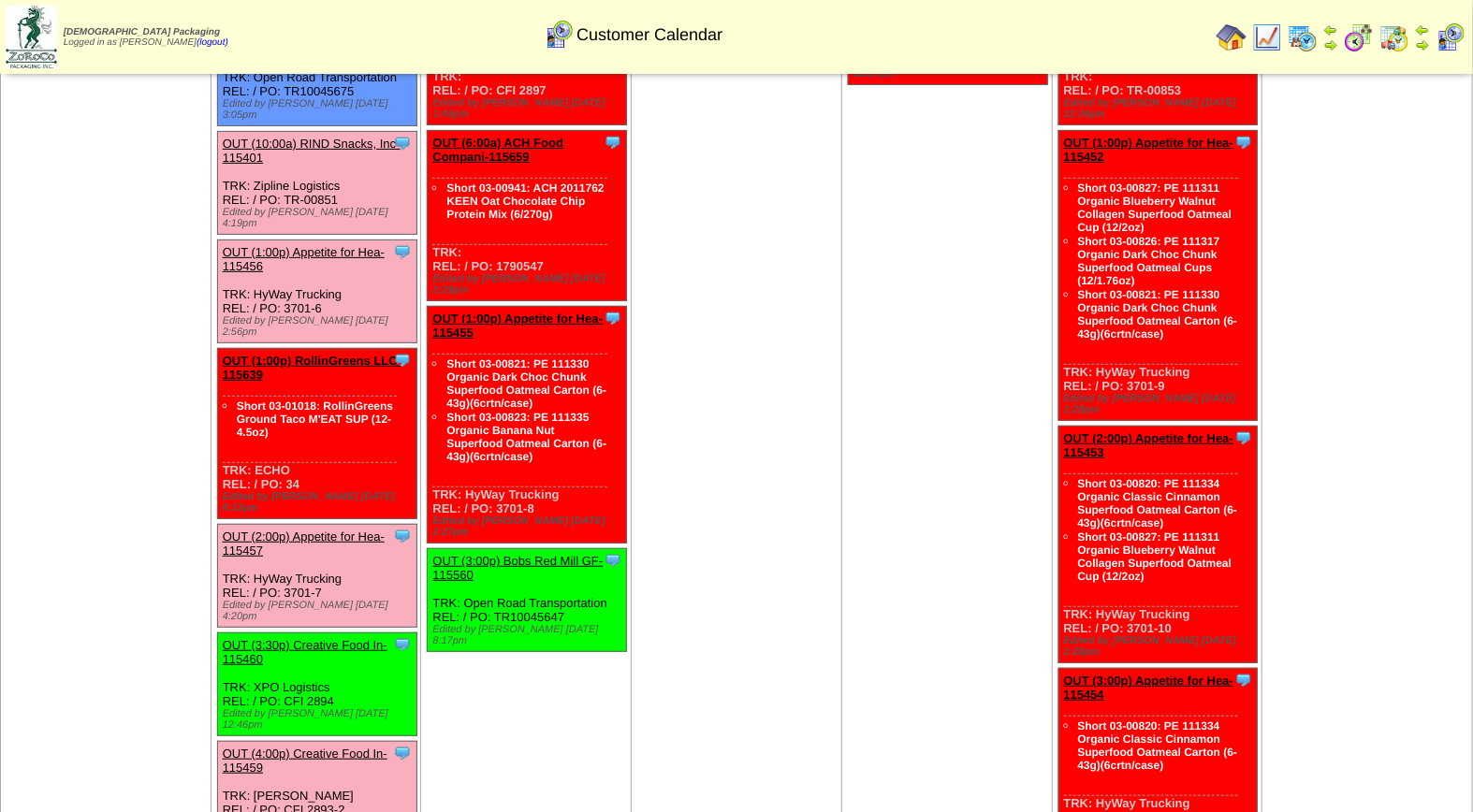
click at [332, 747] on link "OUT (4:00p) Creative Food In-115459" at bounding box center [305, 761] width 165 height 28
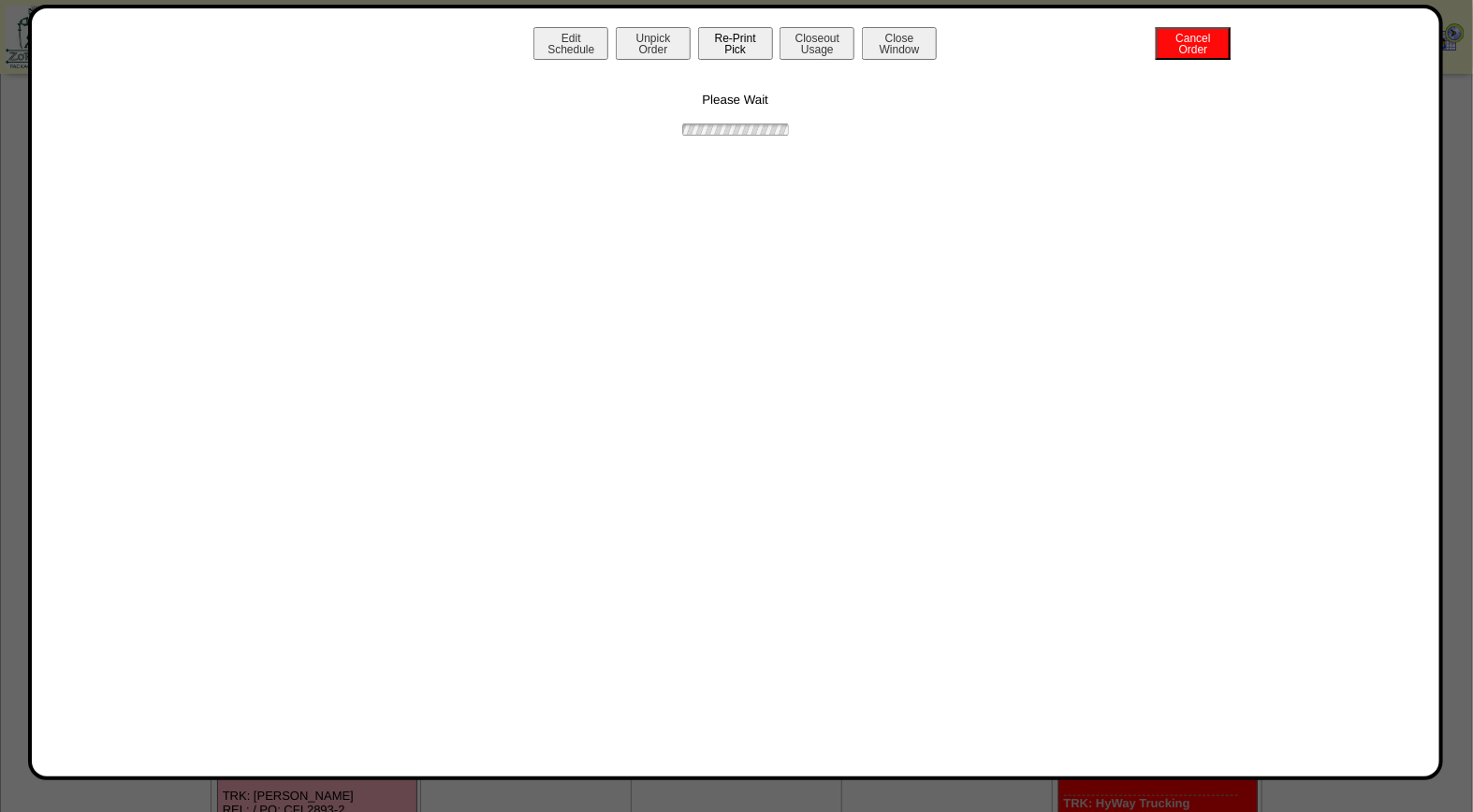
click at [760, 45] on button "Re-Print Pick" at bounding box center [735, 44] width 75 height 33
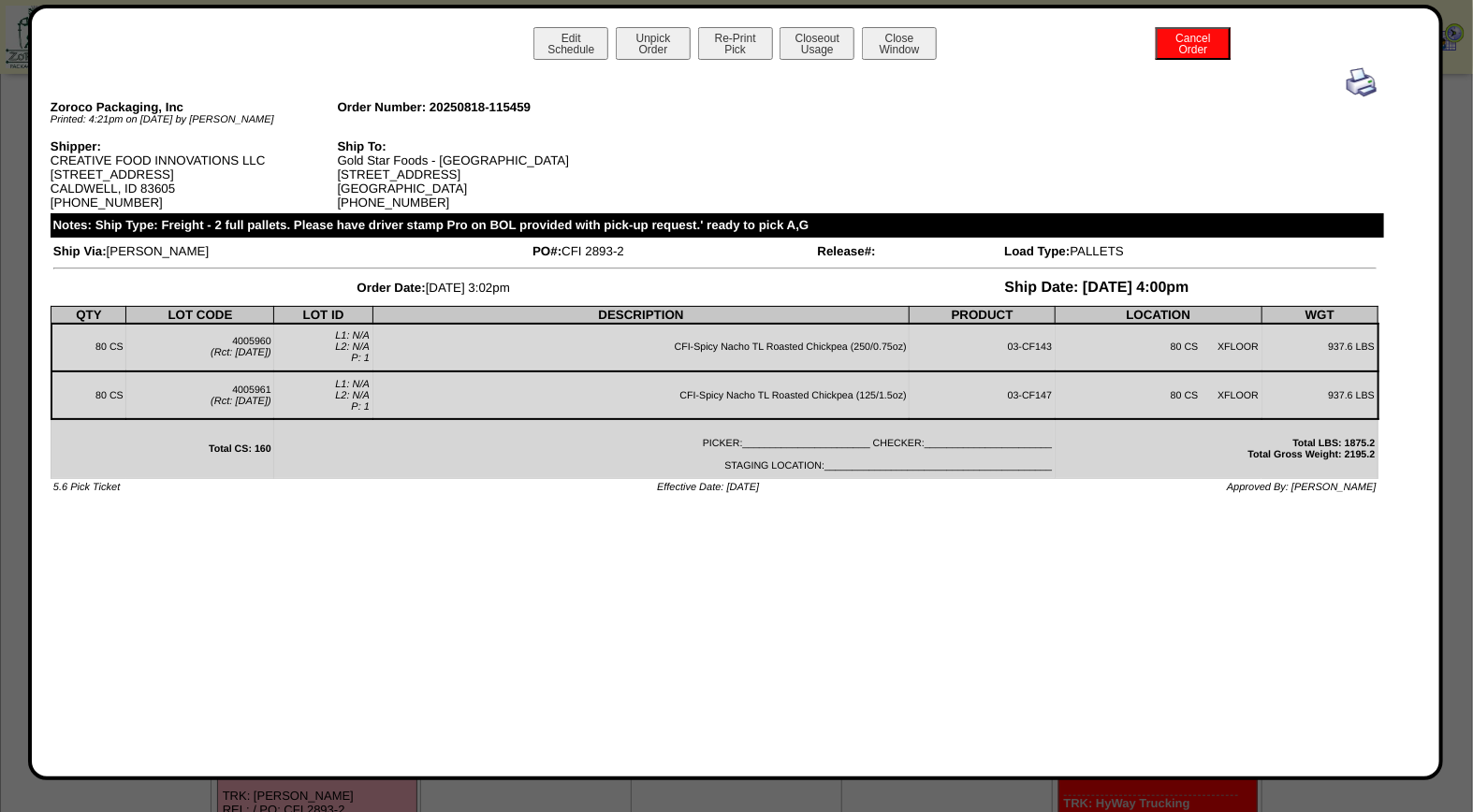
click at [1357, 91] on img at bounding box center [1362, 82] width 30 height 30
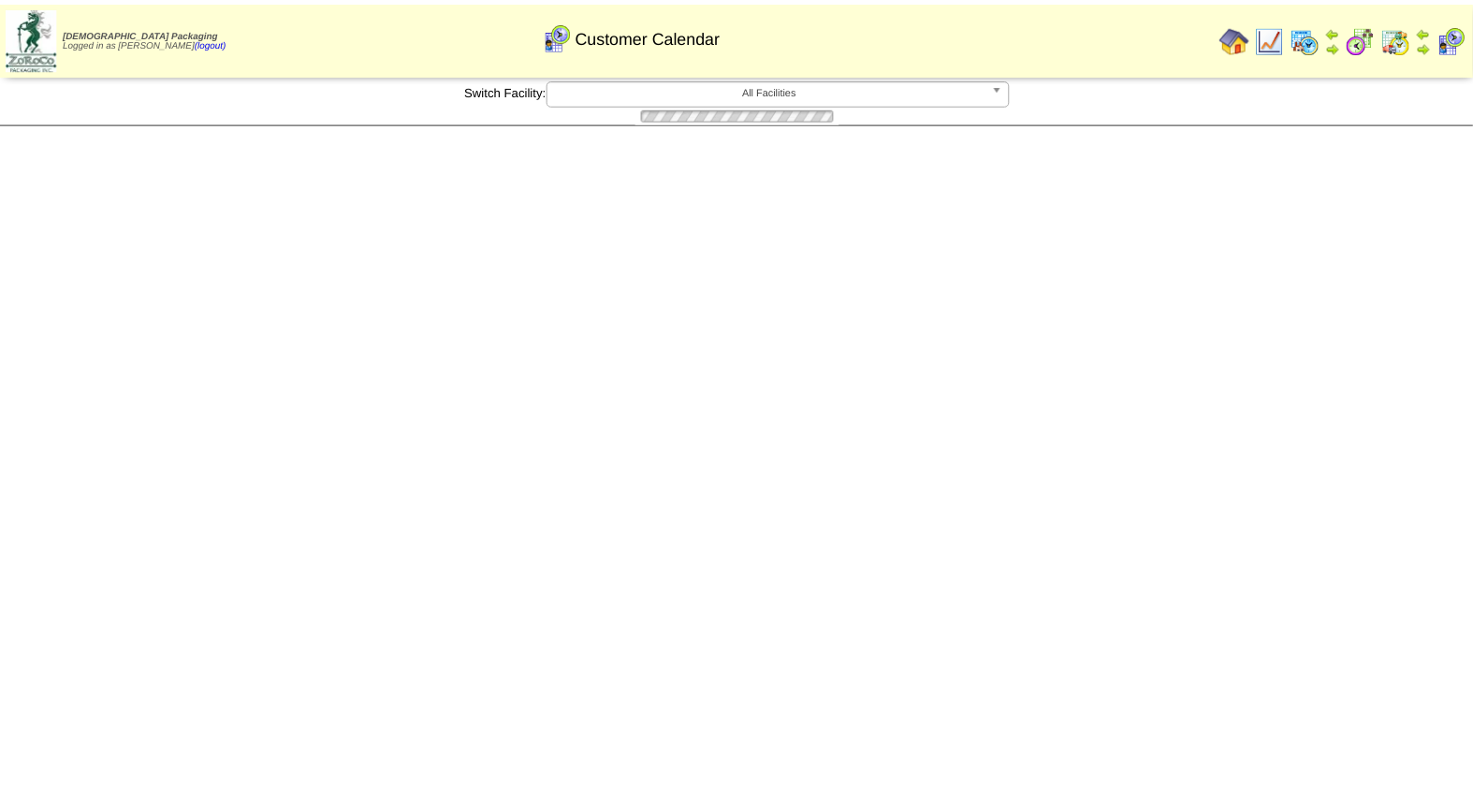
scroll to position [240, 0]
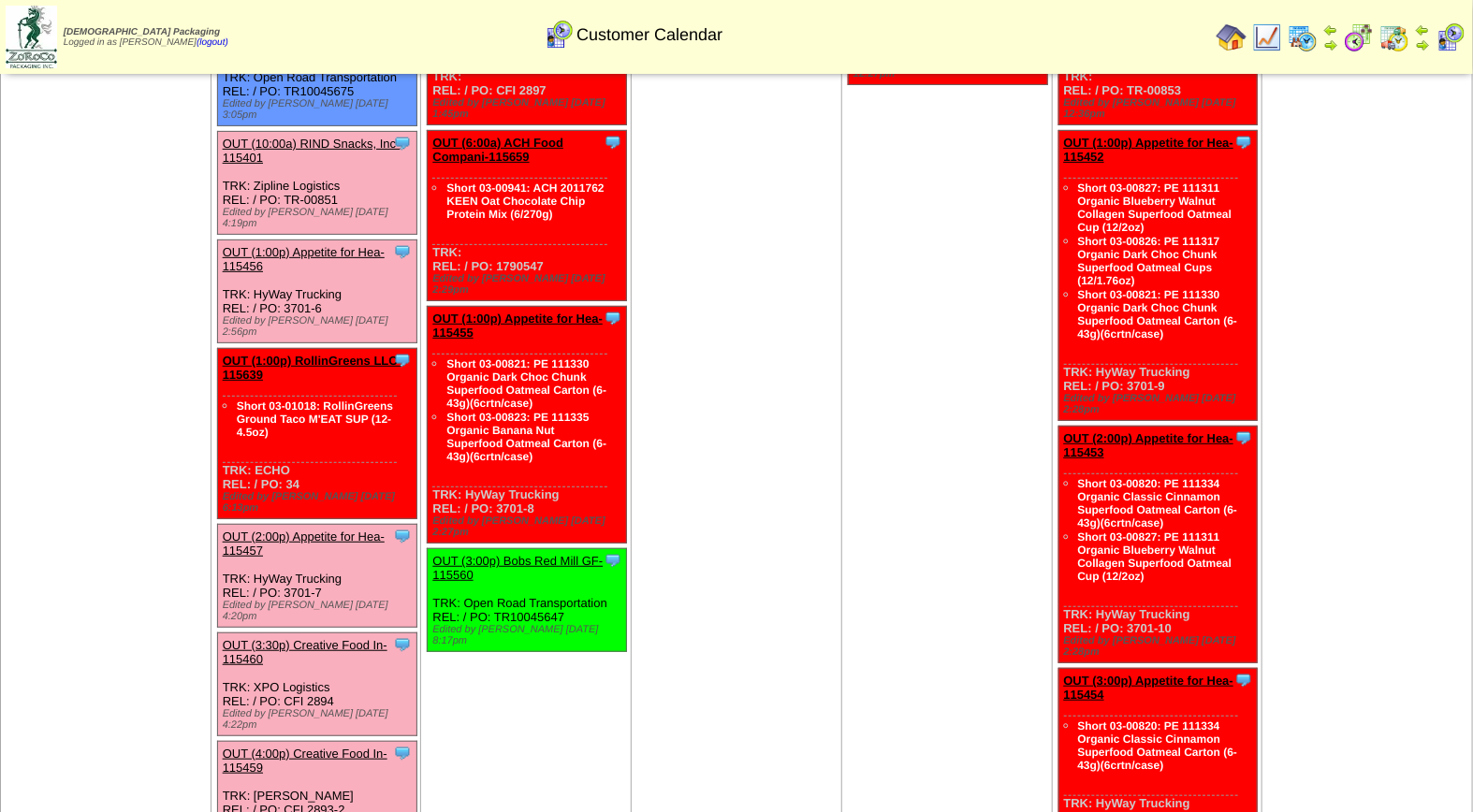
click at [266, 639] on link "OUT (3:30p) Creative Food In-115460" at bounding box center [305, 652] width 165 height 28
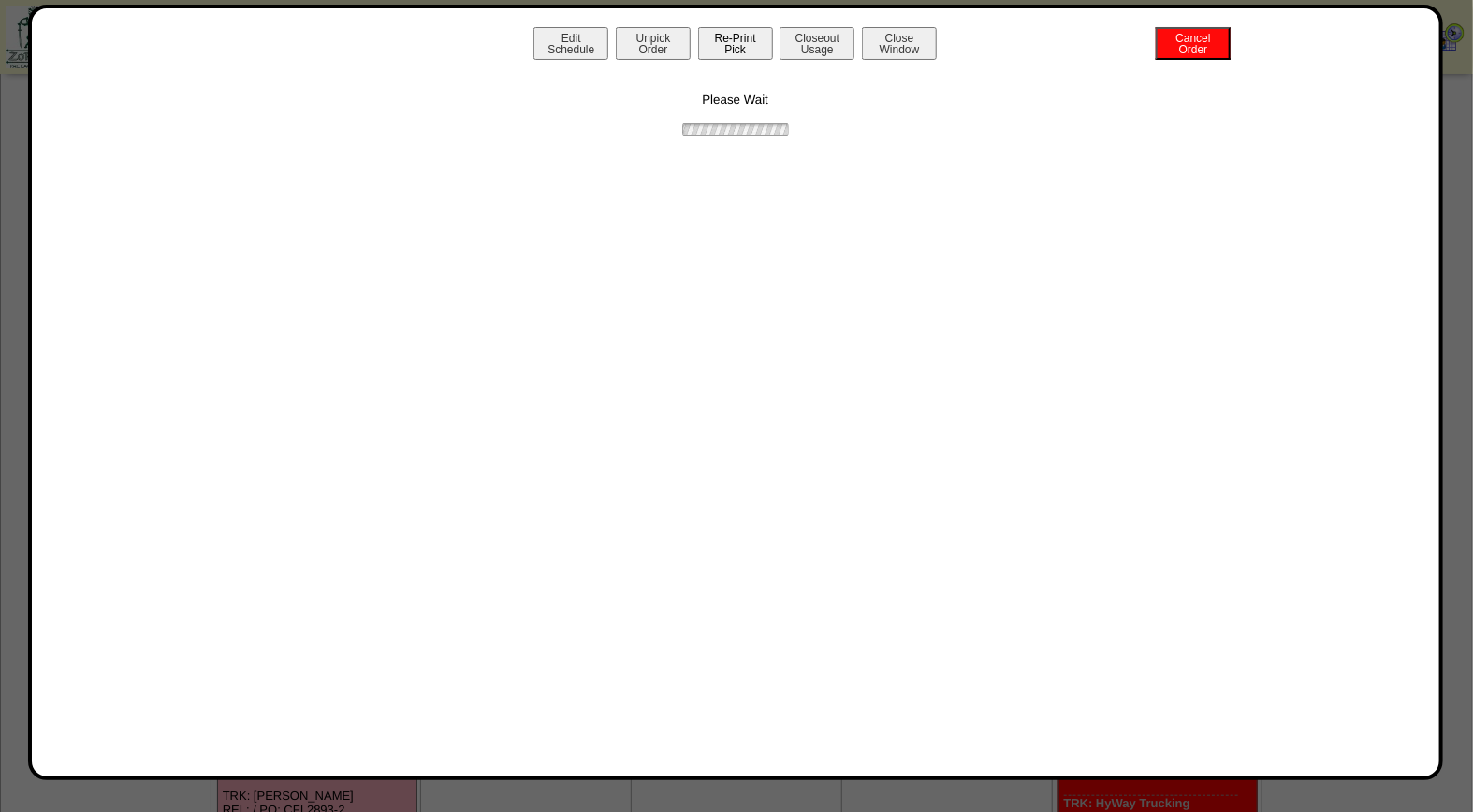
click at [736, 54] on button "Re-Print Pick" at bounding box center [735, 44] width 75 height 33
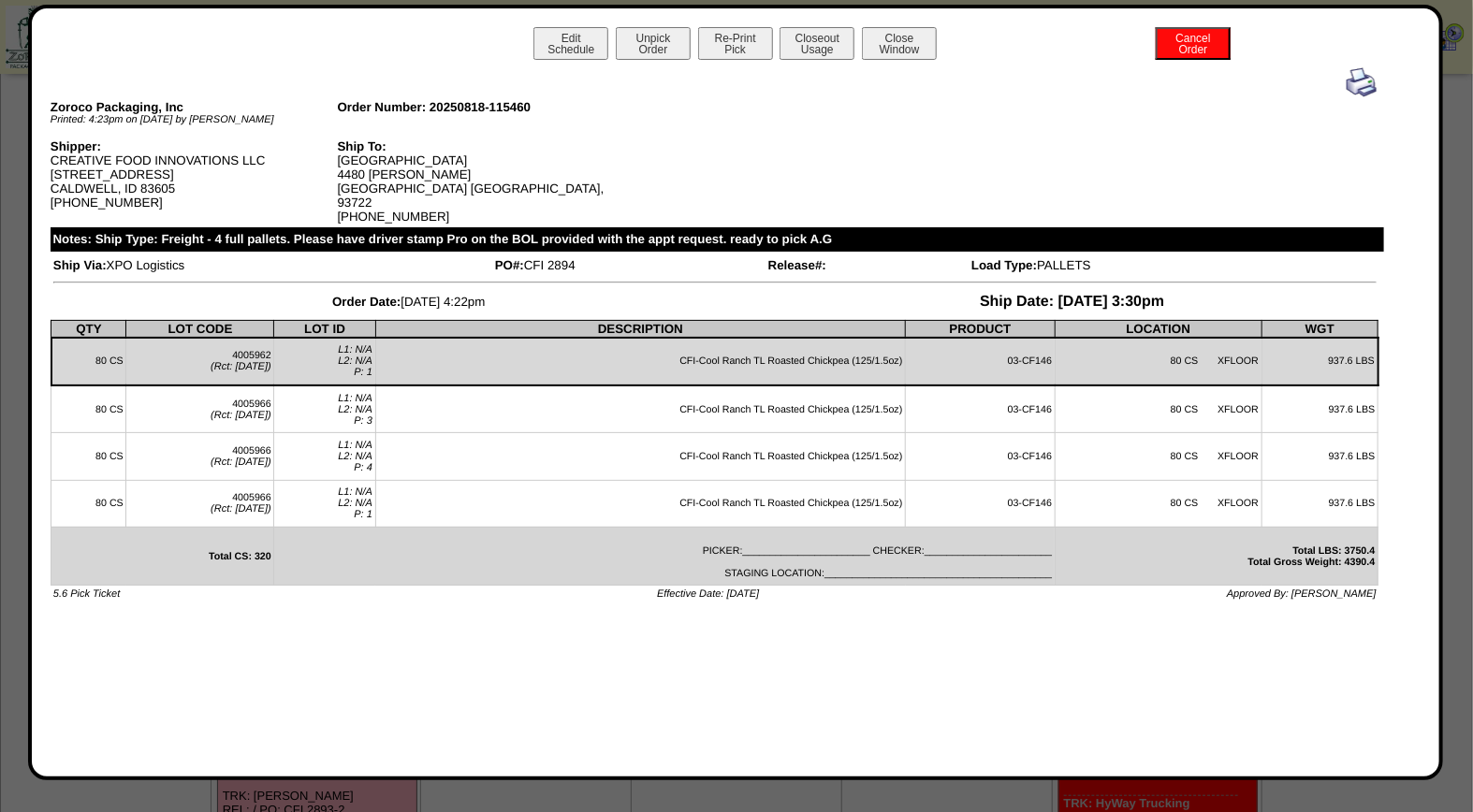
click at [1357, 81] on img at bounding box center [1362, 82] width 30 height 30
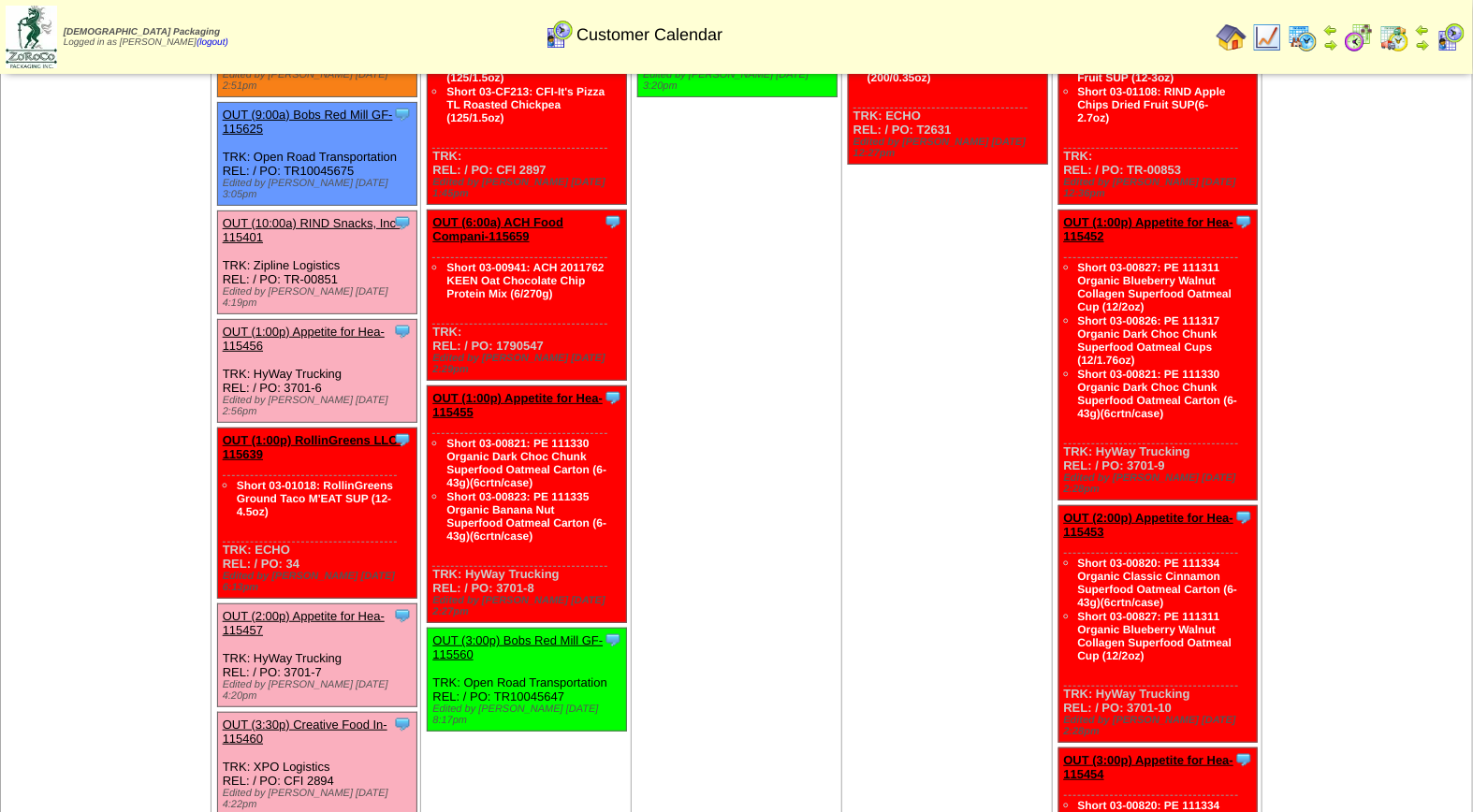
scroll to position [150, 0]
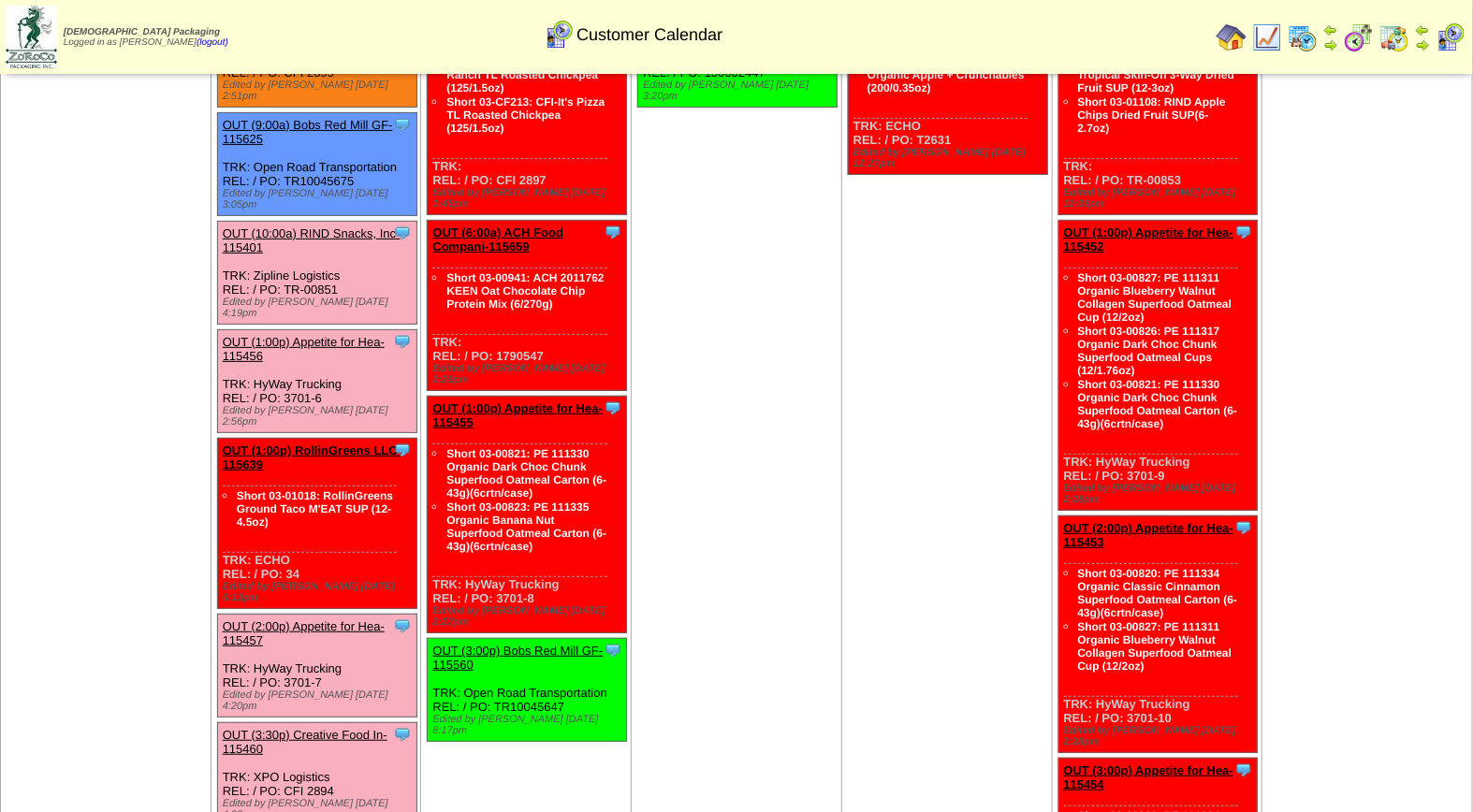
click at [341, 619] on link "OUT (2:00p) Appetite for Hea-115457" at bounding box center [303, 633] width 162 height 28
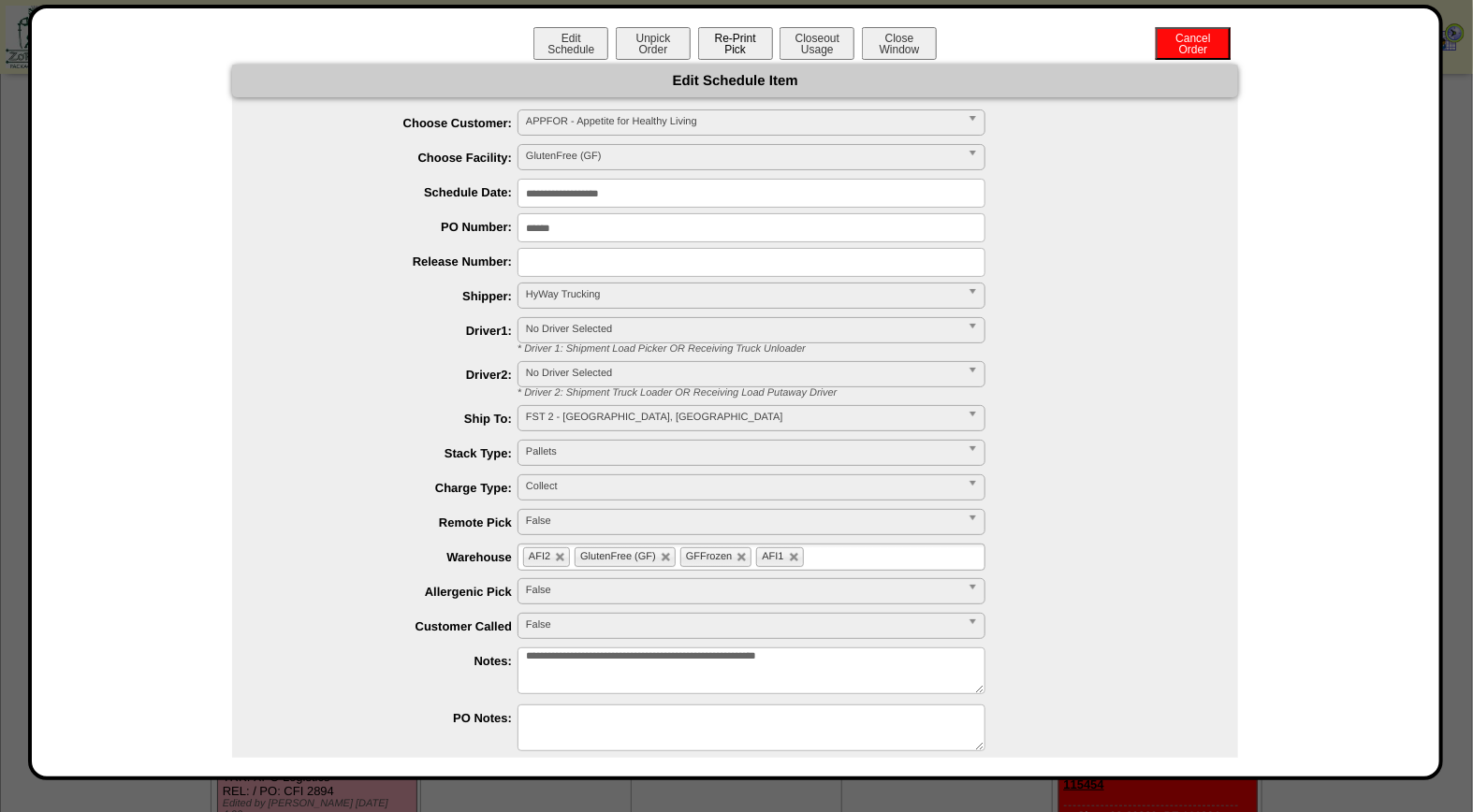
click at [750, 36] on button "Re-Print Pick" at bounding box center [735, 44] width 75 height 33
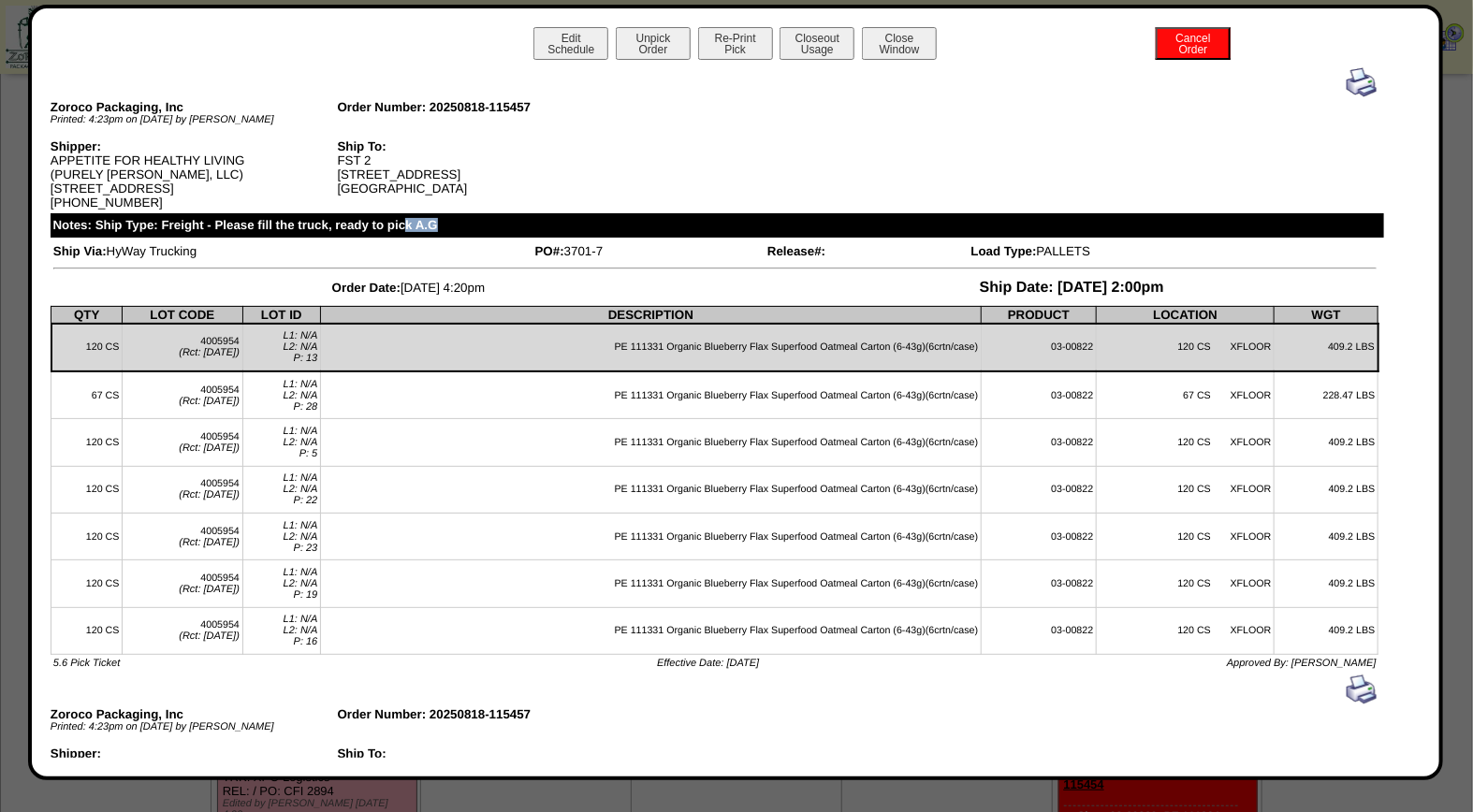
drag, startPoint x: 403, startPoint y: 219, endPoint x: 442, endPoint y: 229, distance: 40.3
click at [442, 229] on div "Notes: Ship Type: Freight - Please fill the truck, ready to pick A.G" at bounding box center [717, 225] width 1333 height 24
drag, startPoint x: 442, startPoint y: 229, endPoint x: 555, endPoint y: 177, distance: 124.4
click at [528, 177] on div "Ship To: FST 2 3280 Southpark Place Grove City OH, 43123" at bounding box center [481, 168] width 287 height 56
click at [1347, 85] on img at bounding box center [1362, 82] width 30 height 30
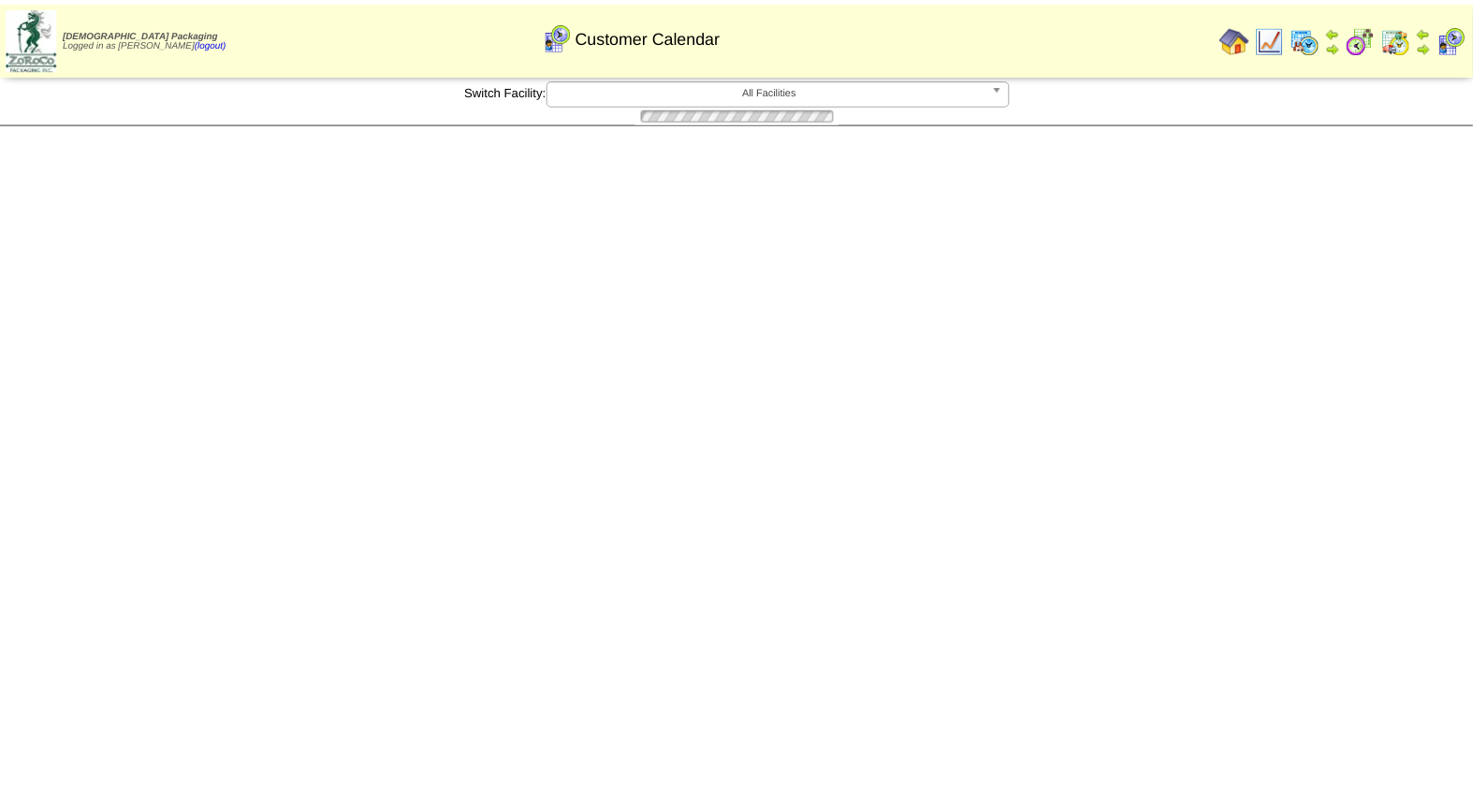
scroll to position [150, 0]
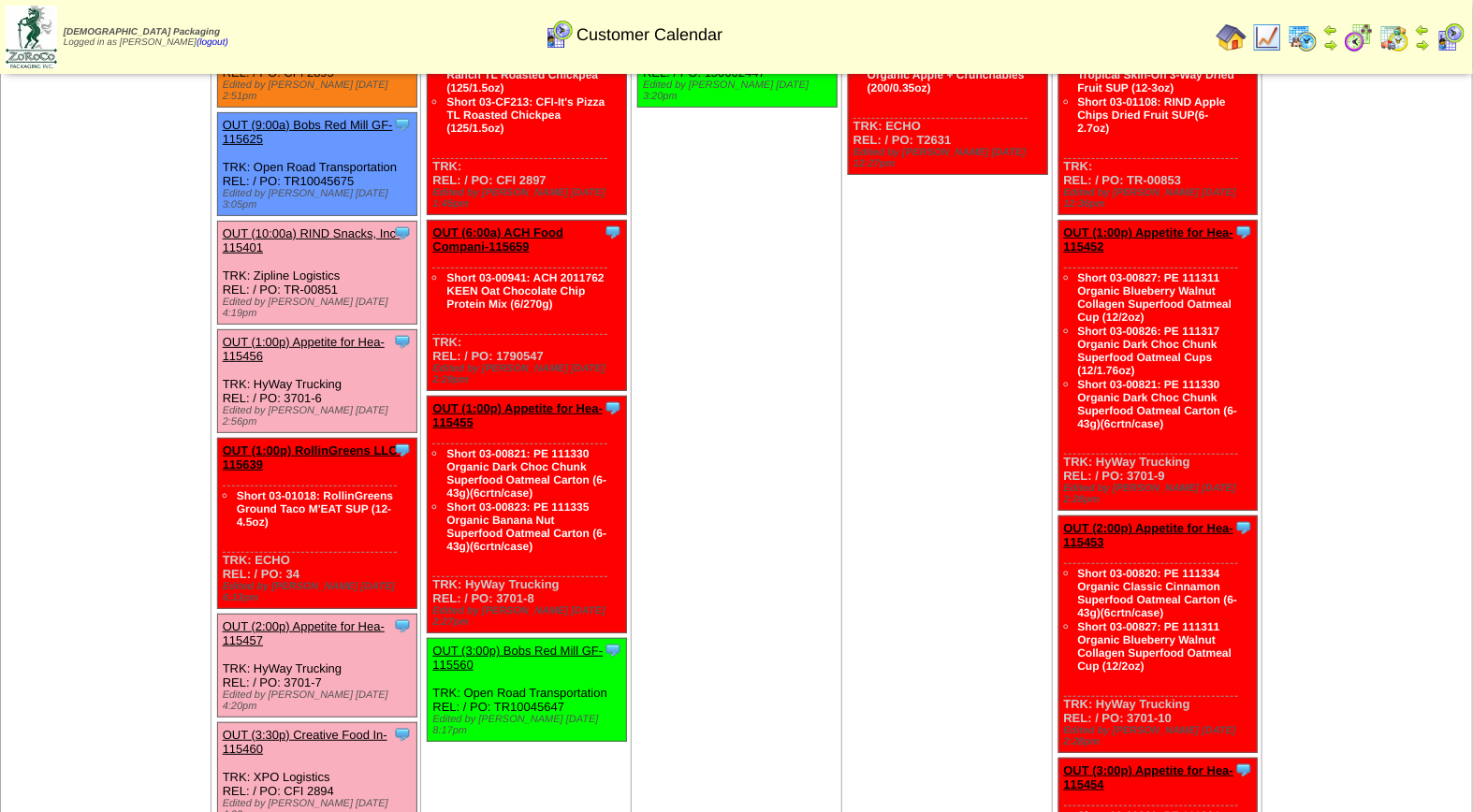
click at [97, 450] on td "Aug 17 [+] Print" at bounding box center [106, 567] width 210 height 1184
